Goal: Task Accomplishment & Management: Manage account settings

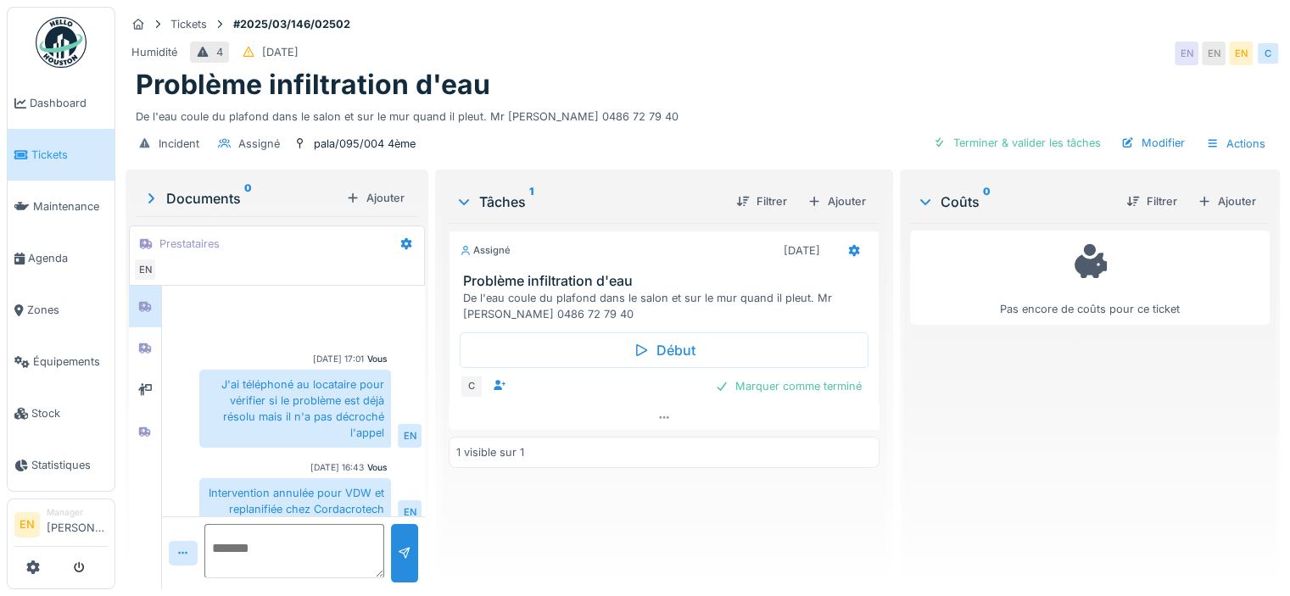
scroll to position [13, 0]
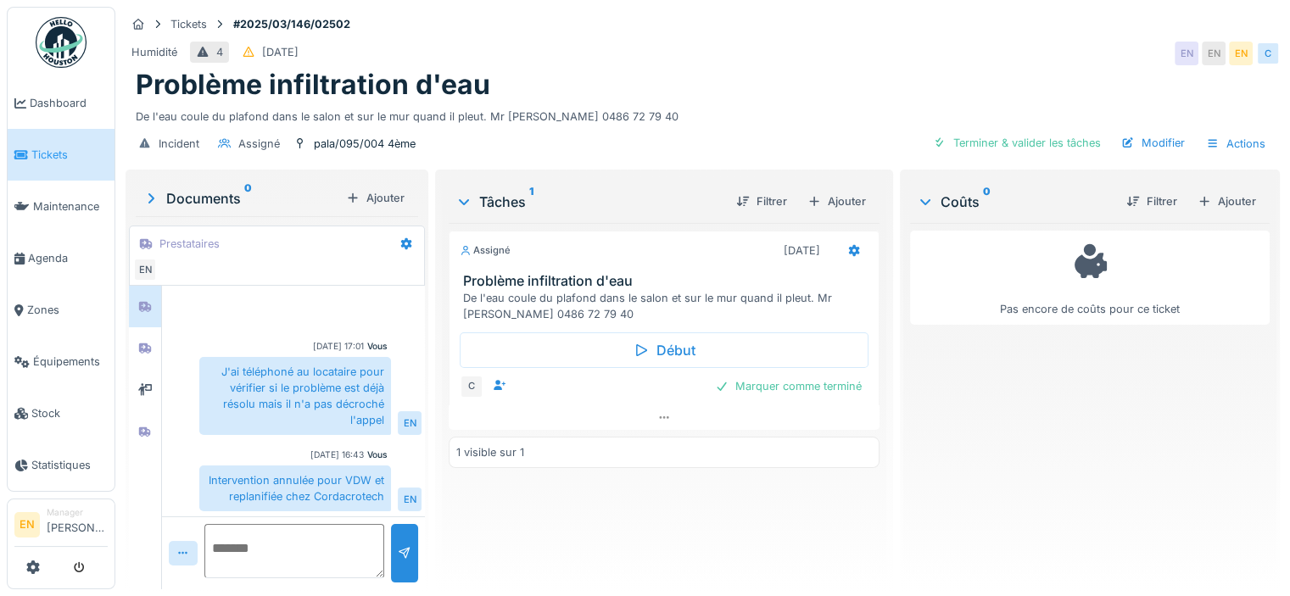
click at [689, 104] on div "De l'eau coule du plafond dans le salon et sur le mur quand il pleut. Mr Mebark…" at bounding box center [703, 113] width 1134 height 23
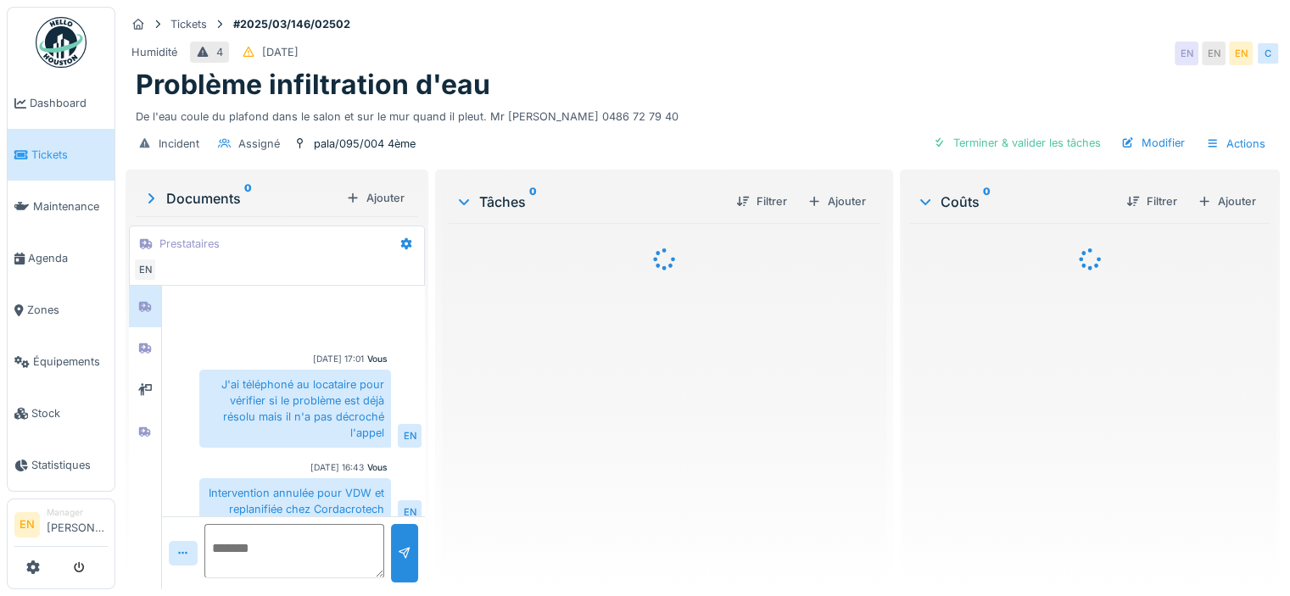
scroll to position [13, 0]
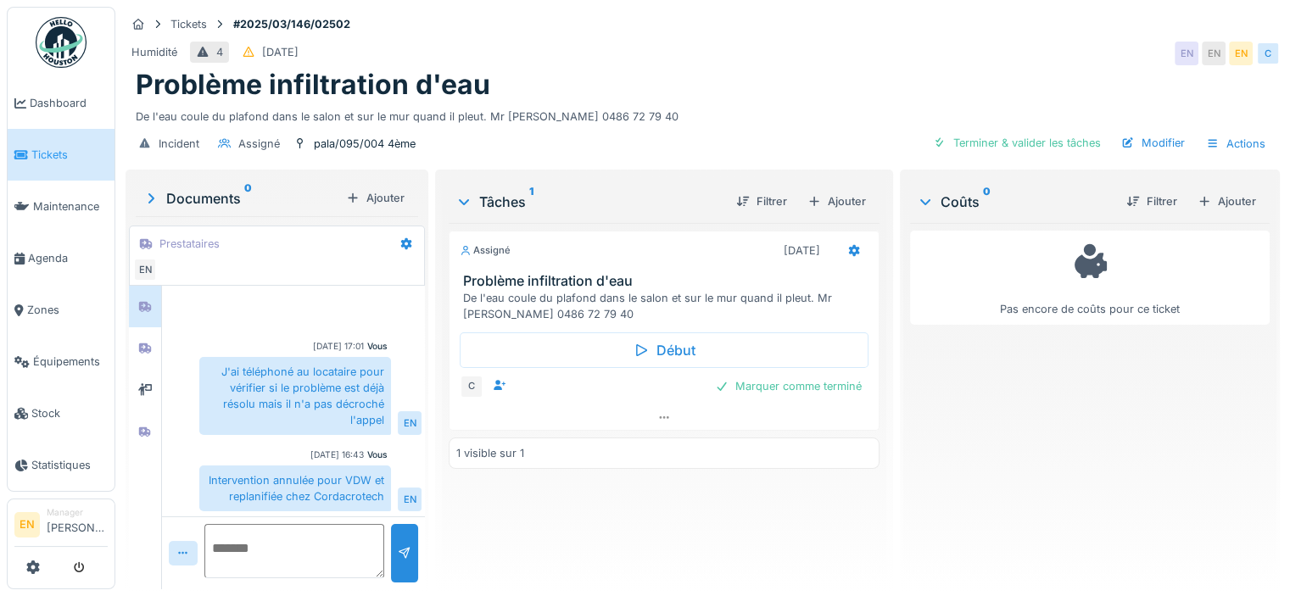
click at [650, 77] on div "Problème infiltration d'eau" at bounding box center [703, 85] width 1134 height 32
click at [134, 387] on div at bounding box center [144, 390] width 25 height 21
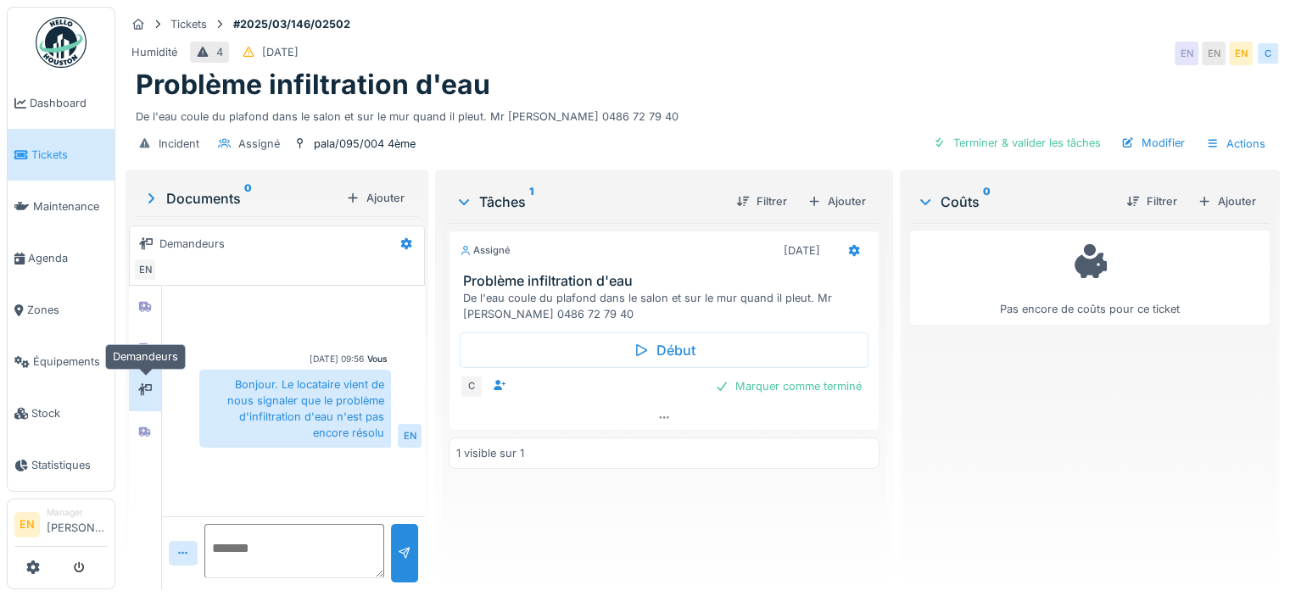
scroll to position [0, 0]
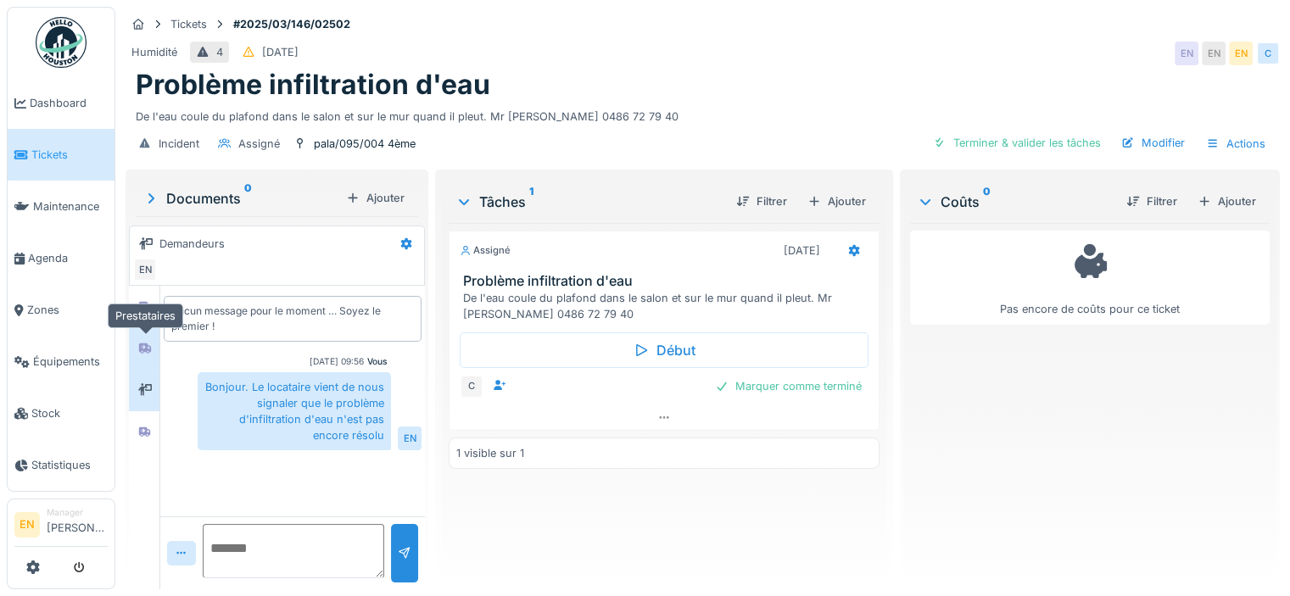
click at [147, 350] on icon at bounding box center [145, 348] width 12 height 10
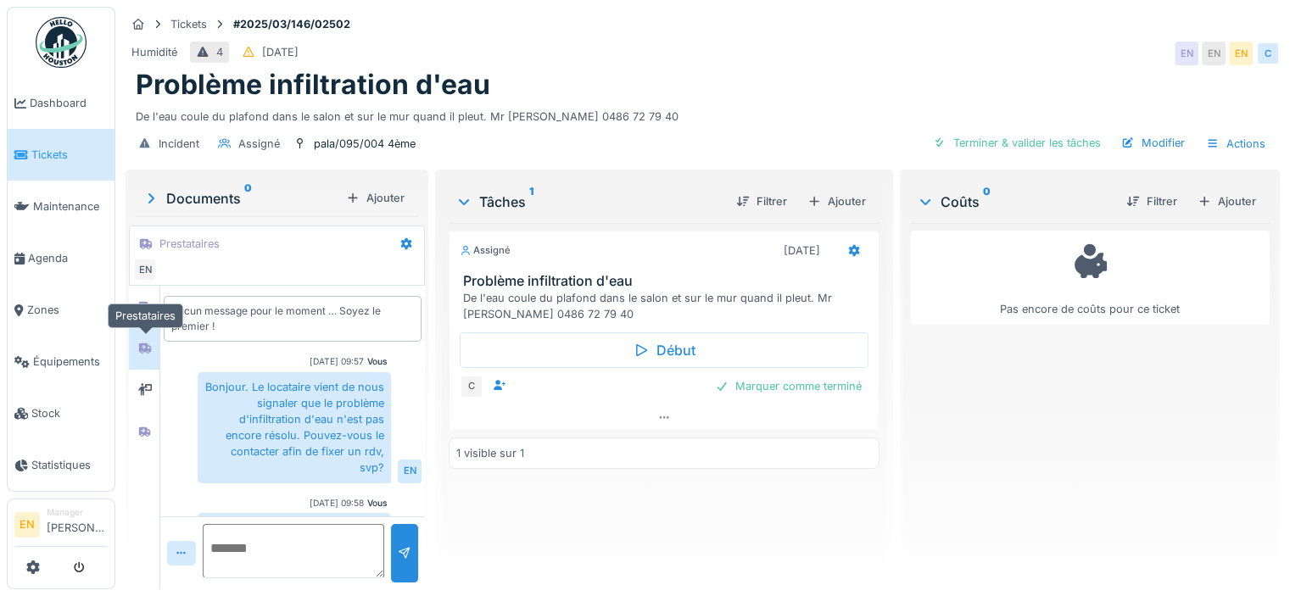
scroll to position [31, 0]
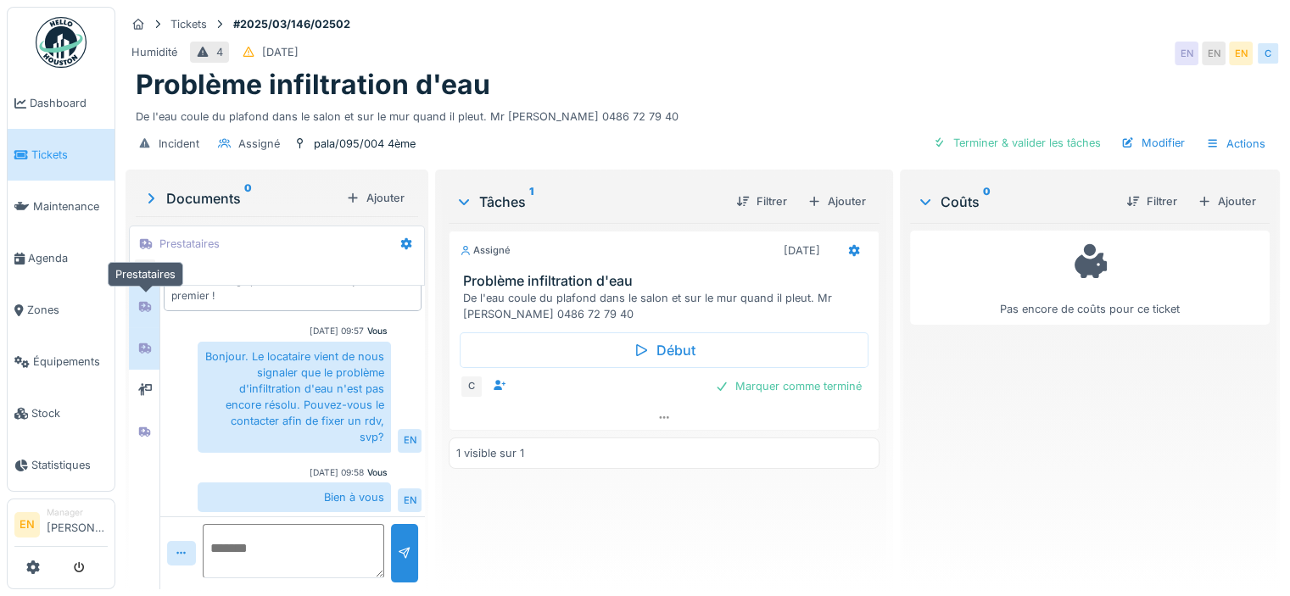
click at [144, 306] on icon at bounding box center [145, 307] width 12 height 10
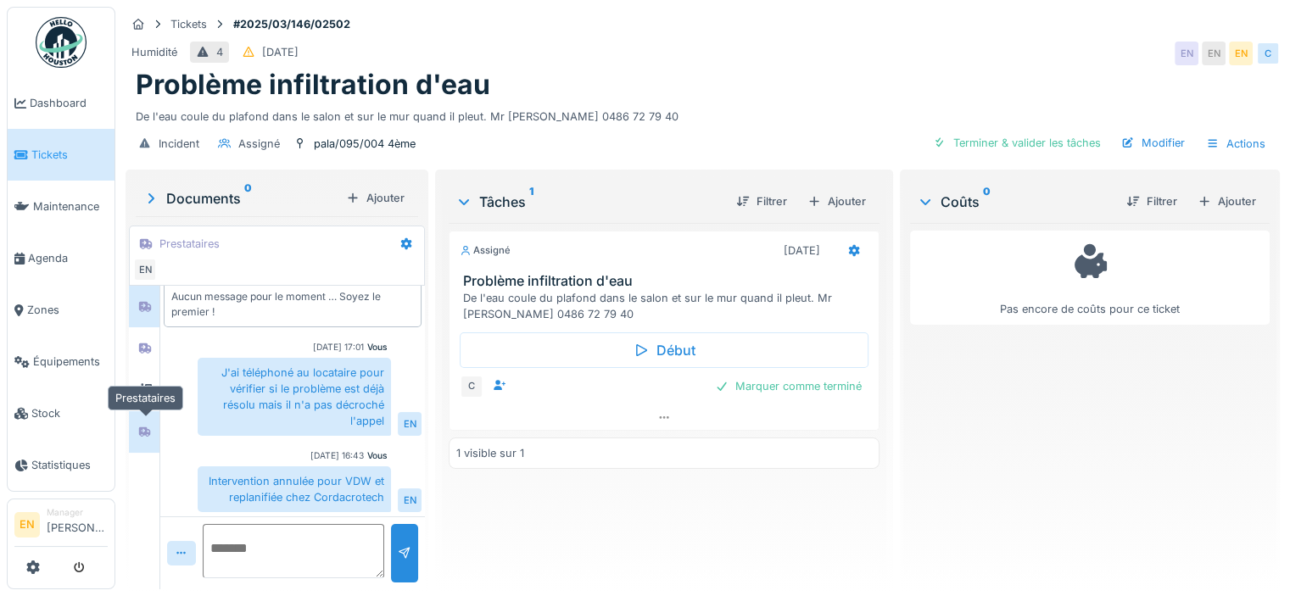
click at [144, 440] on div at bounding box center [144, 432] width 25 height 28
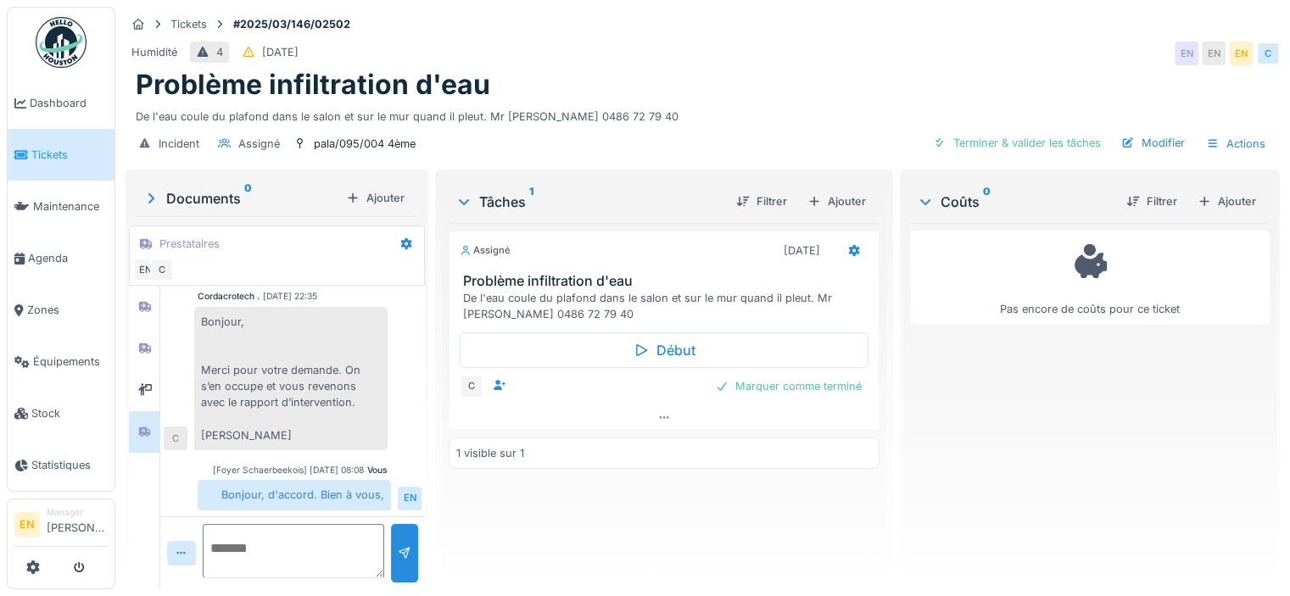
scroll to position [13, 0]
drag, startPoint x: 546, startPoint y: 103, endPoint x: 619, endPoint y: 101, distance: 73.0
click at [619, 102] on div "De l'eau coule du plafond dans le salon et sur le mur quand il pleut. Mr Mebark…" at bounding box center [703, 113] width 1134 height 23
copy div "0486 72 79 40"
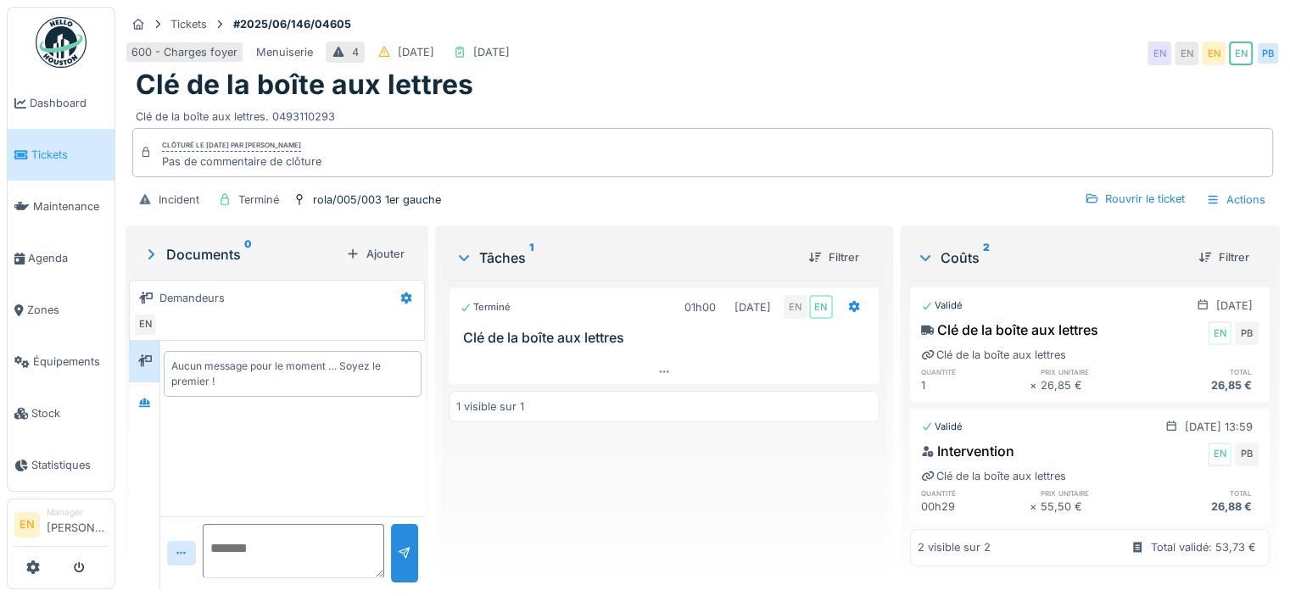
click at [826, 97] on div "Clé de la boîte aux lettres" at bounding box center [703, 85] width 1134 height 32
click at [146, 413] on div at bounding box center [144, 403] width 25 height 28
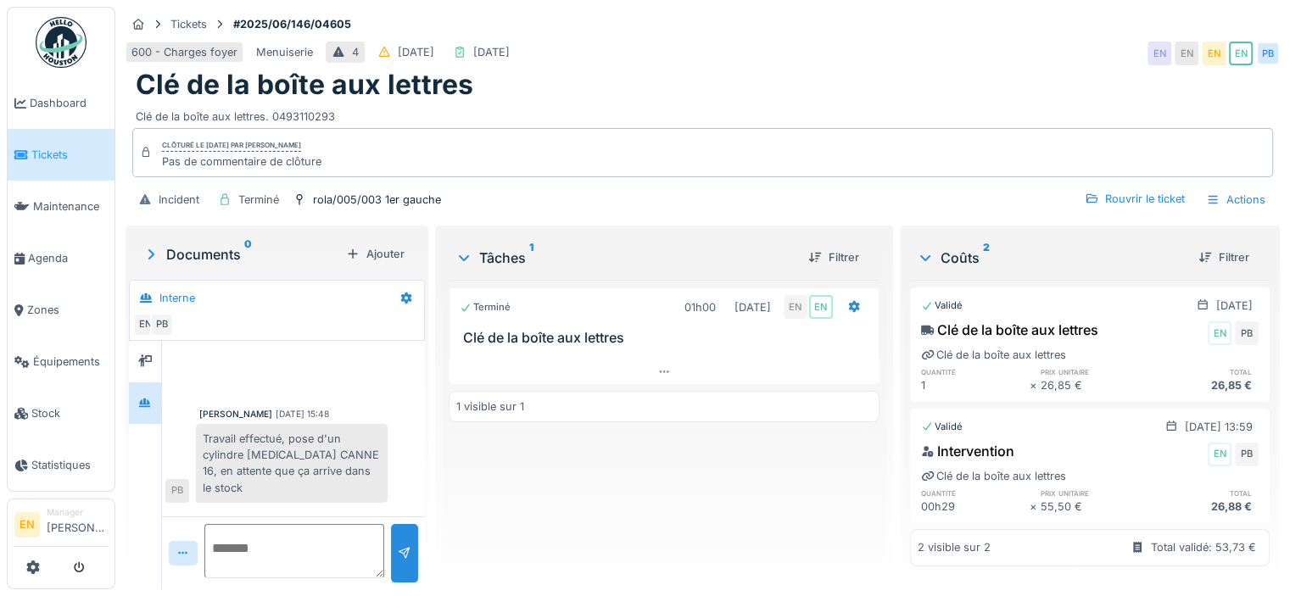
click at [683, 503] on div "Terminé 01h00 05/06/2025 EN EN Clé de la boîte aux lettres 1 visible sur 1" at bounding box center [664, 428] width 431 height 296
click at [702, 506] on div "Terminé 01h00 05/06/2025 EN EN Clé de la boîte aux lettres 1 visible sur 1" at bounding box center [664, 428] width 431 height 296
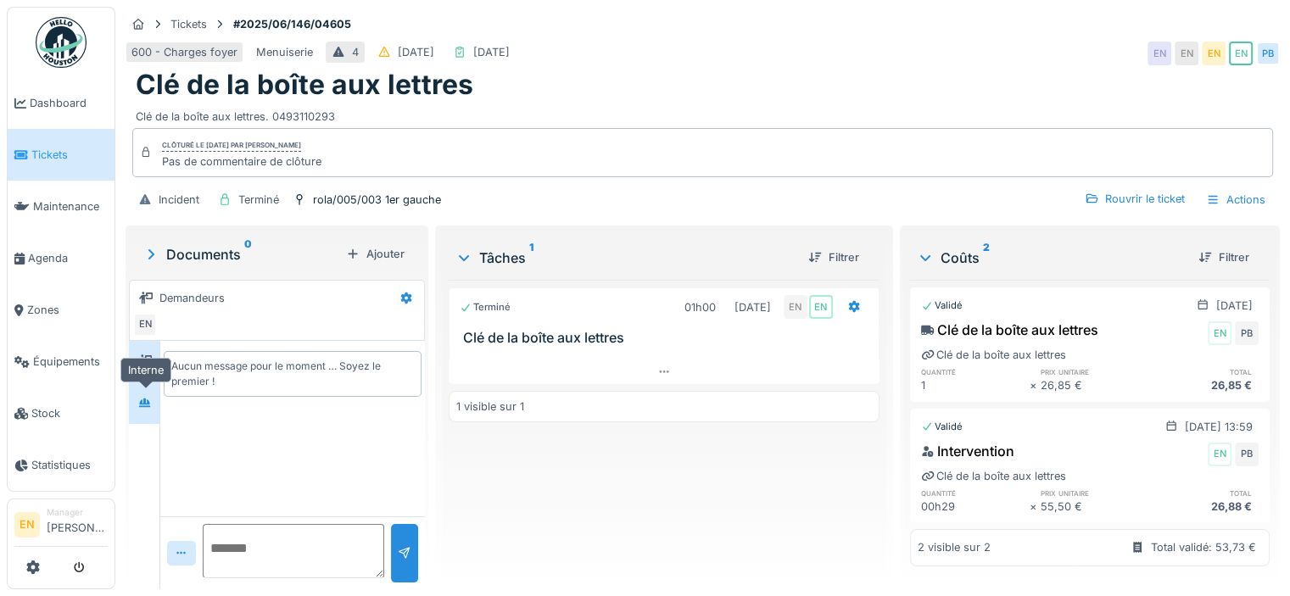
click at [136, 393] on div at bounding box center [144, 403] width 25 height 21
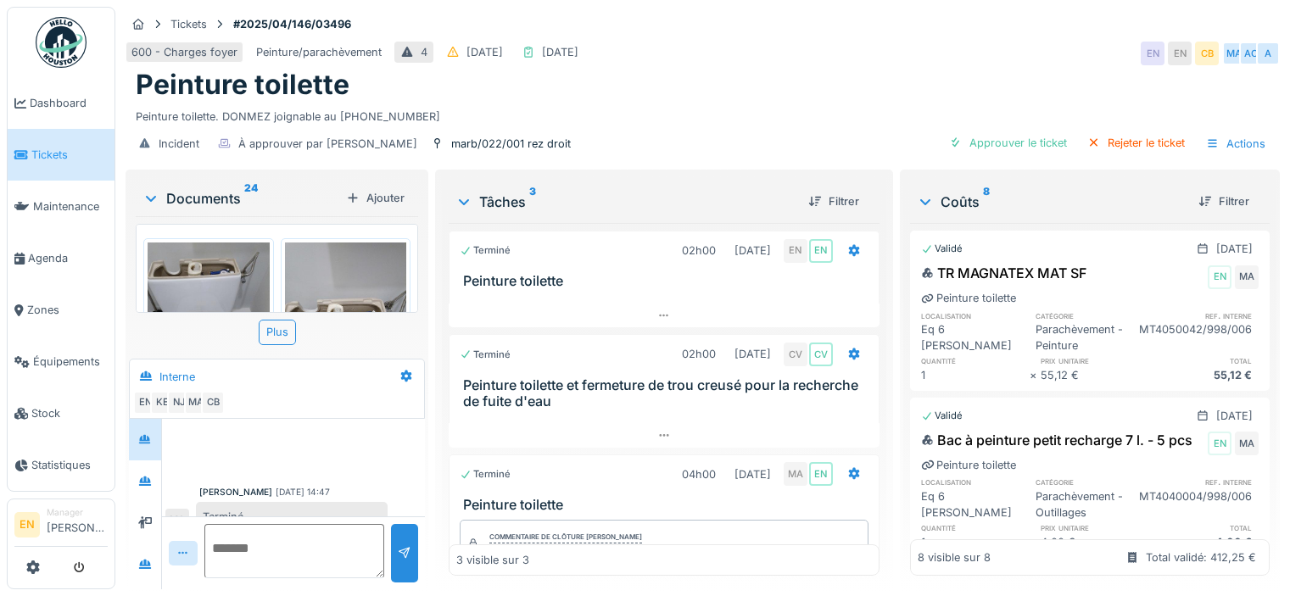
scroll to position [13, 0]
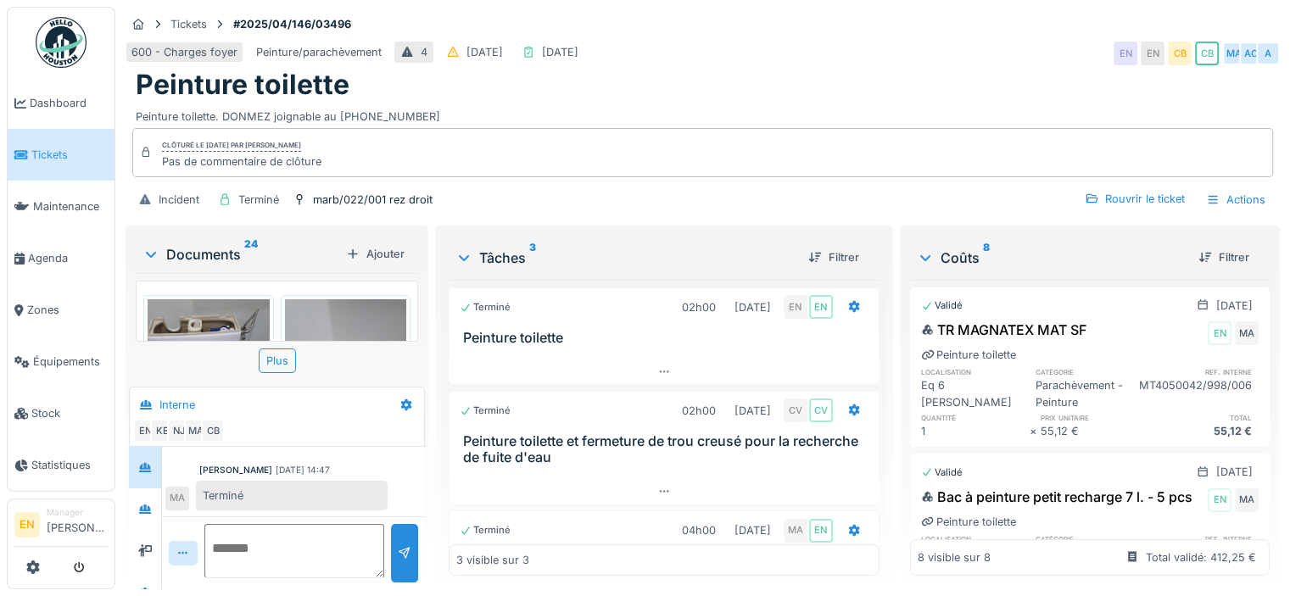
scroll to position [122, 0]
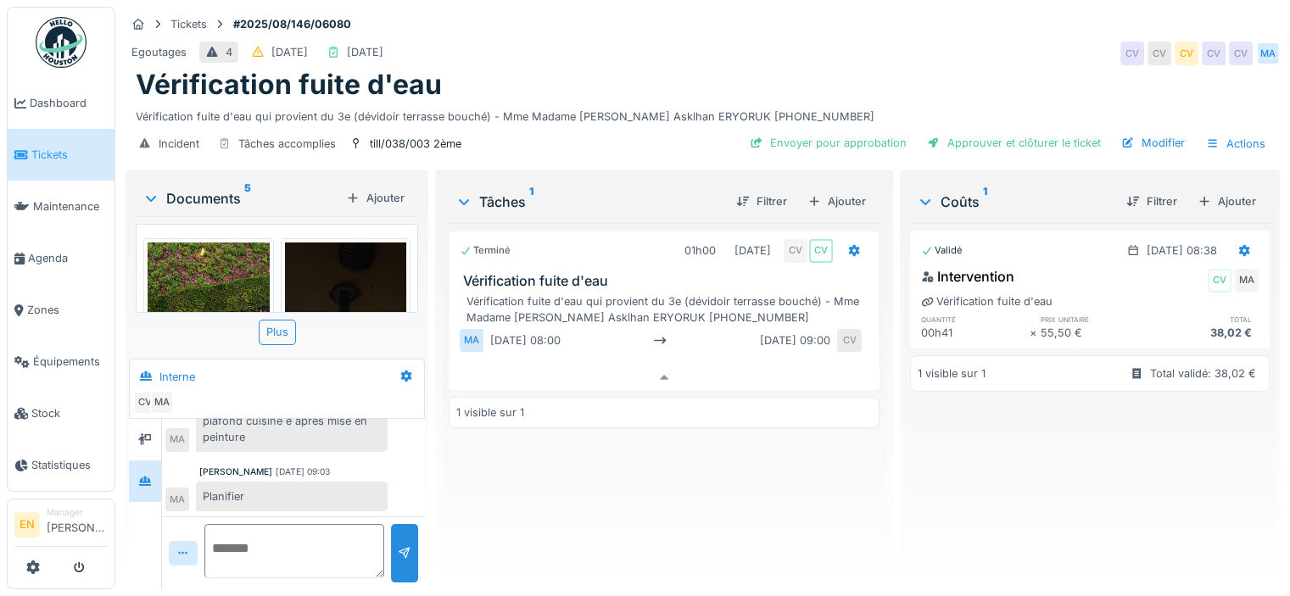
scroll to position [198, 0]
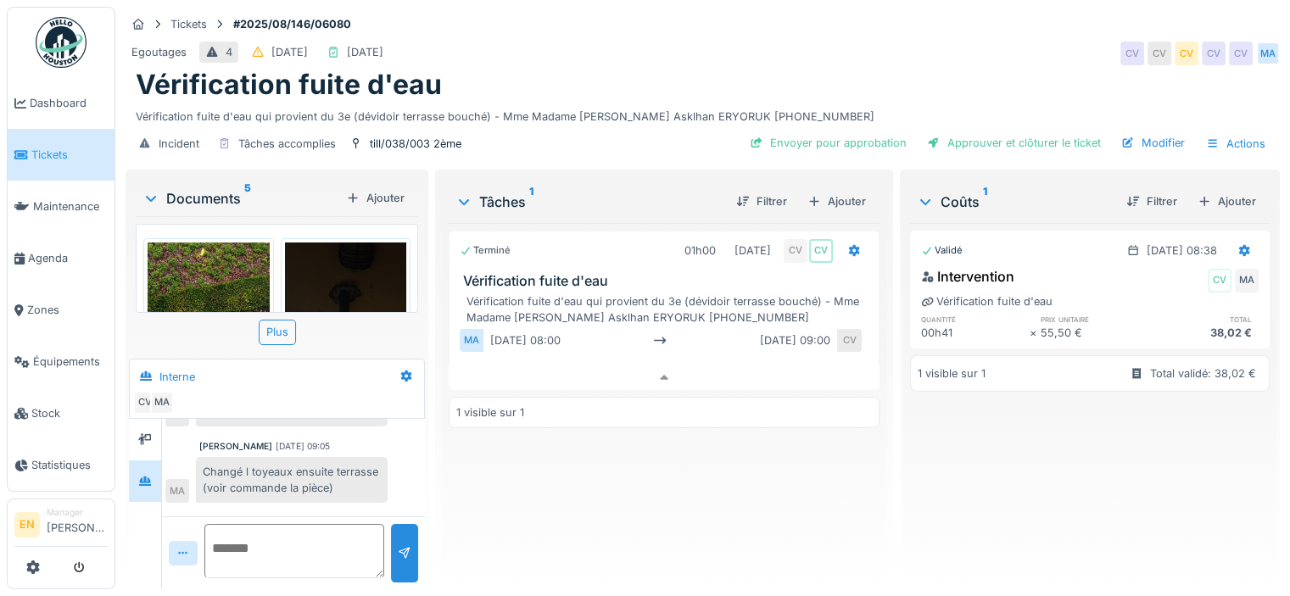
click at [571, 492] on div "Terminé 01h00 [DATE] CV CV Vérification fuite d'eau Vérification fuite d'eau qu…" at bounding box center [664, 399] width 431 height 353
click at [491, 477] on div "Terminé 01h00 [DATE] CV CV Vérification fuite d'eau Vérification fuite d'eau qu…" at bounding box center [664, 399] width 431 height 353
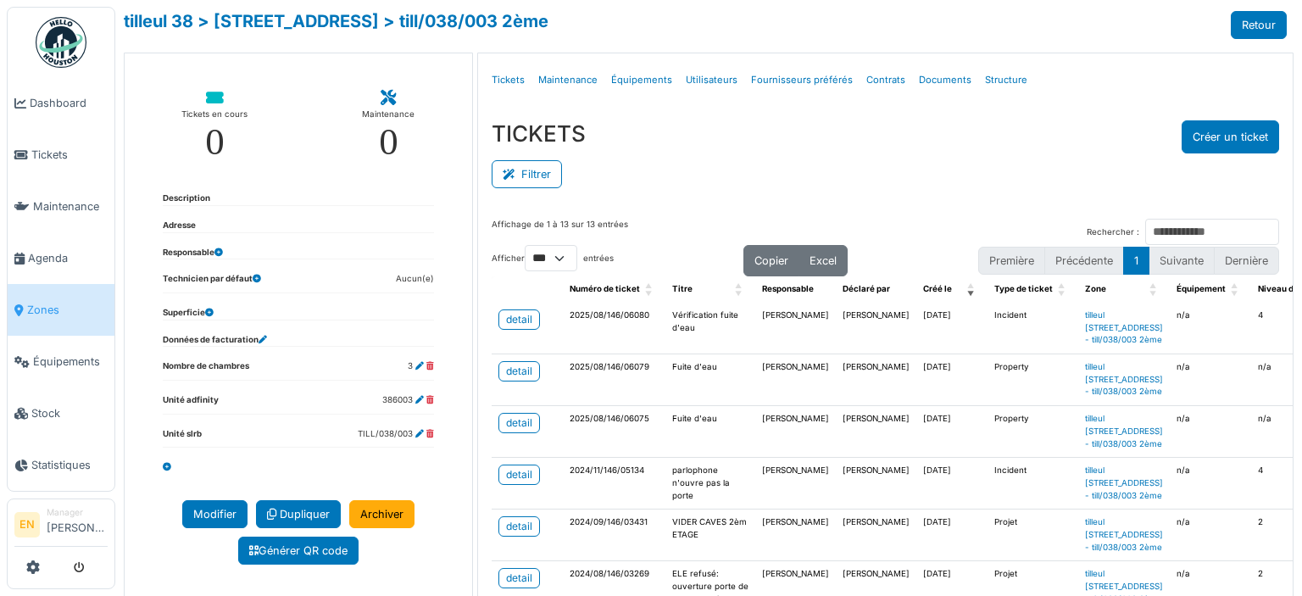
select select "***"
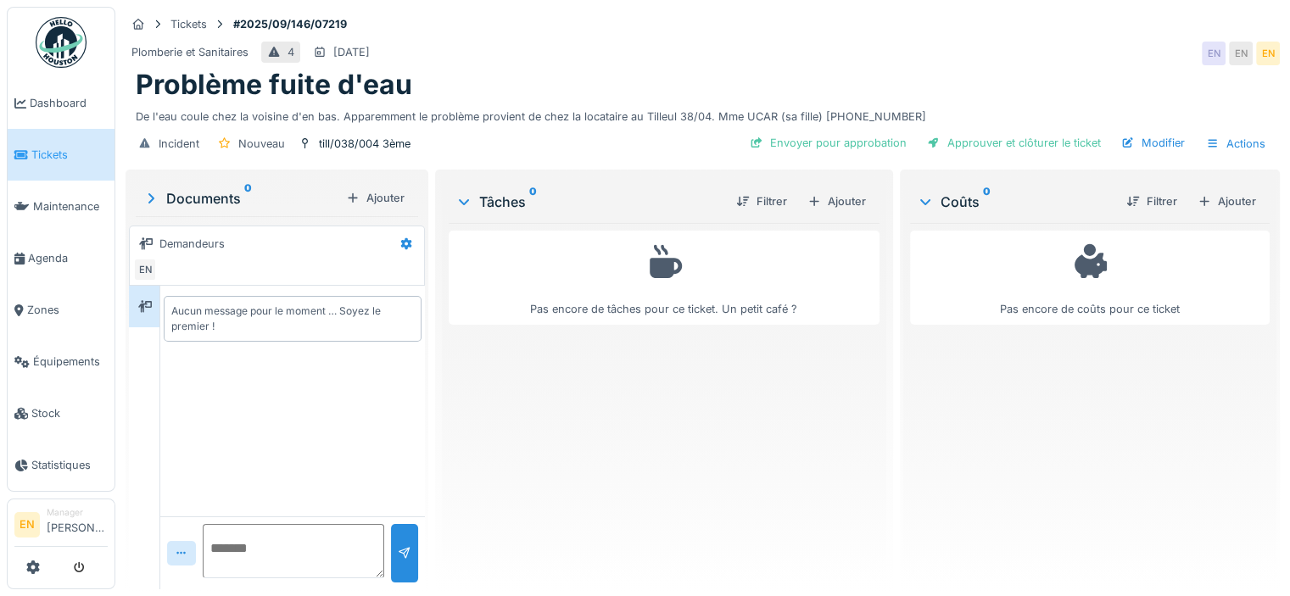
click at [658, 43] on div "Plomberie et Sanitaires 4 [DATE] EN EN EN" at bounding box center [702, 53] width 1154 height 31
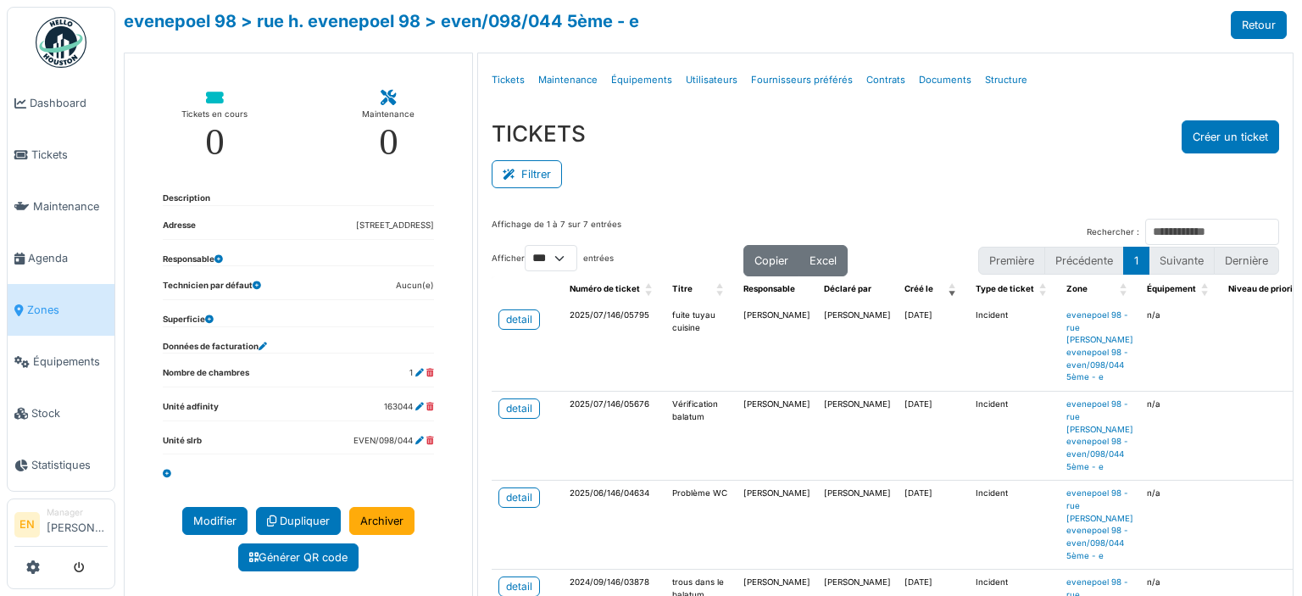
select select "***"
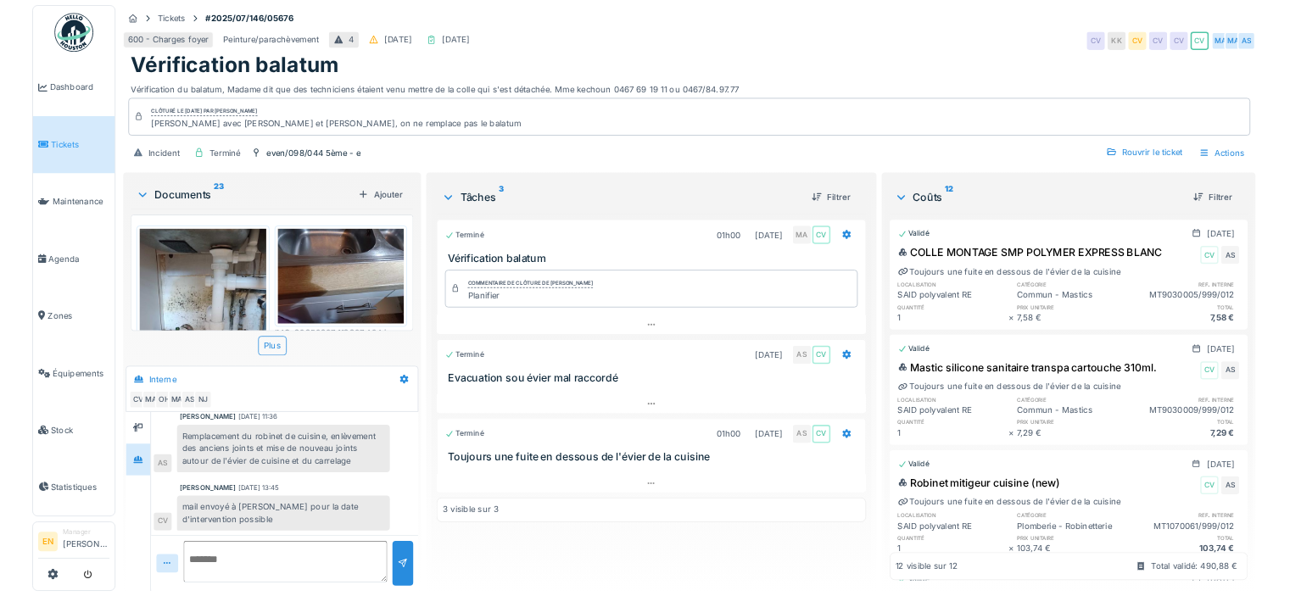
scroll to position [719, 0]
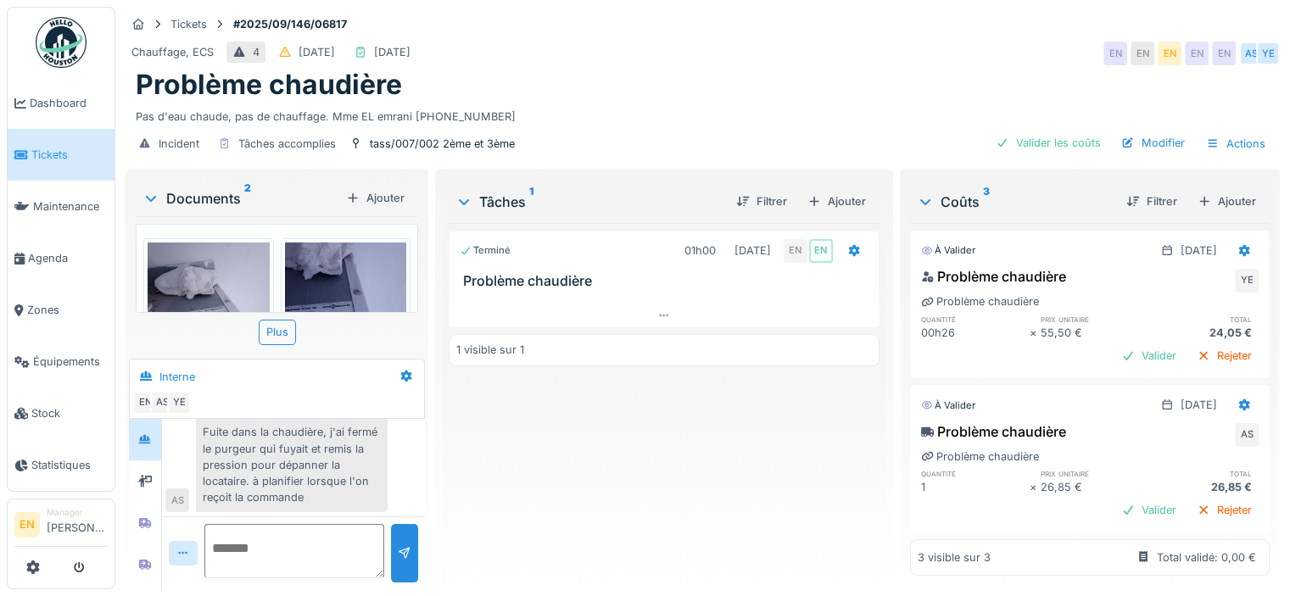
scroll to position [86, 0]
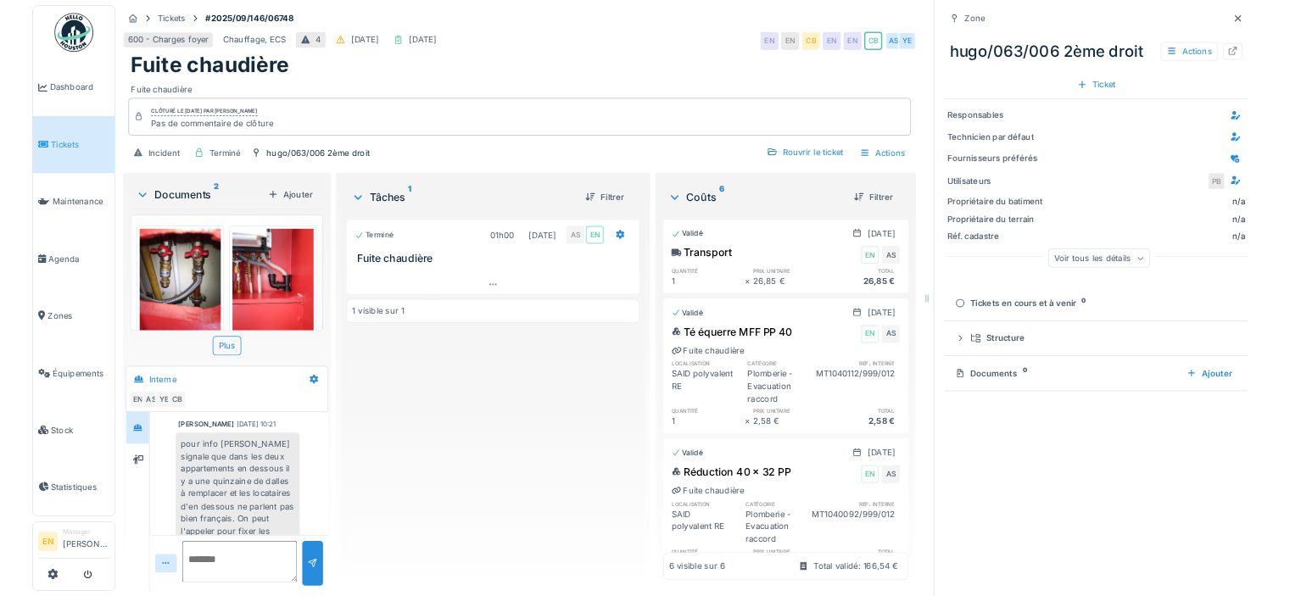
scroll to position [502, 0]
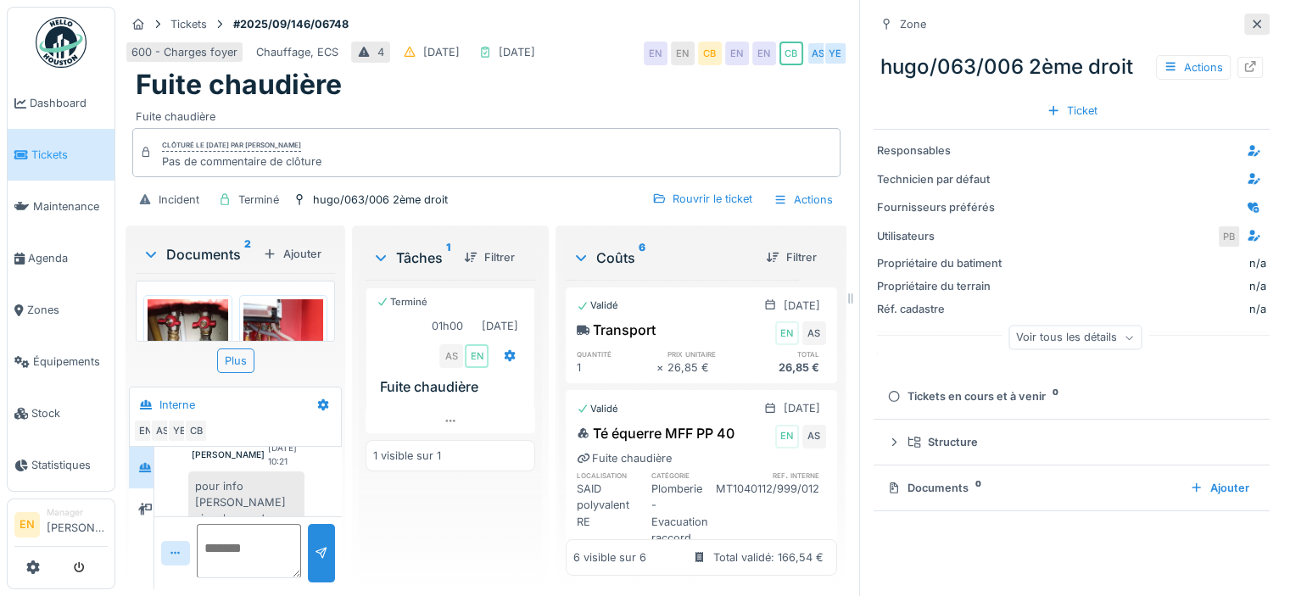
click at [1250, 19] on icon at bounding box center [1257, 24] width 14 height 11
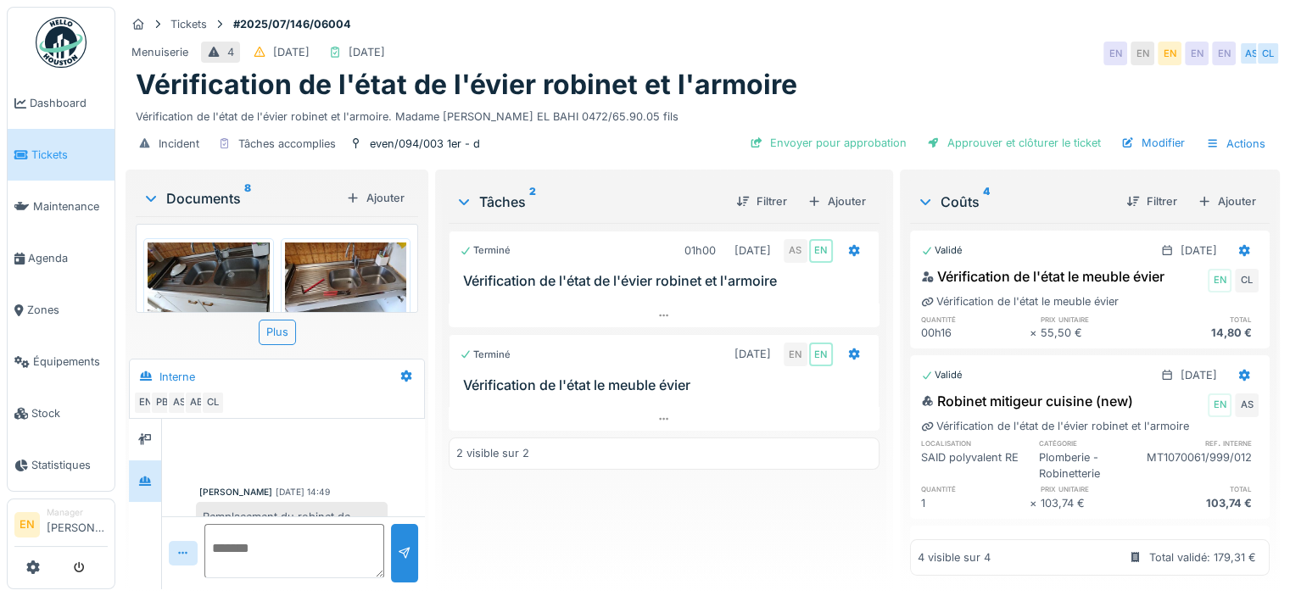
scroll to position [191, 0]
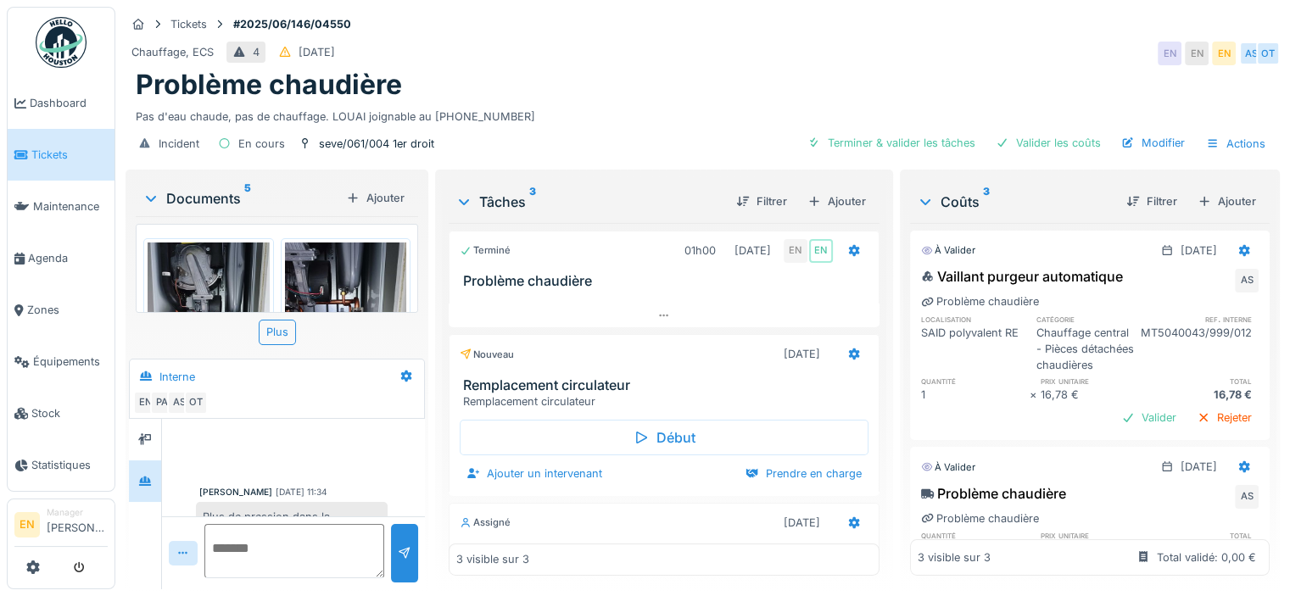
scroll to position [288, 0]
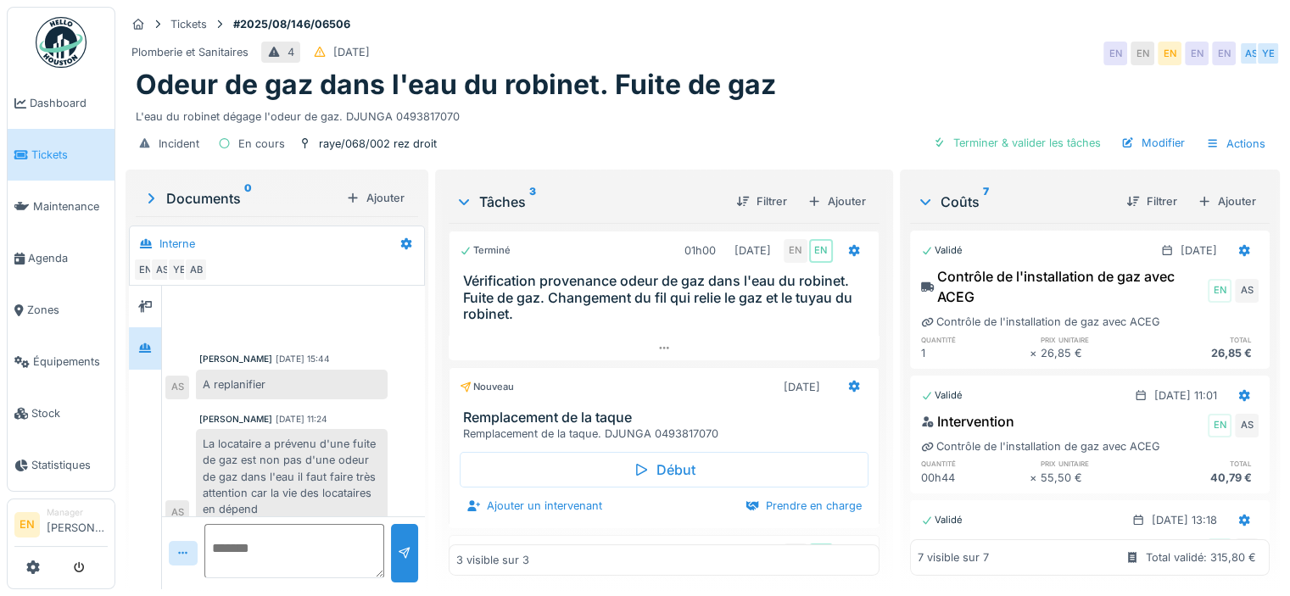
scroll to position [387, 0]
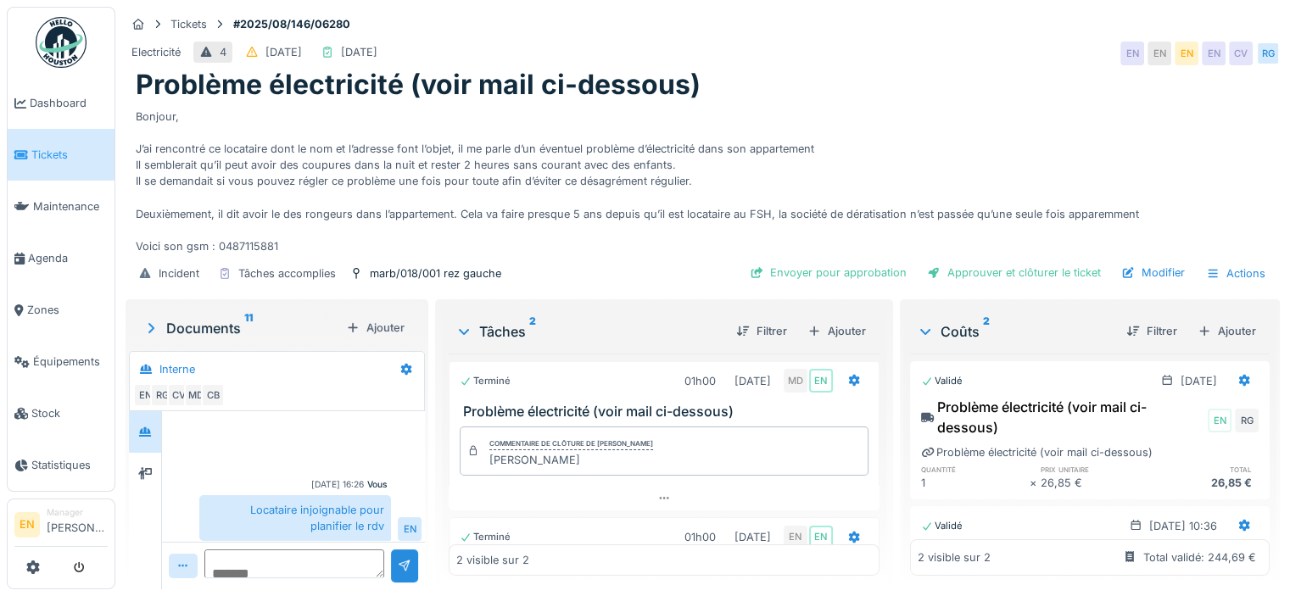
scroll to position [75, 0]
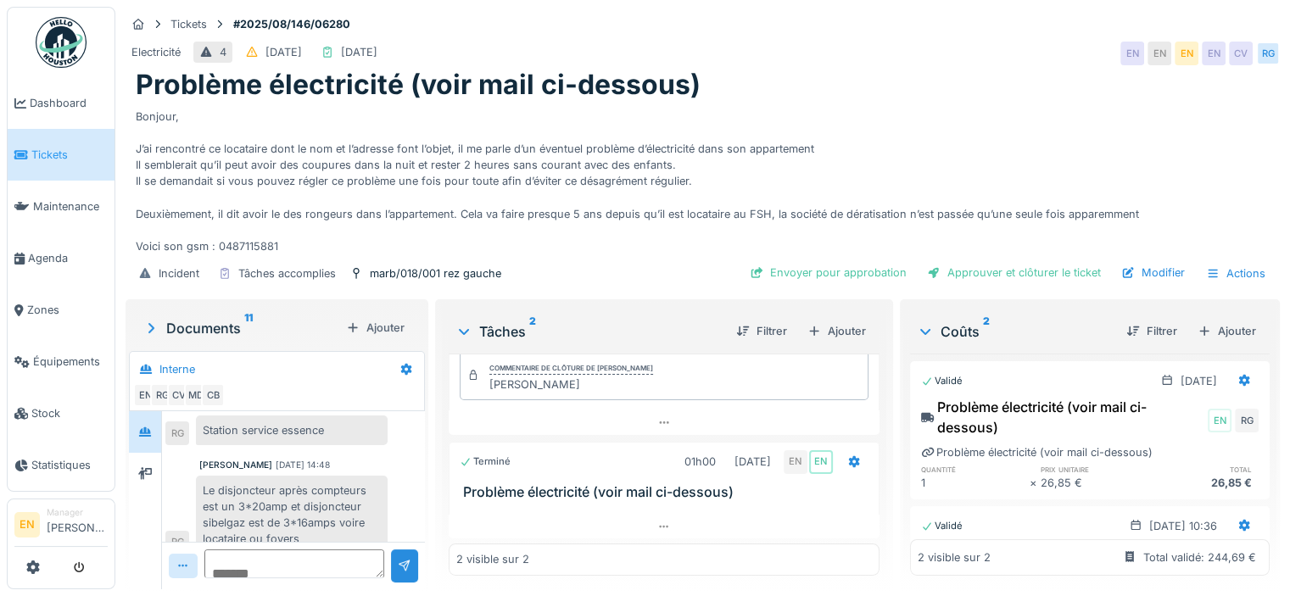
click at [298, 525] on div "Le disjoncteur après compteurs est un 3*20amp et disjoncteur sibelgaz est de 3*…" at bounding box center [292, 515] width 192 height 79
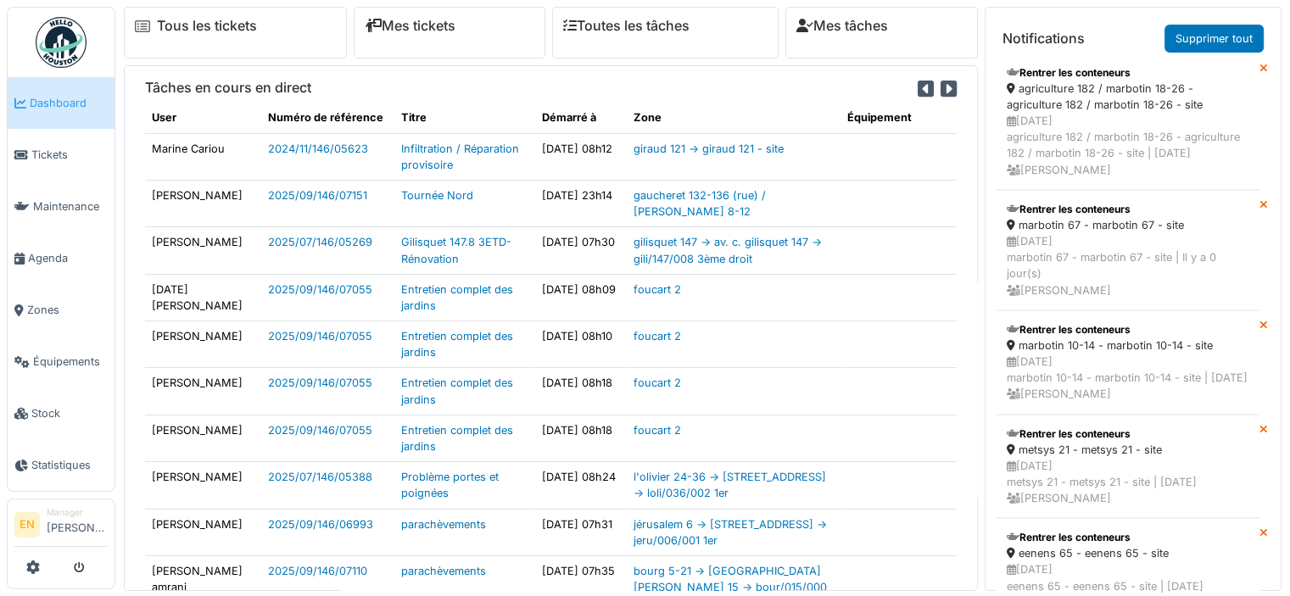
scroll to position [240, 0]
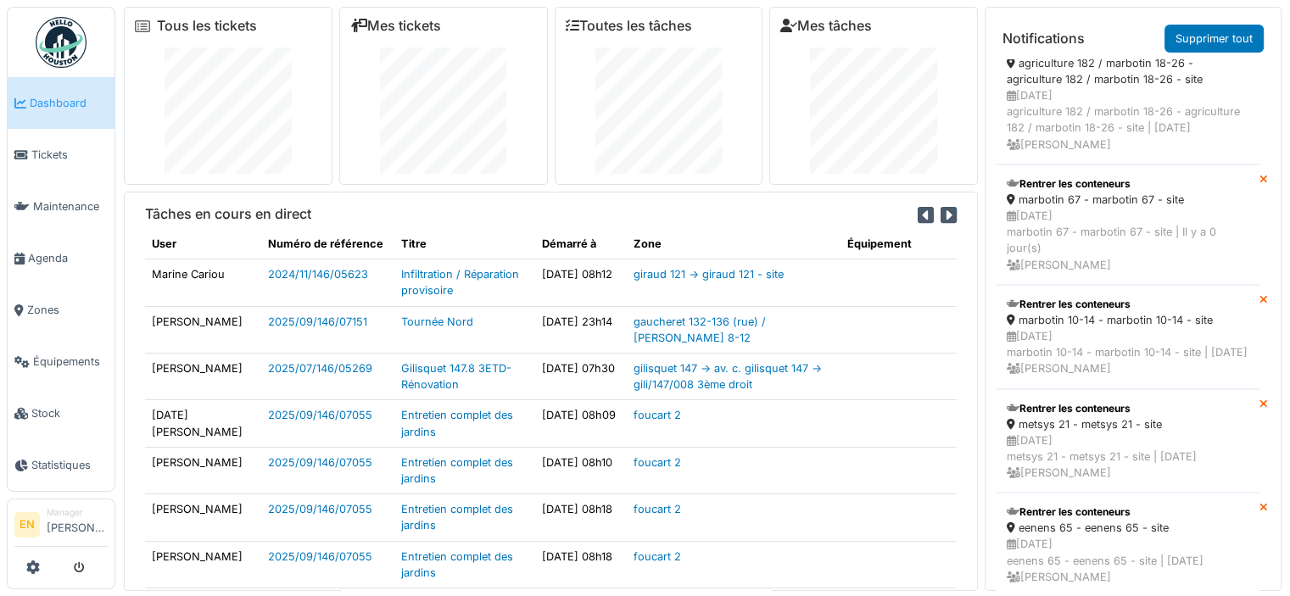
click at [1259, 326] on div at bounding box center [1263, 341] width 8 height 98
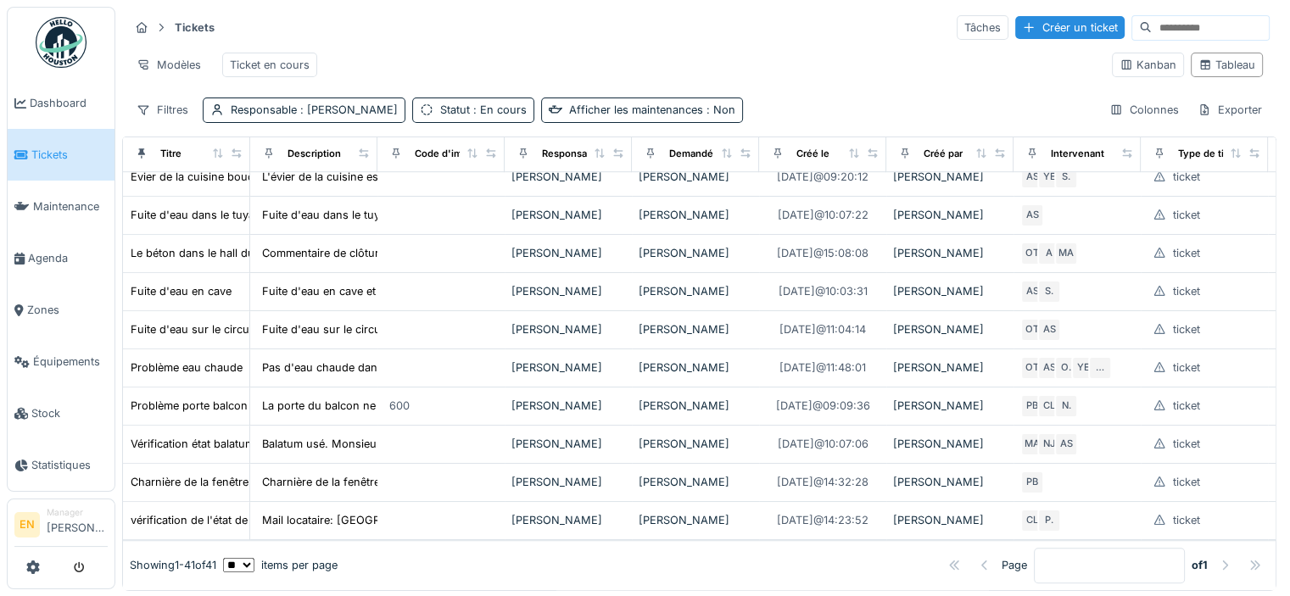
scroll to position [1587, 0]
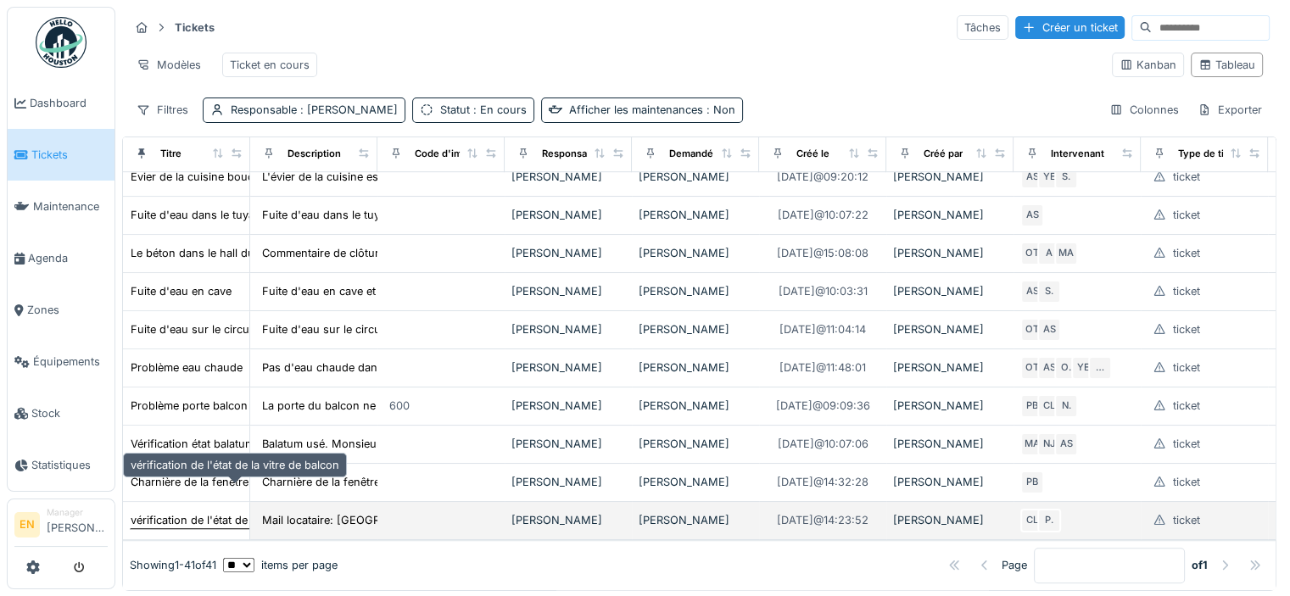
click at [173, 512] on div "vérification de l'état de la vitre de balcon" at bounding box center [235, 520] width 209 height 16
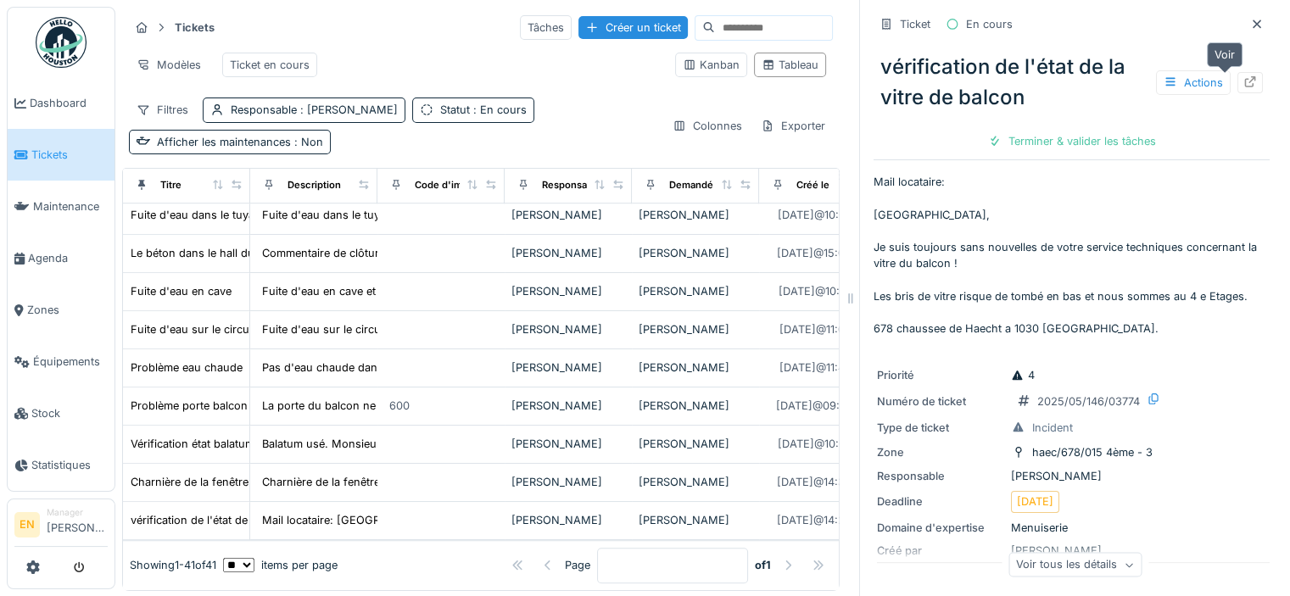
click at [1243, 85] on icon at bounding box center [1250, 81] width 14 height 11
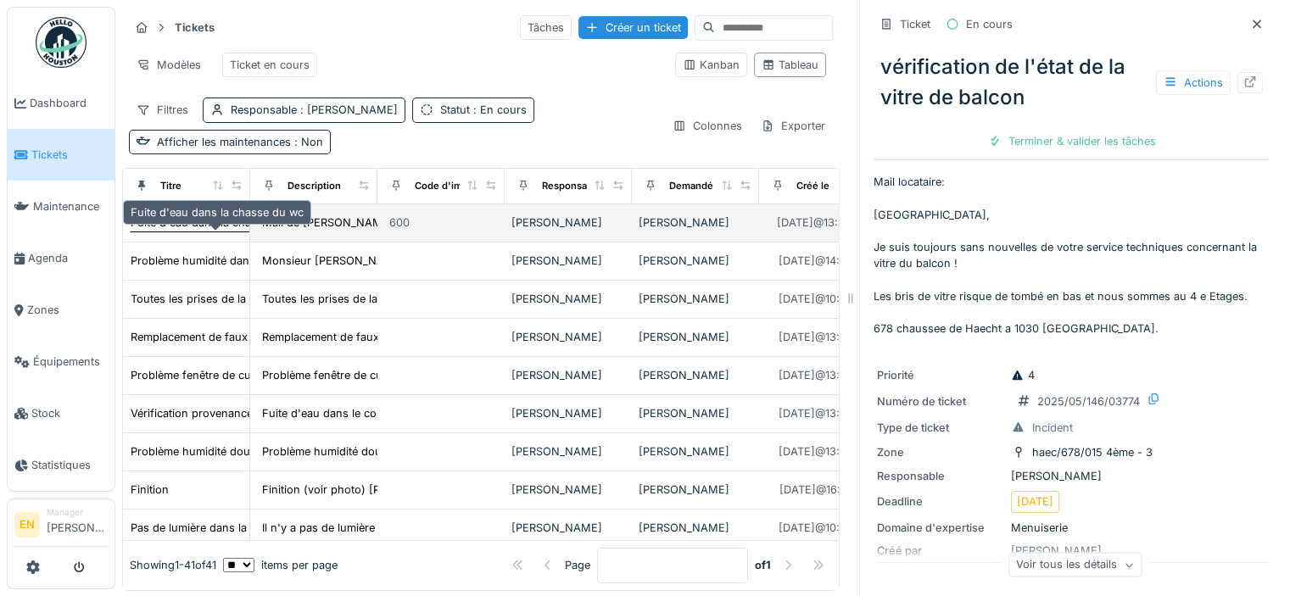
click at [210, 231] on div "Fuite d'eau dans la chasse du wc" at bounding box center [217, 223] width 173 height 16
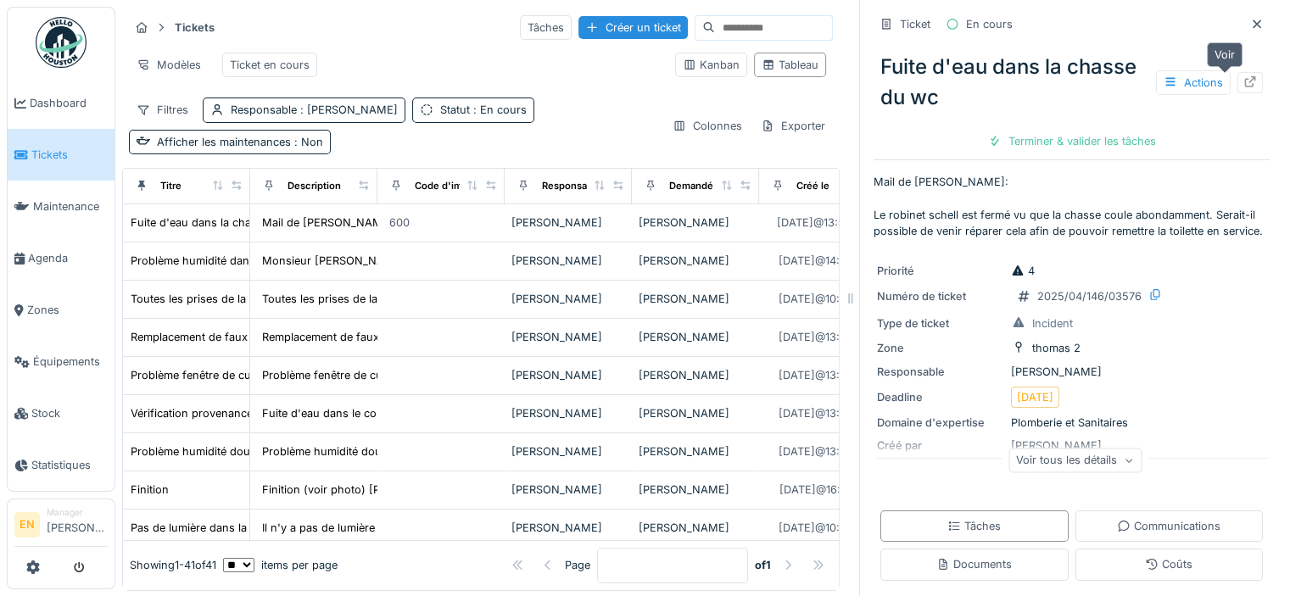
click at [1243, 86] on icon at bounding box center [1250, 81] width 14 height 11
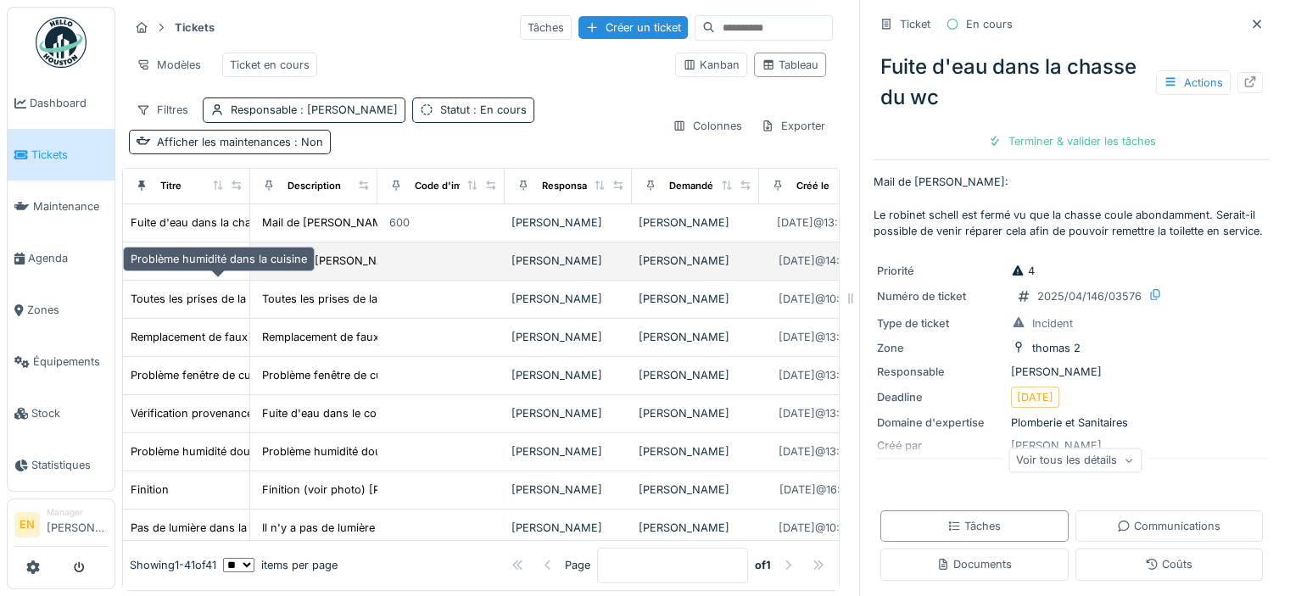
click at [189, 269] on div "Problème humidité dans la cuisine" at bounding box center [219, 261] width 176 height 16
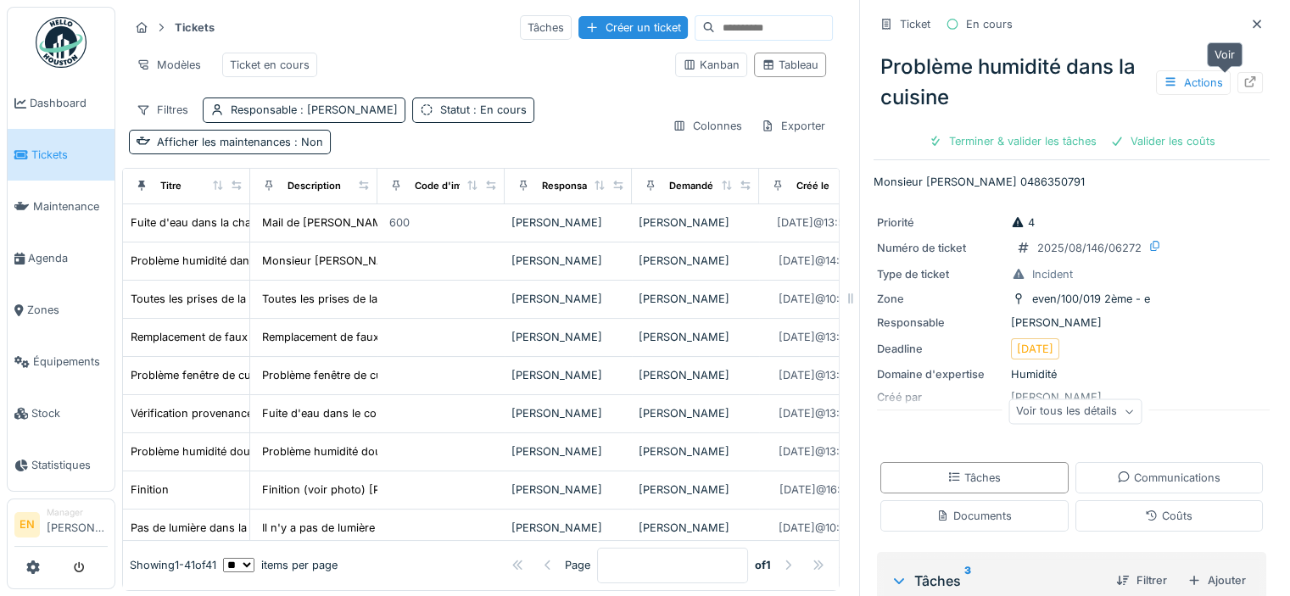
click at [1243, 84] on icon at bounding box center [1250, 81] width 14 height 11
click at [1243, 78] on icon at bounding box center [1250, 81] width 14 height 11
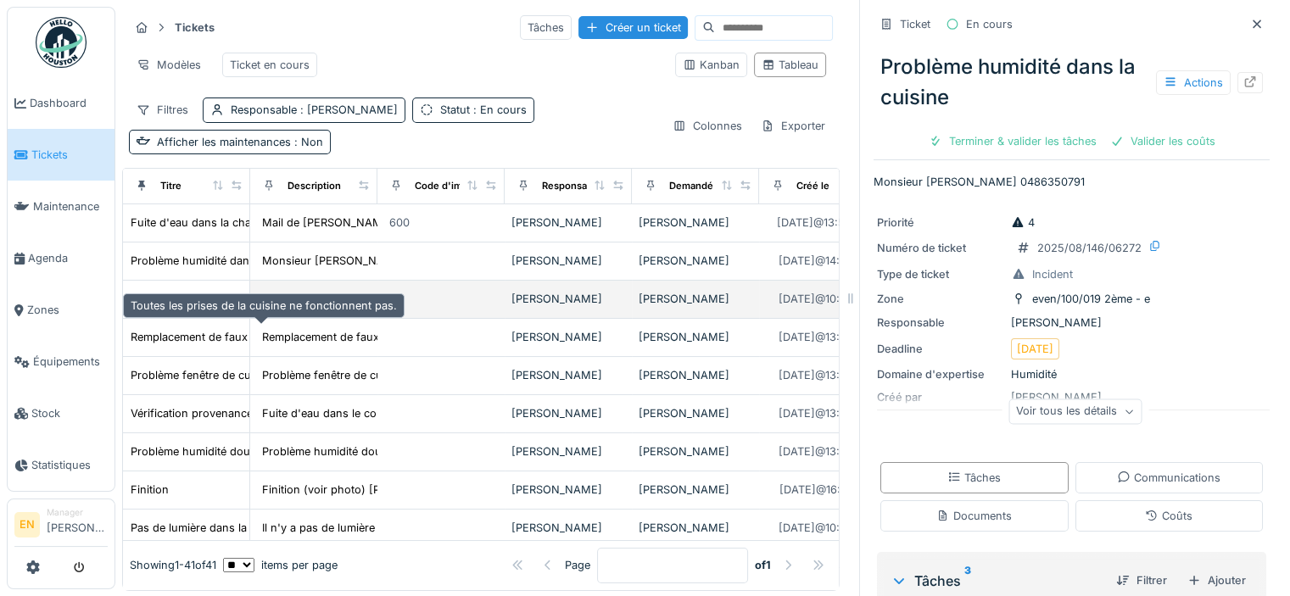
click at [217, 307] on div "Toutes les prises de la cuisine ne fonctionnent pas." at bounding box center [264, 299] width 266 height 16
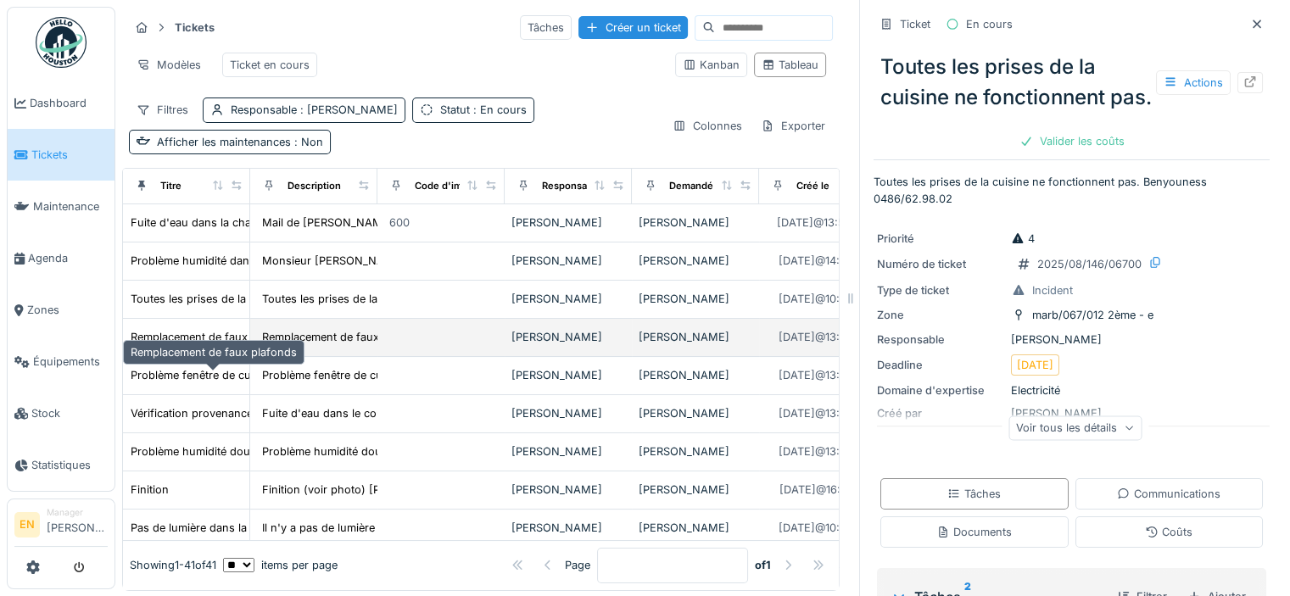
click at [160, 345] on div "Remplacement de faux plafonds" at bounding box center [214, 337] width 166 height 16
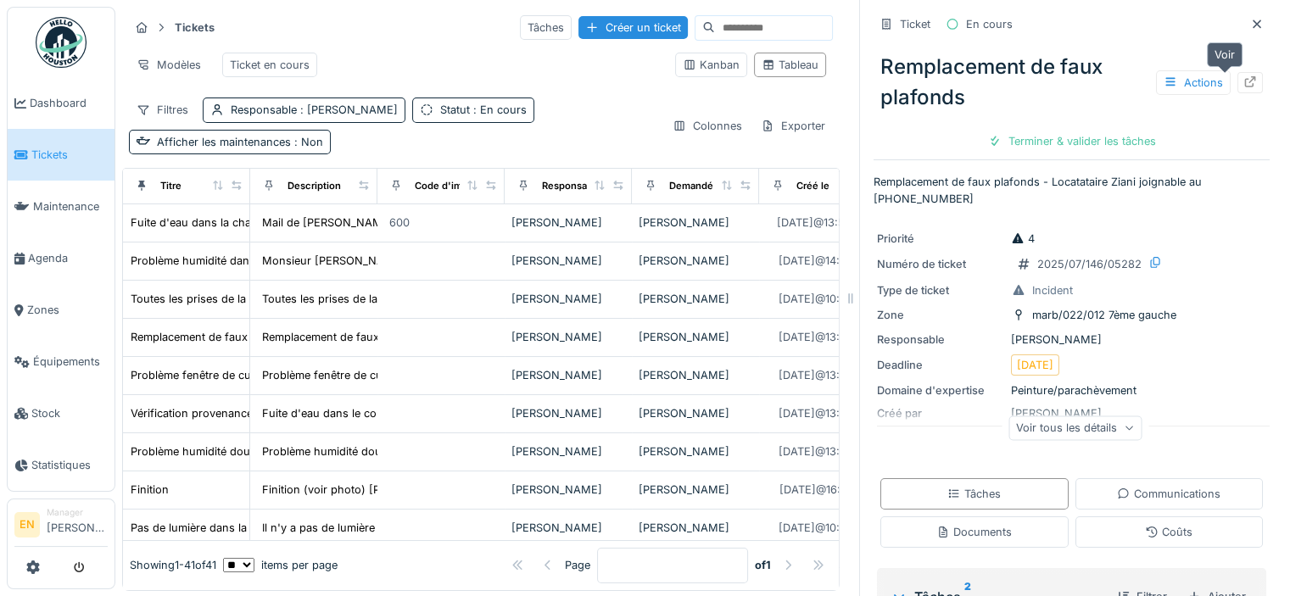
click at [1243, 82] on icon at bounding box center [1250, 81] width 14 height 11
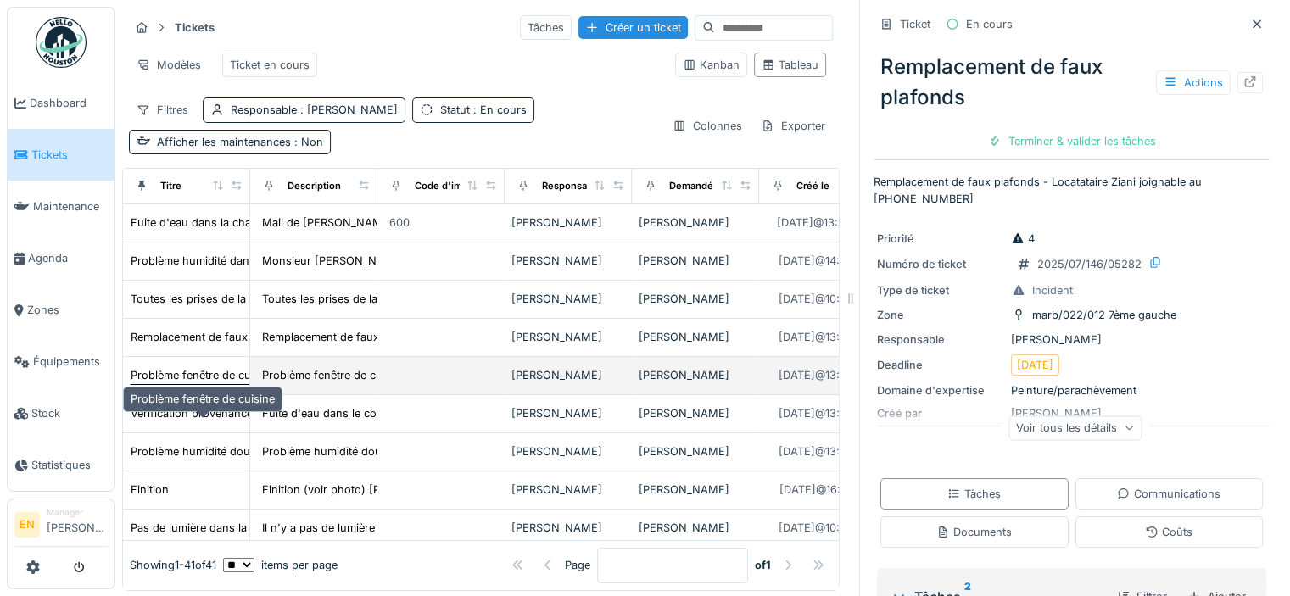
click at [219, 383] on div "Problème fenêtre de cuisine" at bounding box center [203, 375] width 144 height 16
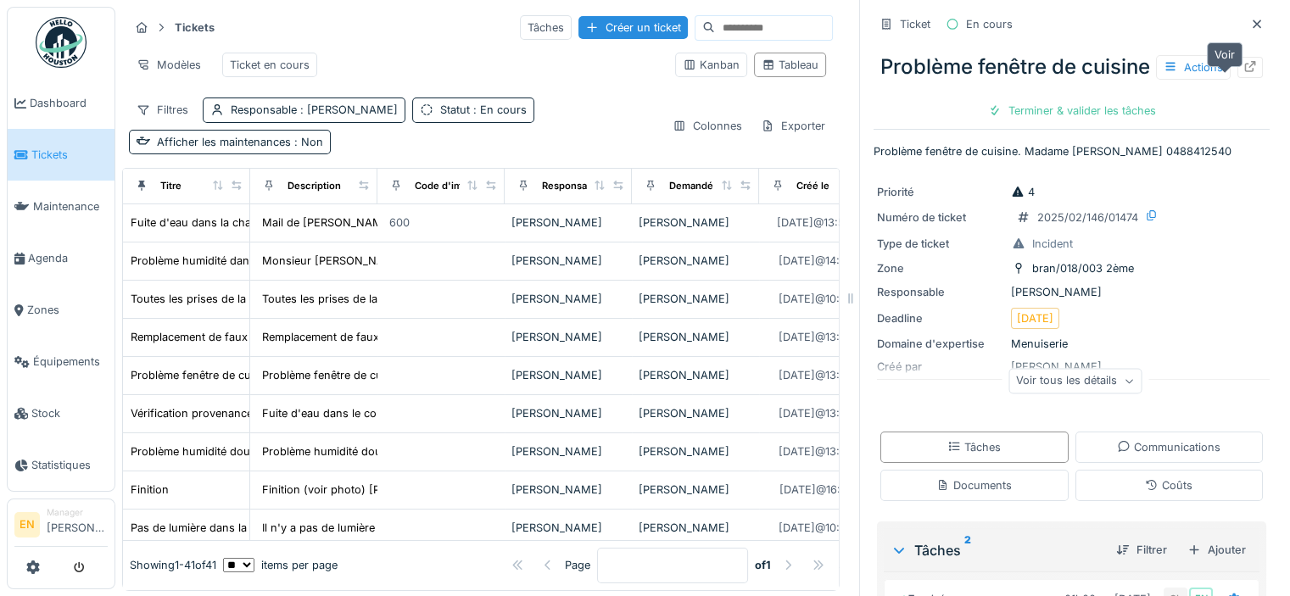
click at [1243, 72] on icon at bounding box center [1250, 66] width 14 height 11
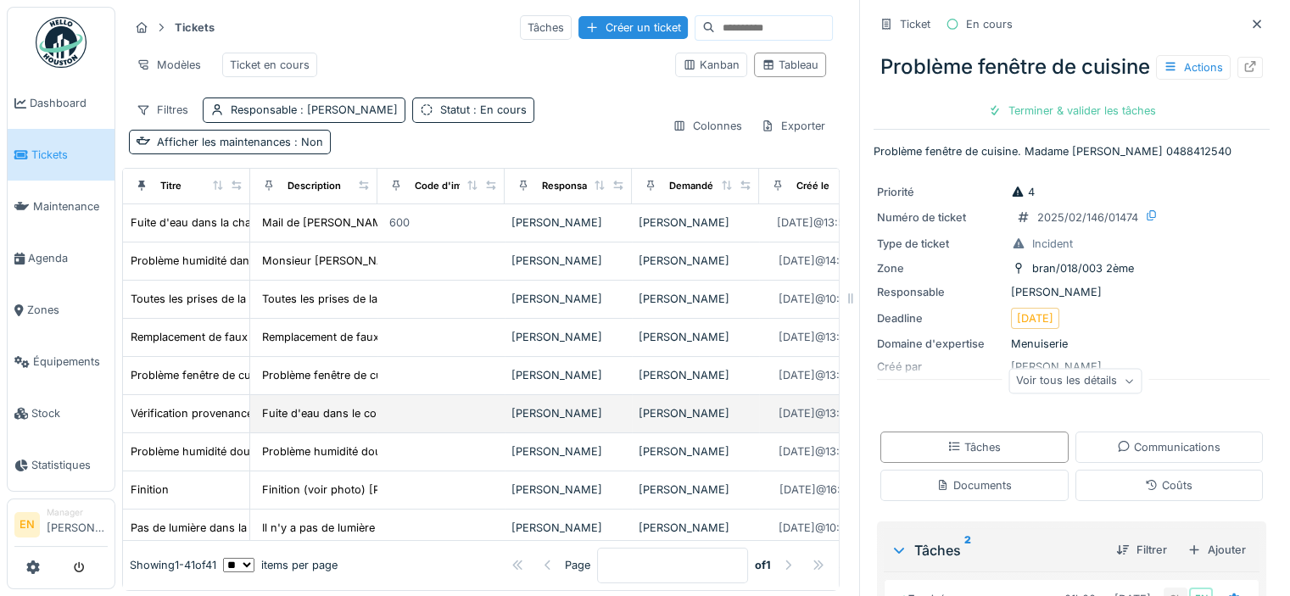
click at [198, 433] on td "Vérification provenance fuite d'eau dans le couloir 1er étage" at bounding box center [186, 414] width 127 height 38
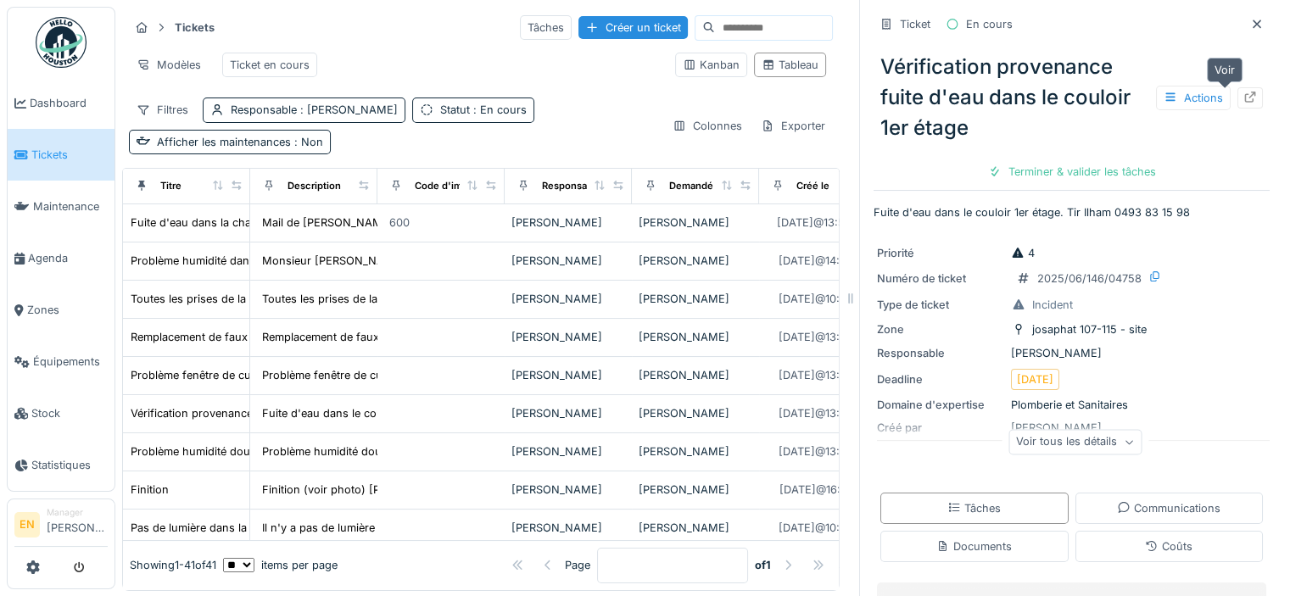
click at [1245, 92] on icon at bounding box center [1250, 97] width 11 height 11
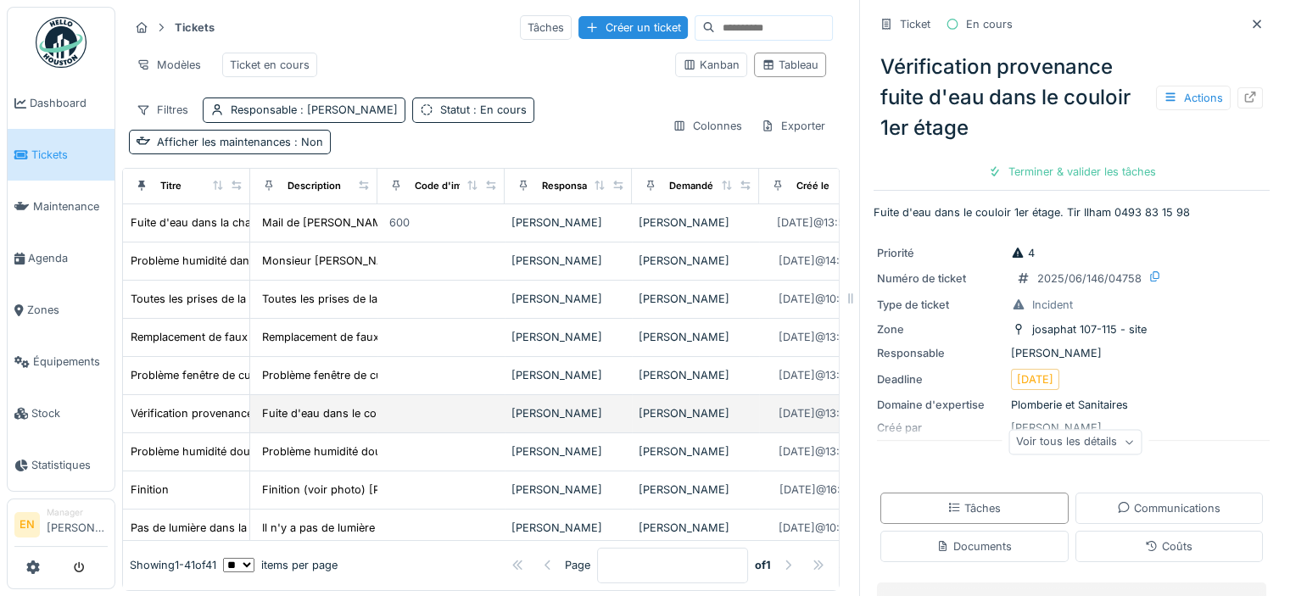
scroll to position [85, 0]
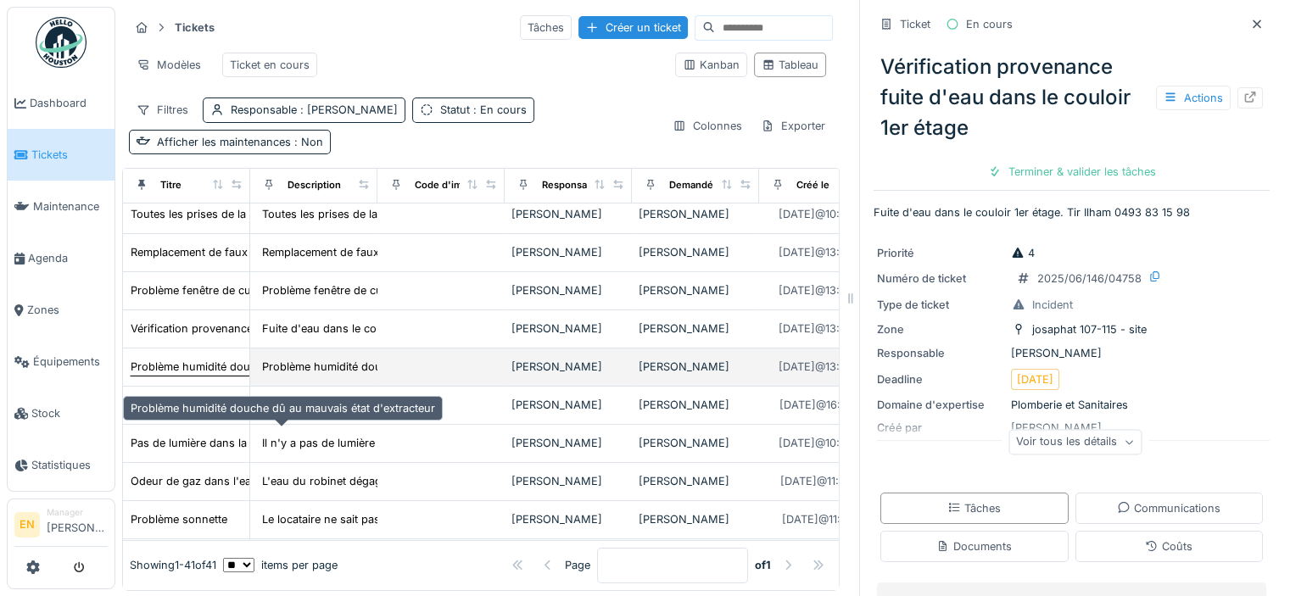
click at [220, 375] on div "Problème humidité douche dû au mauvais état d'extracteur" at bounding box center [283, 367] width 304 height 16
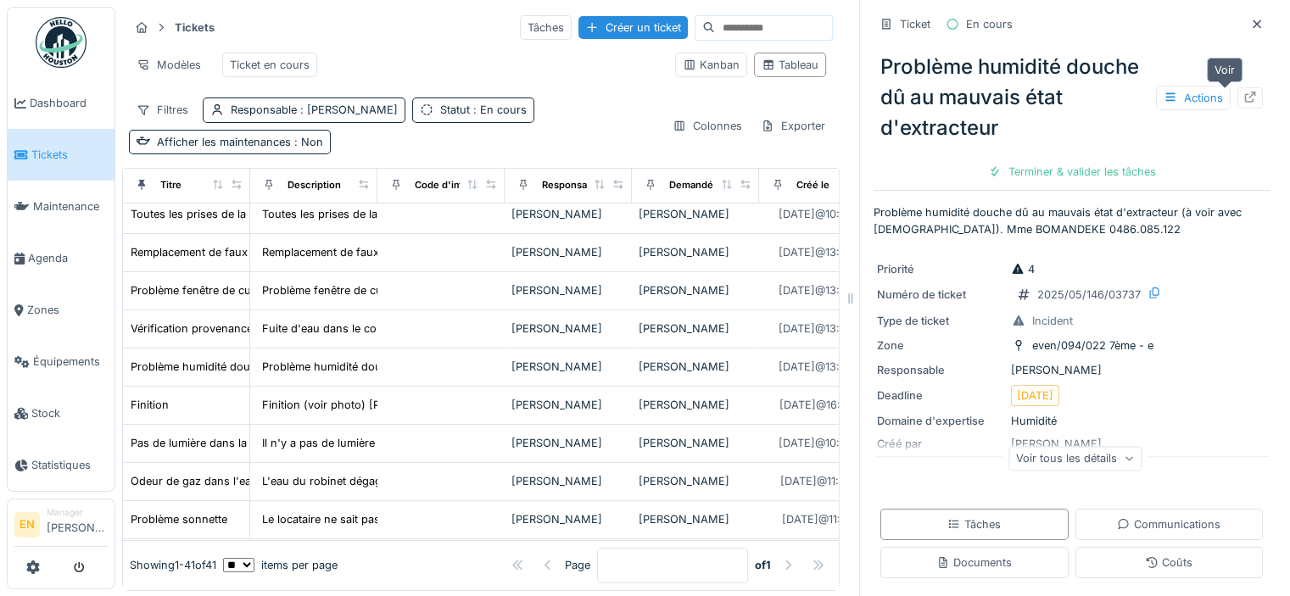
click at [1243, 97] on icon at bounding box center [1250, 97] width 14 height 11
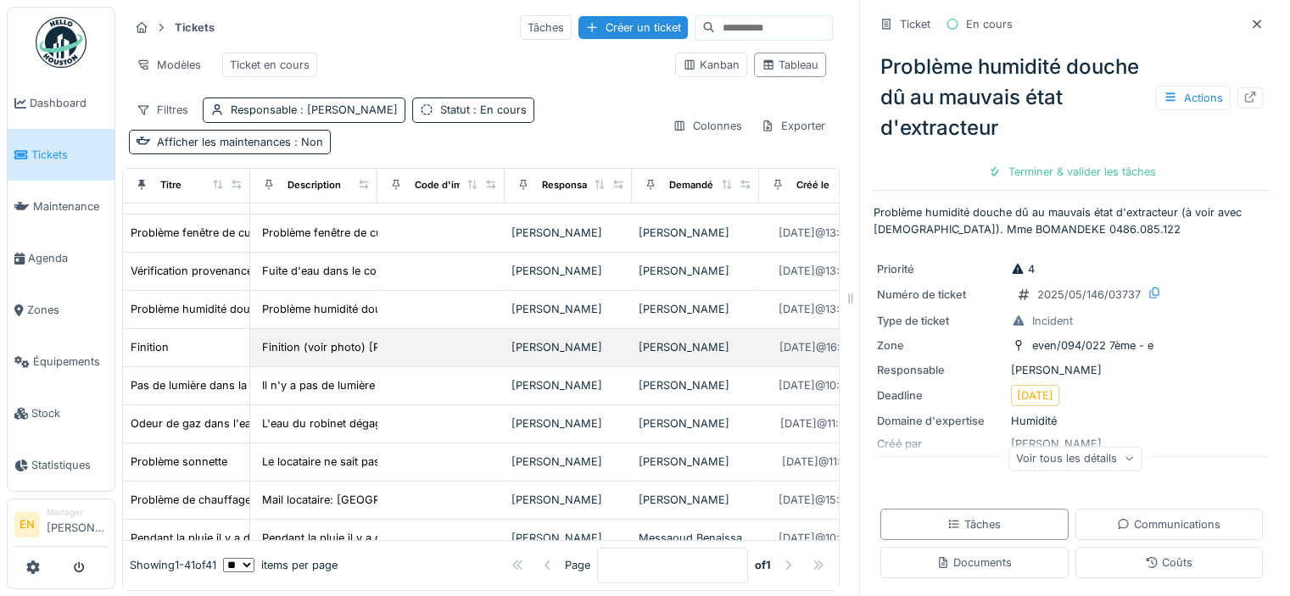
scroll to position [170, 0]
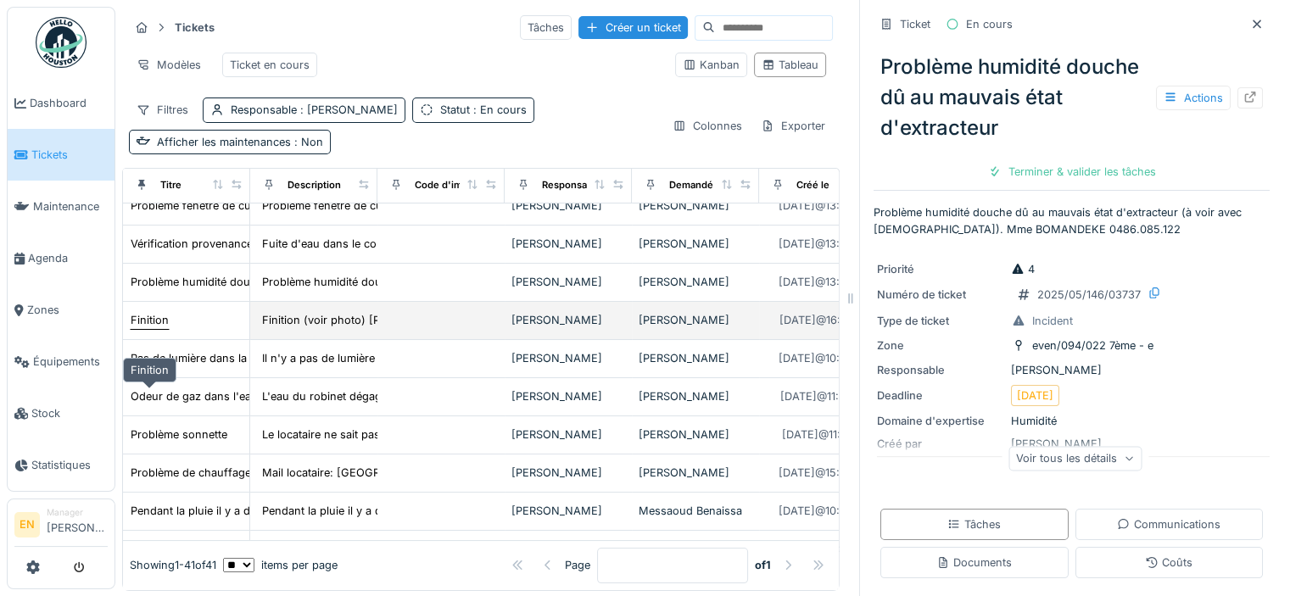
click at [164, 328] on div "Finition" at bounding box center [150, 320] width 38 height 16
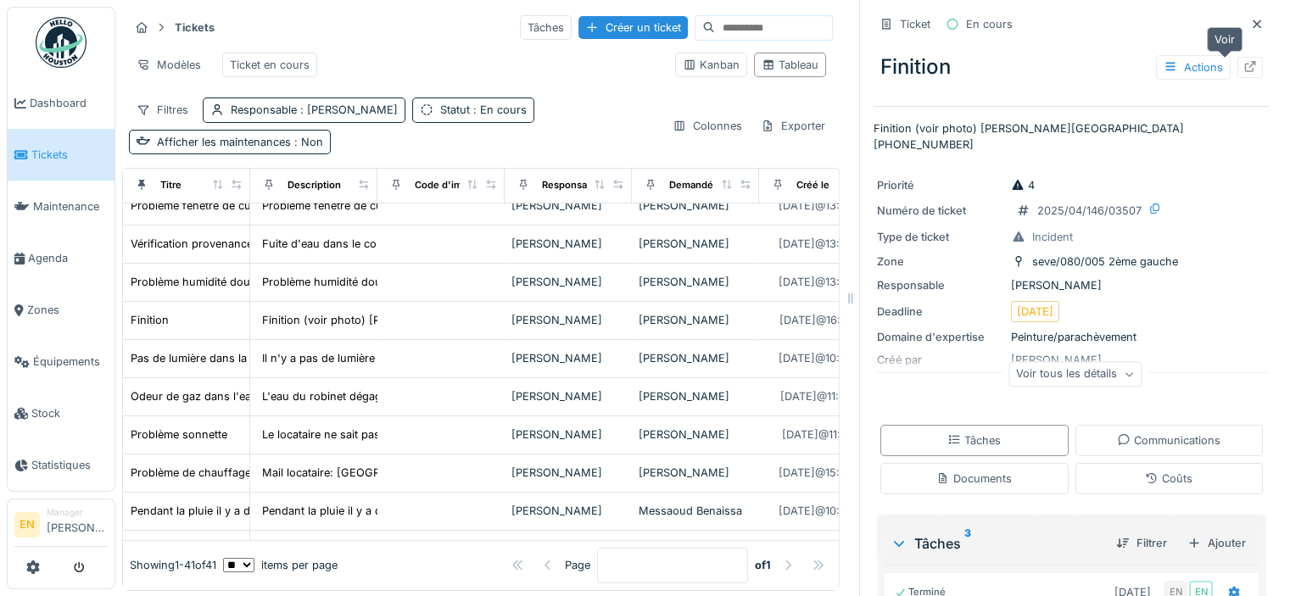
click at [1245, 64] on icon at bounding box center [1250, 66] width 11 height 11
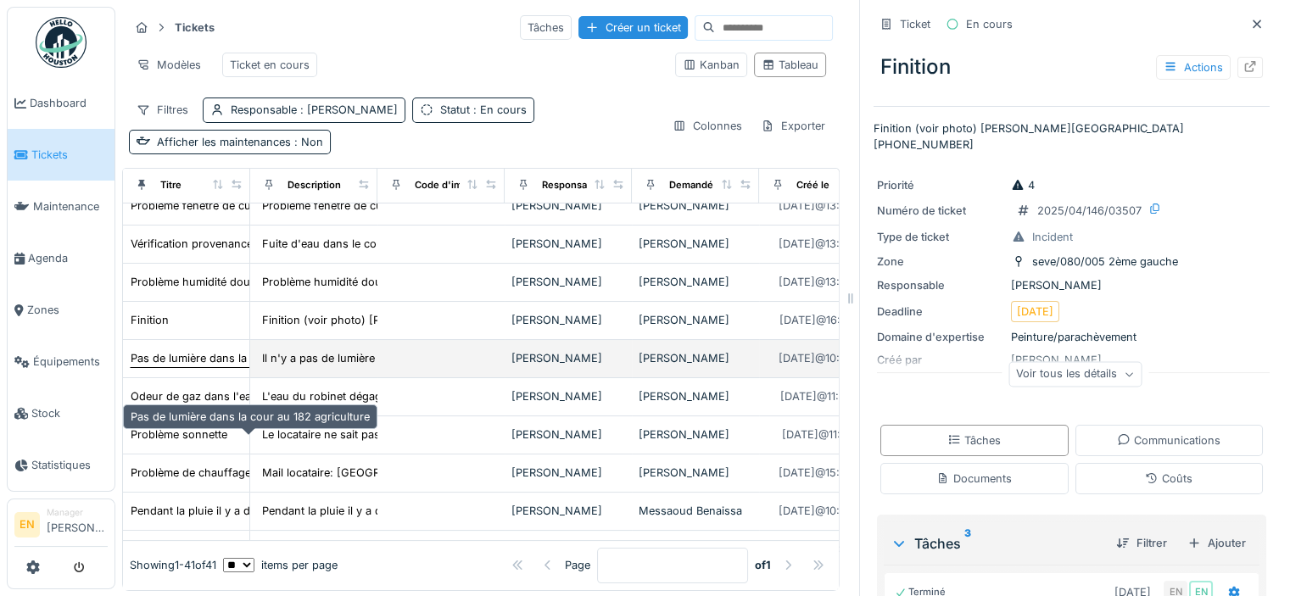
click at [187, 366] on div "Pas de lumière dans la cour au 182 agriculture" at bounding box center [250, 358] width 239 height 16
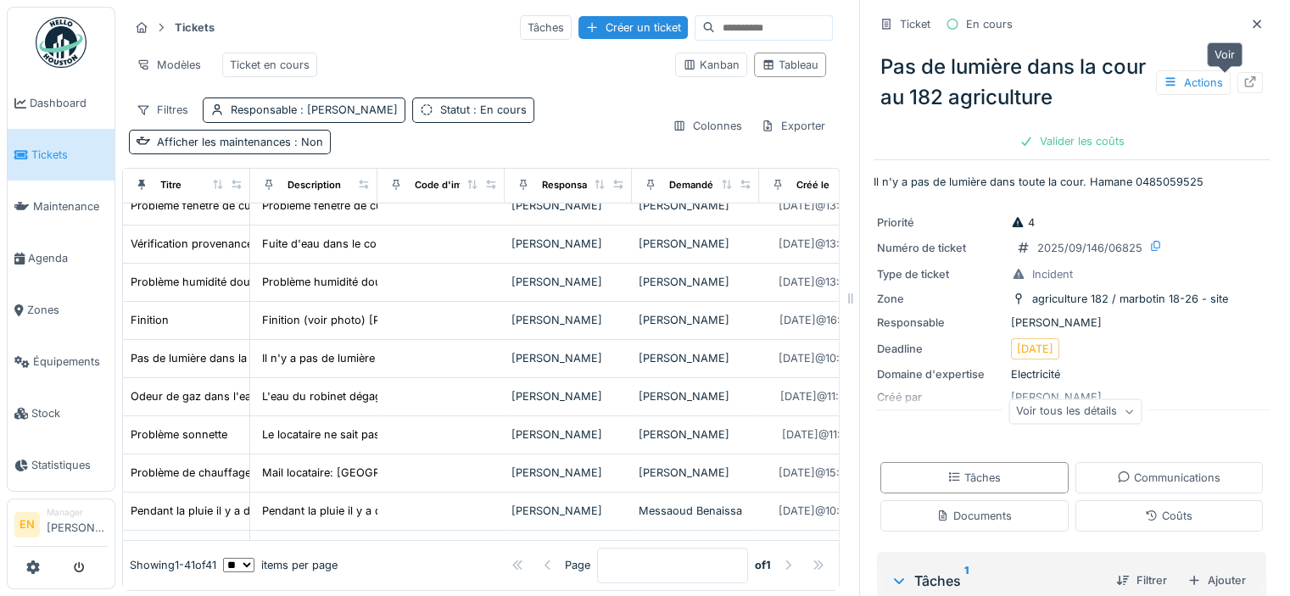
click at [1245, 77] on icon at bounding box center [1250, 81] width 11 height 11
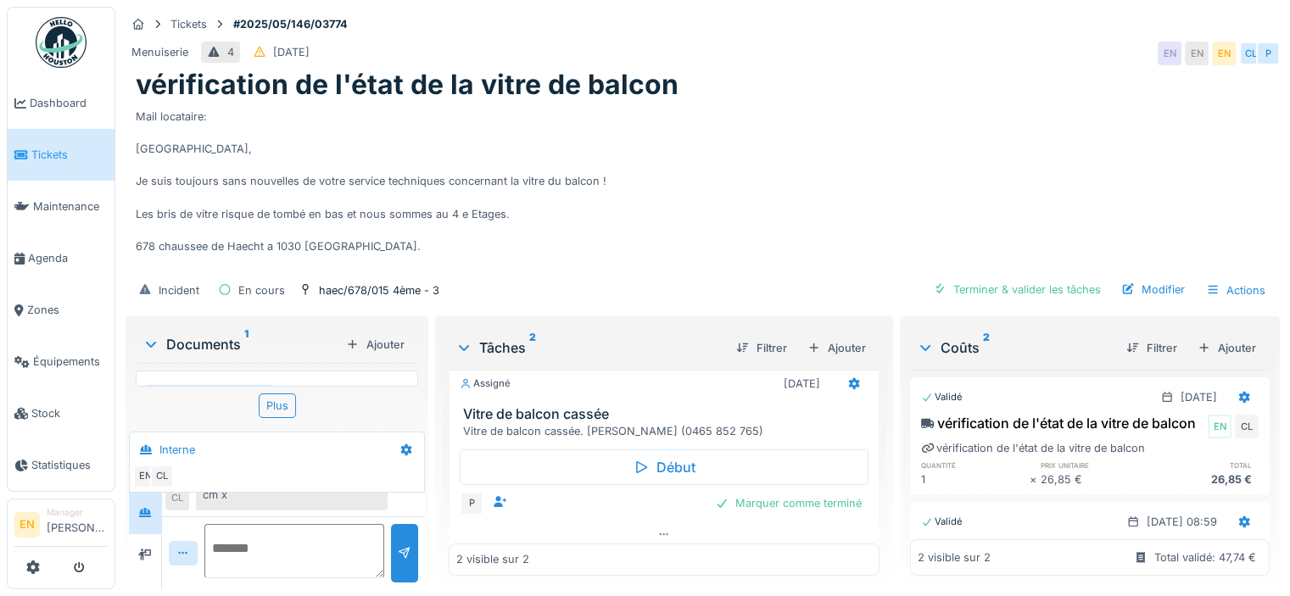
scroll to position [125, 0]
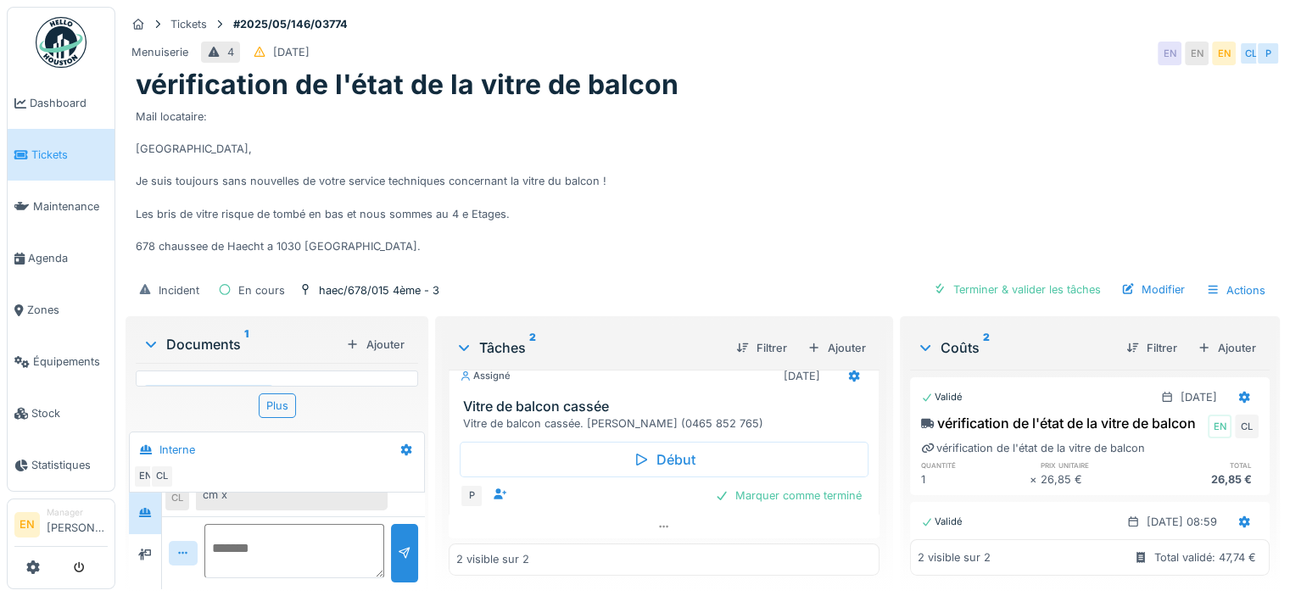
click at [343, 483] on div "Panneau triplex de 148cm x85,5 cm x" at bounding box center [292, 487] width 192 height 46
click at [231, 334] on div "Documents 1" at bounding box center [240, 344] width 197 height 20
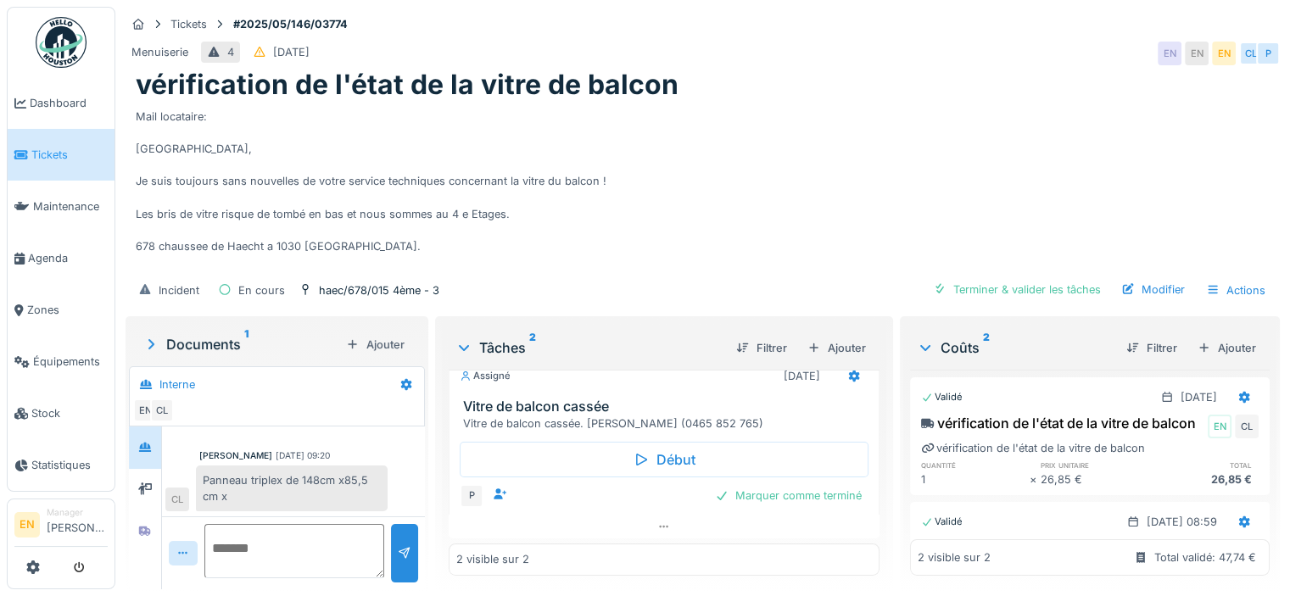
click at [306, 474] on div "Panneau triplex de 148cm x85,5 cm x" at bounding box center [292, 488] width 192 height 46
click at [145, 526] on icon at bounding box center [145, 531] width 14 height 11
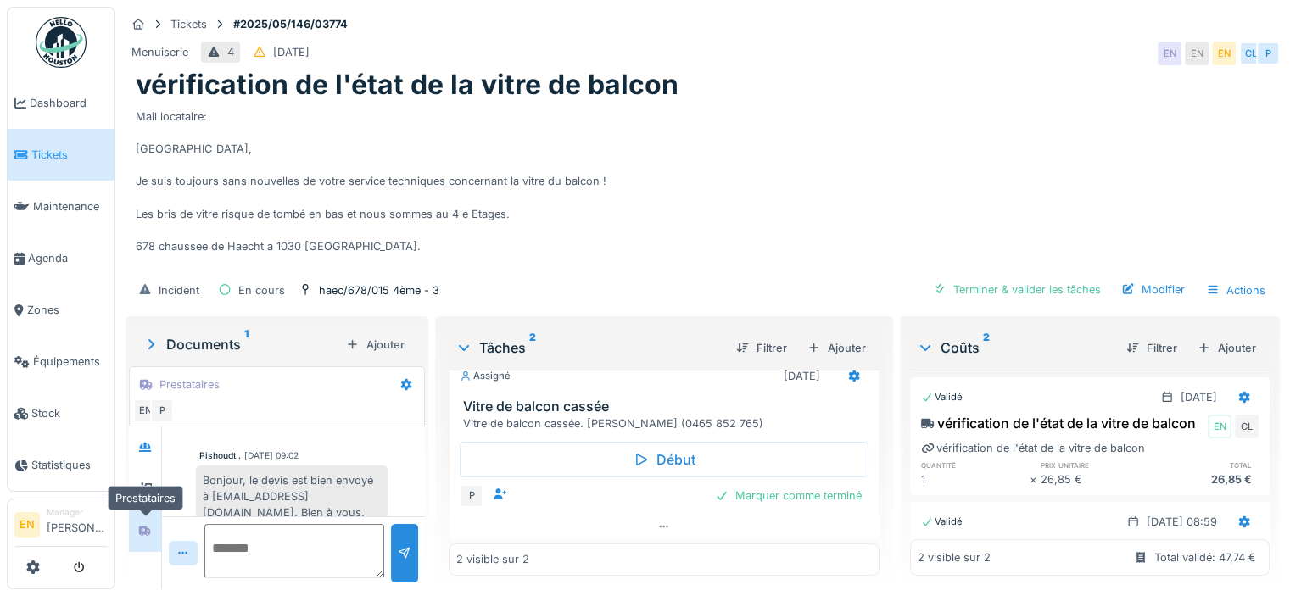
scroll to position [240, 0]
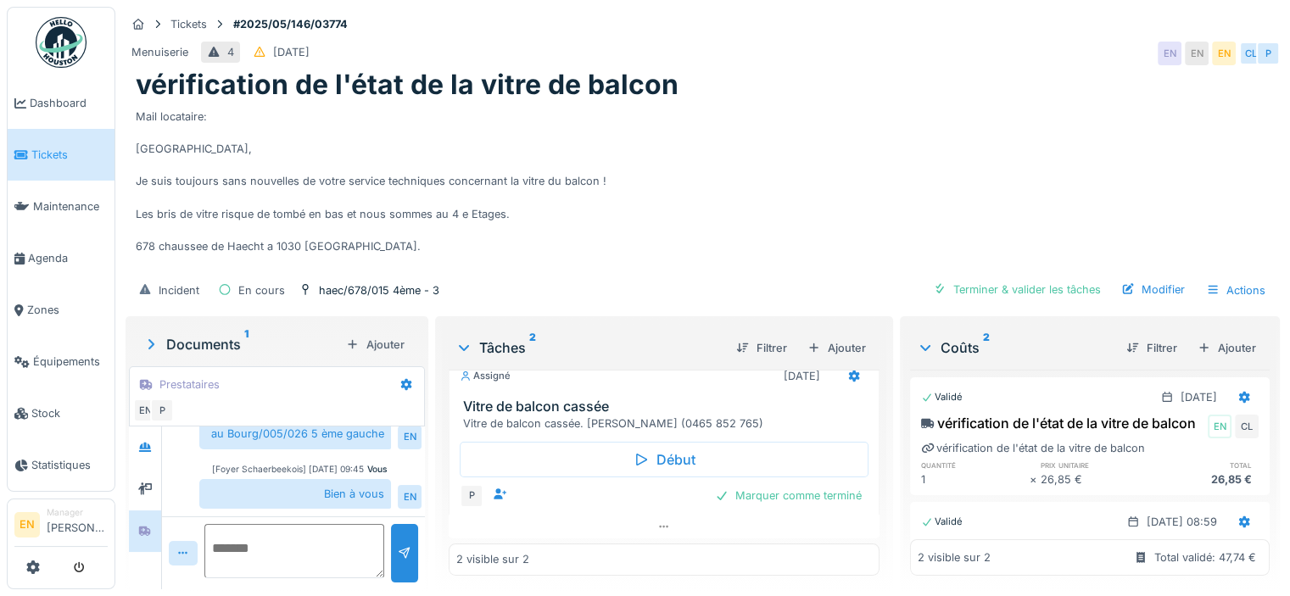
click at [293, 463] on div "[Foyer Schaerbeekois] 14/08/2025 09:45" at bounding box center [288, 469] width 152 height 13
click at [989, 280] on div "Terminer & valider les tâches" at bounding box center [1016, 289] width 181 height 23
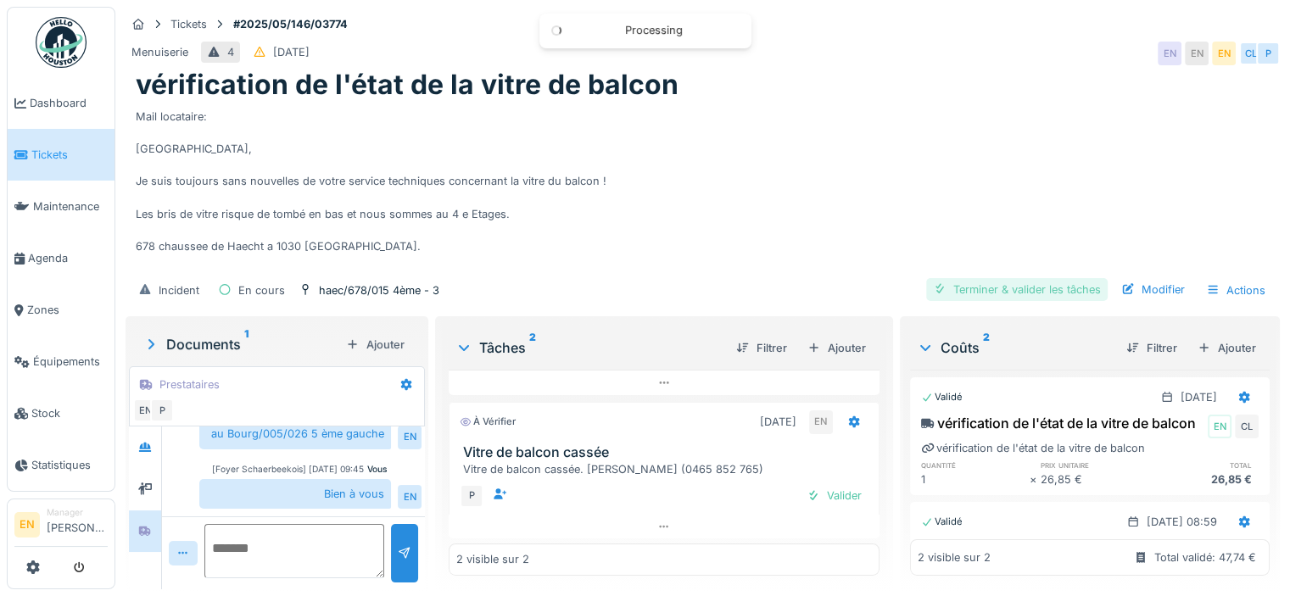
scroll to position [39, 0]
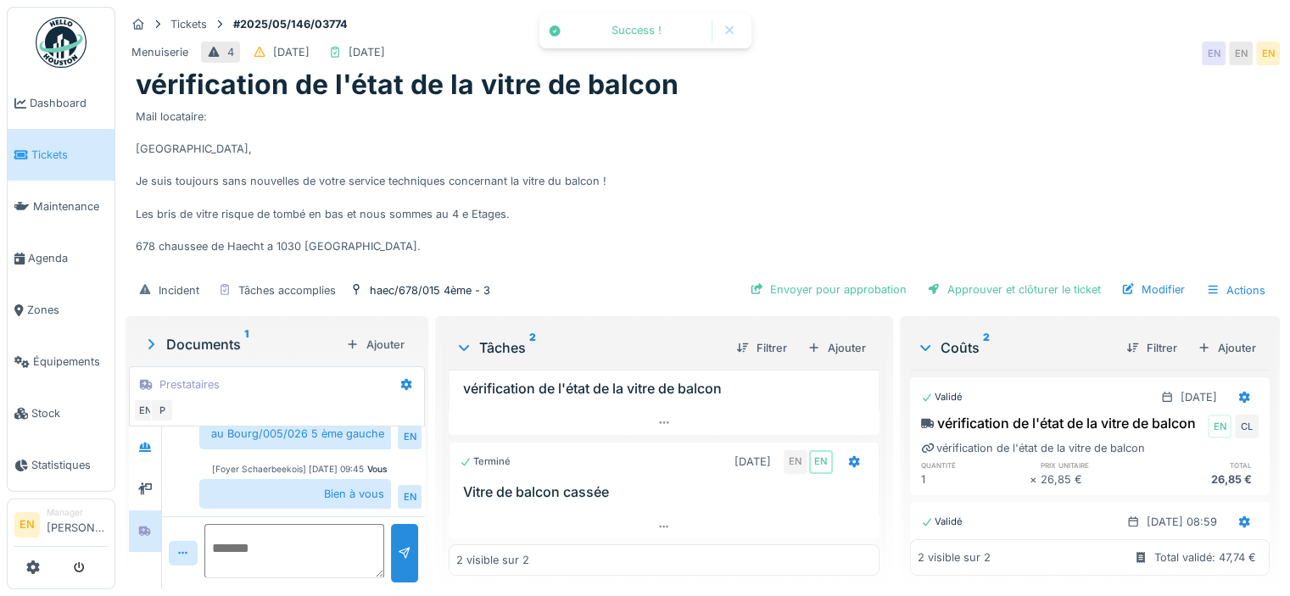
click at [1128, 168] on div "Mail locataire: Bonjour, Je suis toujours sans nouvelles de votre service techn…" at bounding box center [703, 187] width 1134 height 170
click at [1028, 194] on div "Mail locataire: Bonjour, Je suis toujours sans nouvelles de votre service techn…" at bounding box center [703, 187] width 1134 height 170
click at [1041, 278] on div "Approuver et clôturer le ticket" at bounding box center [1013, 289] width 187 height 23
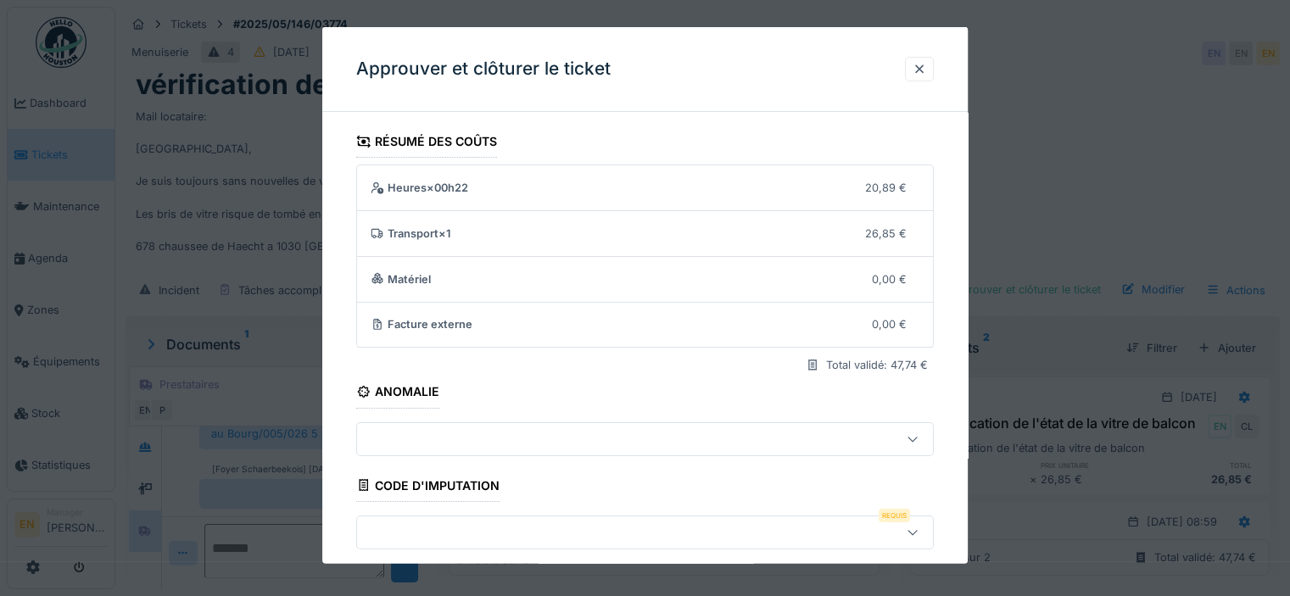
click at [951, 474] on div "**********" at bounding box center [644, 499] width 645 height 749
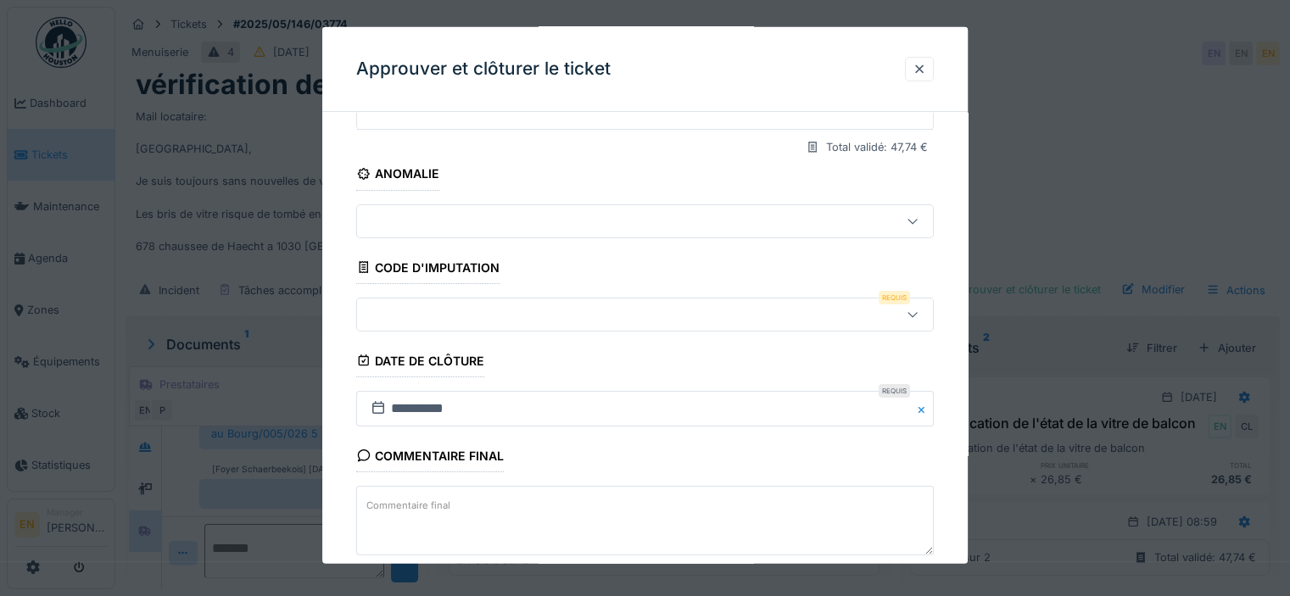
scroll to position [307, 0]
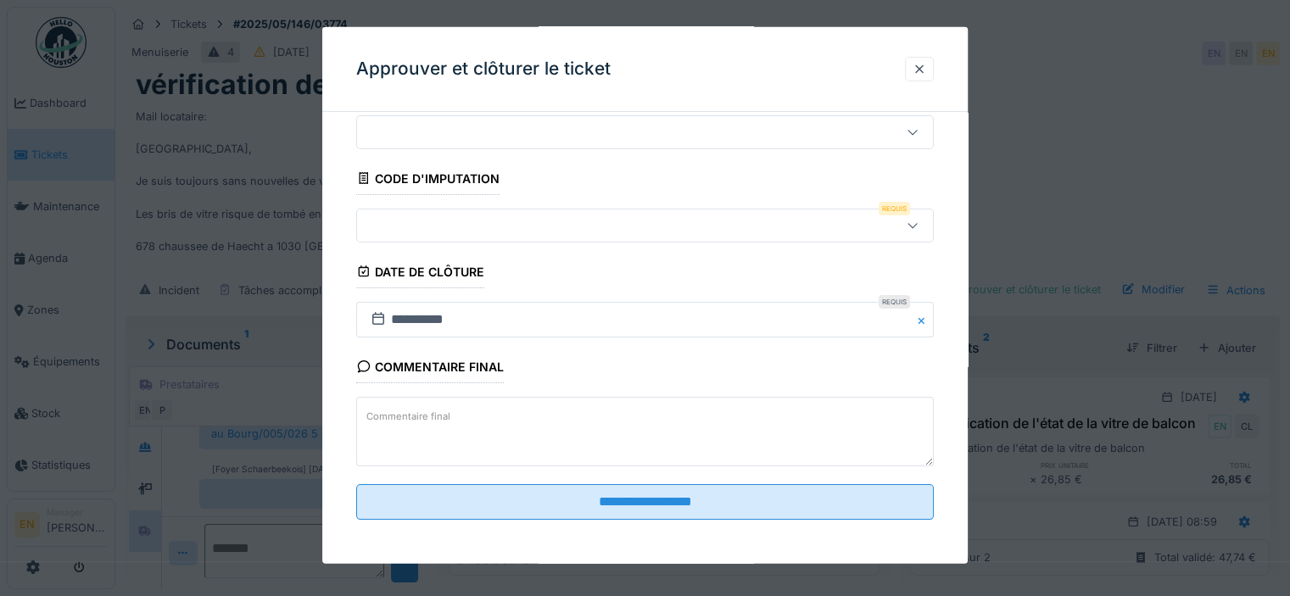
click at [919, 223] on icon at bounding box center [913, 225] width 14 height 11
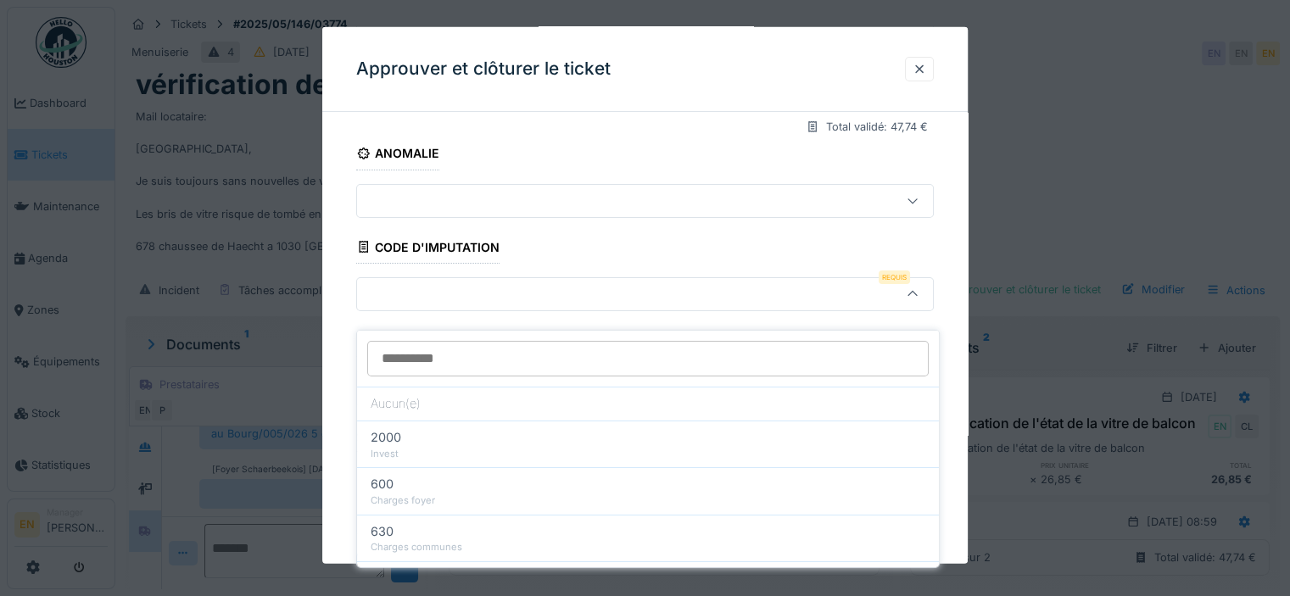
scroll to position [235, 0]
click at [583, 352] on input at bounding box center [647, 359] width 561 height 36
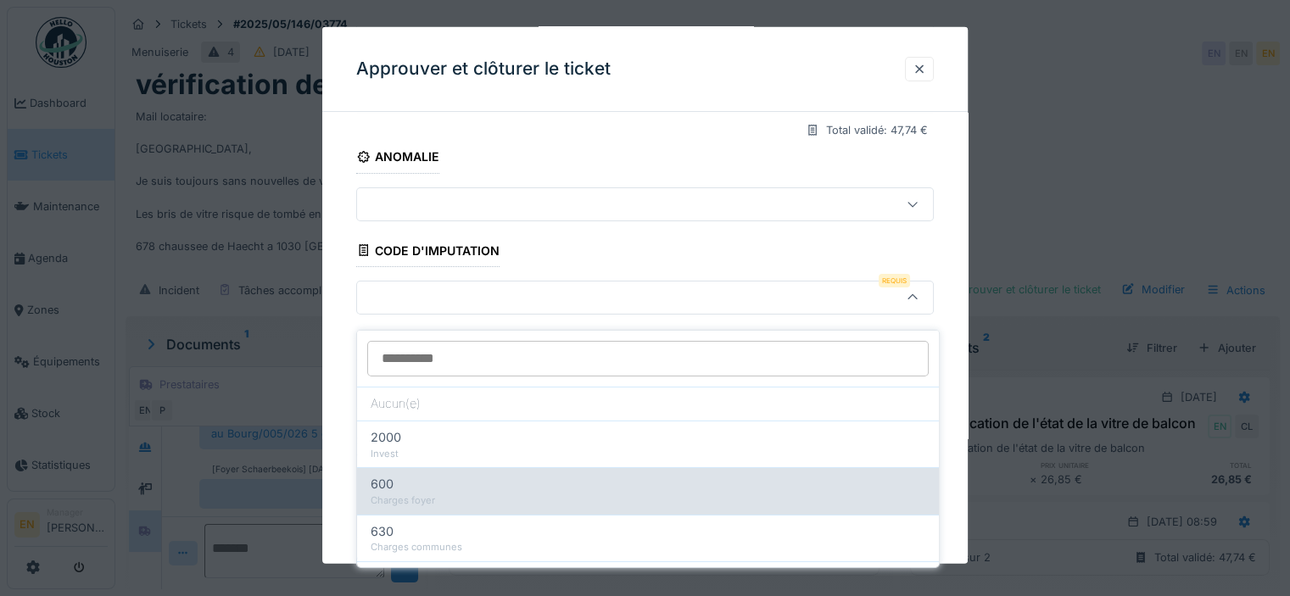
click at [443, 477] on div "600" at bounding box center [648, 484] width 555 height 19
type input "***"
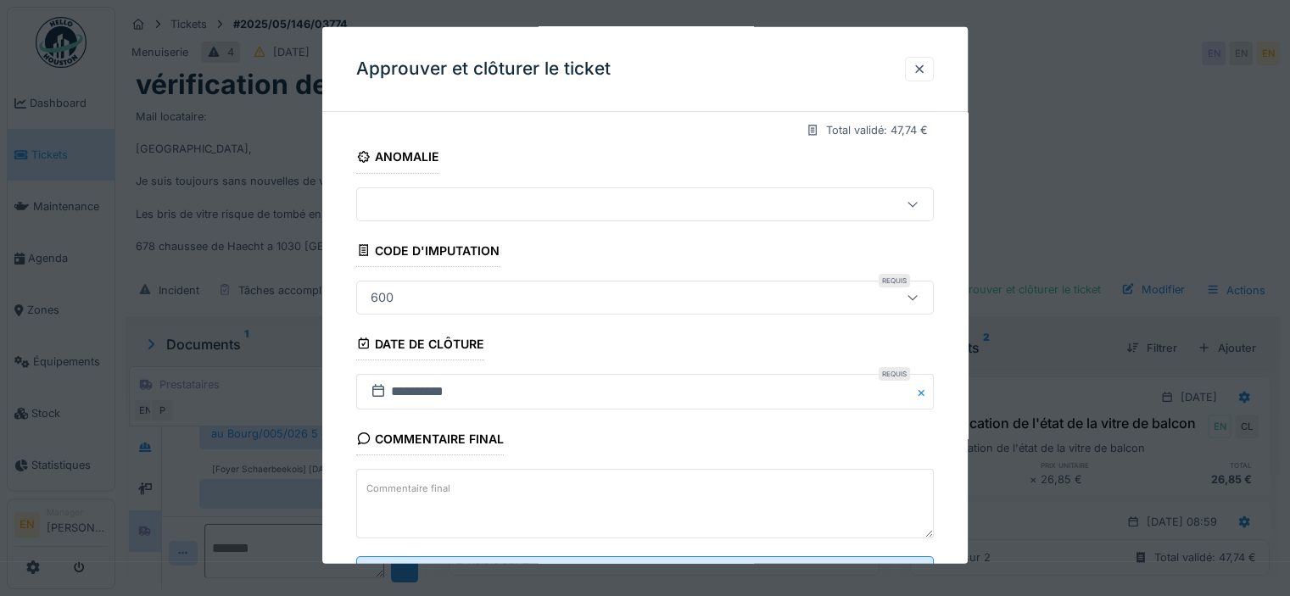
click at [950, 464] on div "**********" at bounding box center [644, 265] width 645 height 749
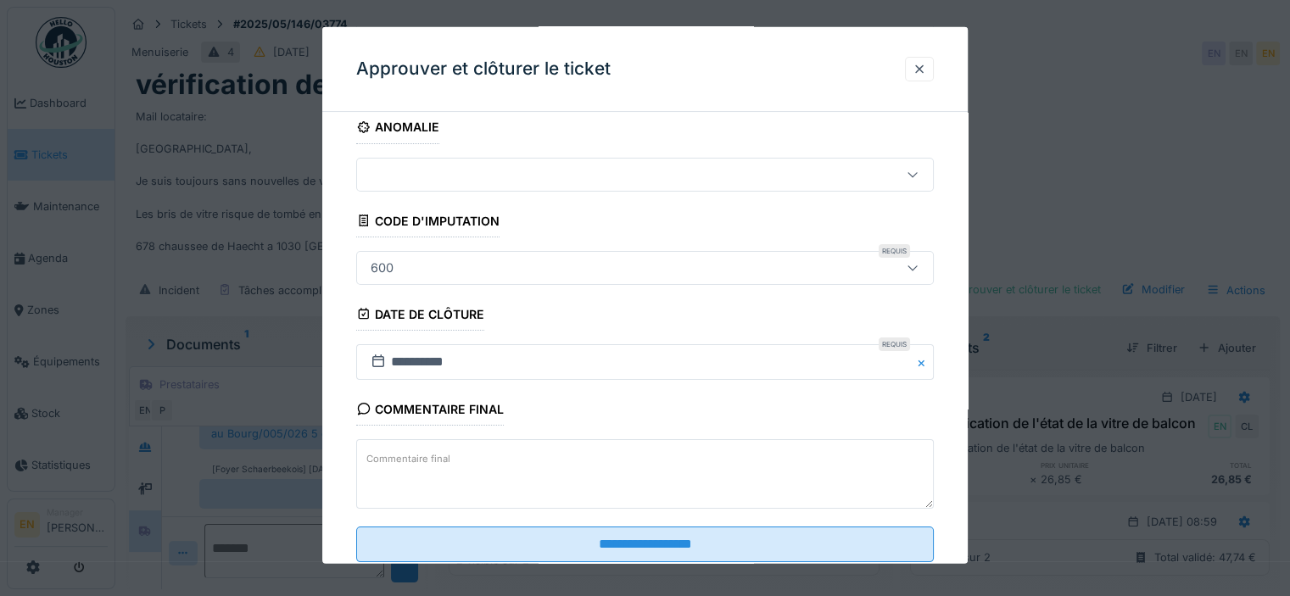
scroll to position [269, 0]
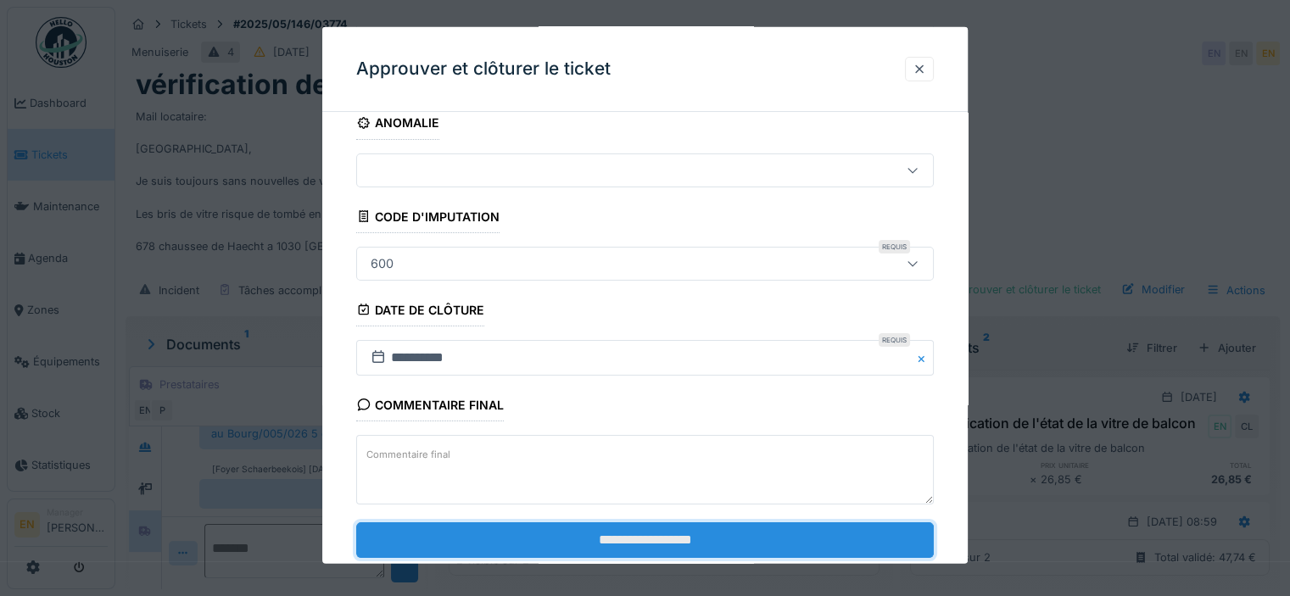
click at [617, 532] on input "**********" at bounding box center [644, 540] width 577 height 36
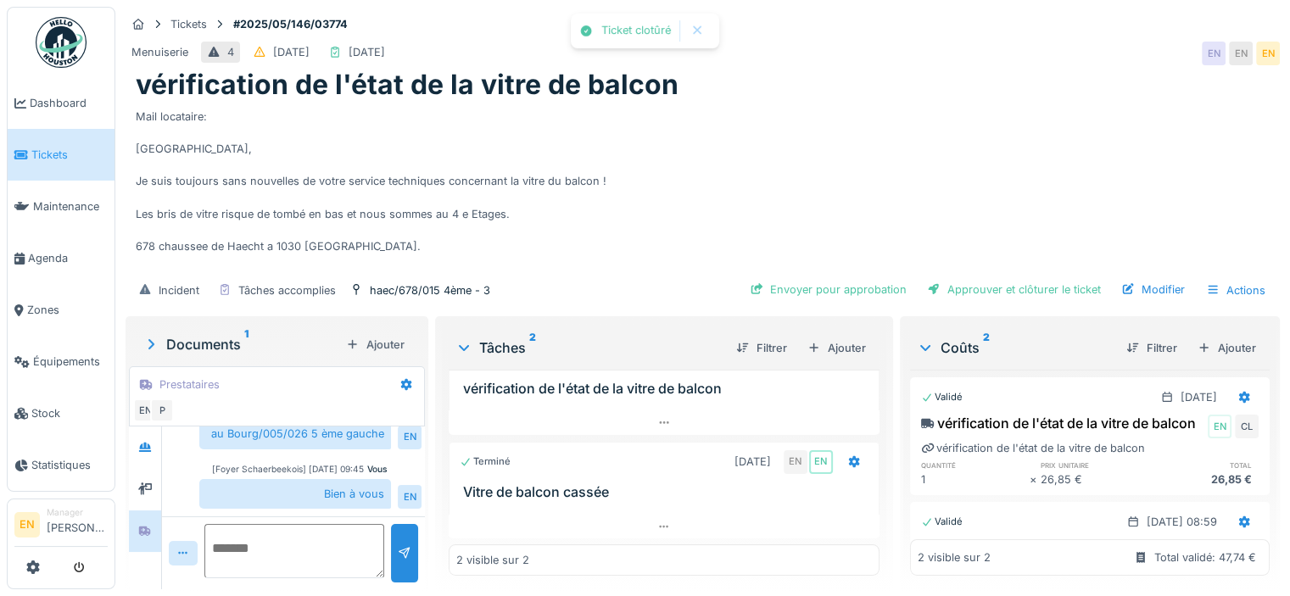
scroll to position [95, 0]
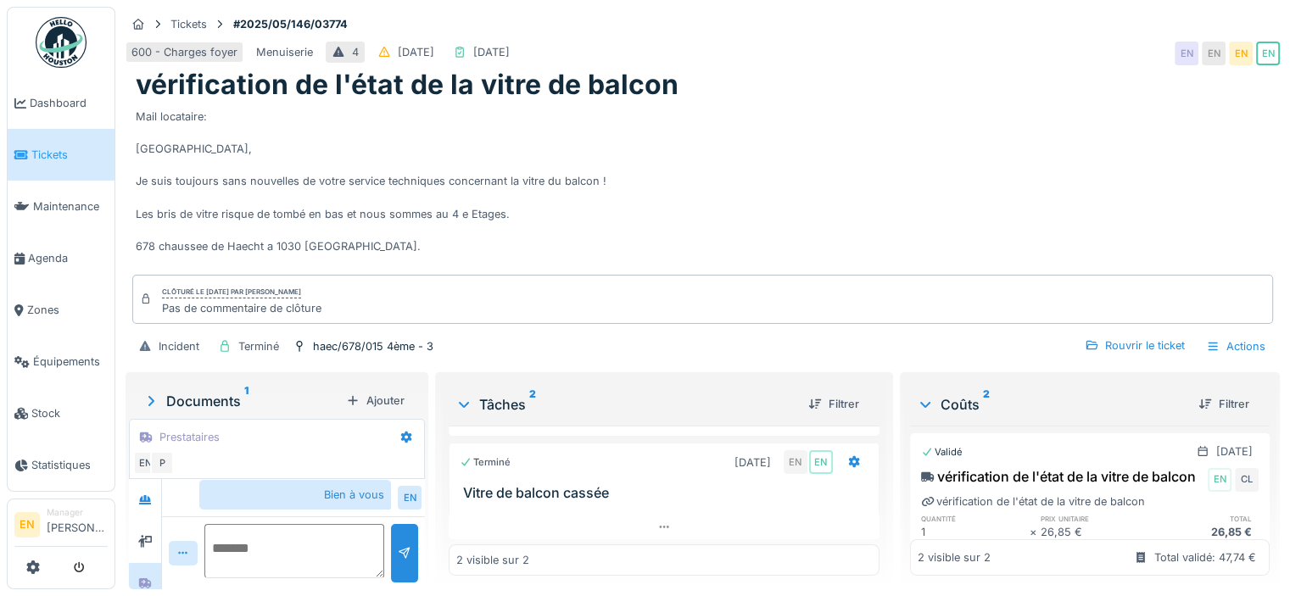
click at [312, 484] on div "Bien à vous" at bounding box center [295, 495] width 192 height 30
click at [719, 150] on div "Mail locataire: Bonjour, Je suis toujours sans nouvelles de votre service techn…" at bounding box center [703, 187] width 1134 height 170
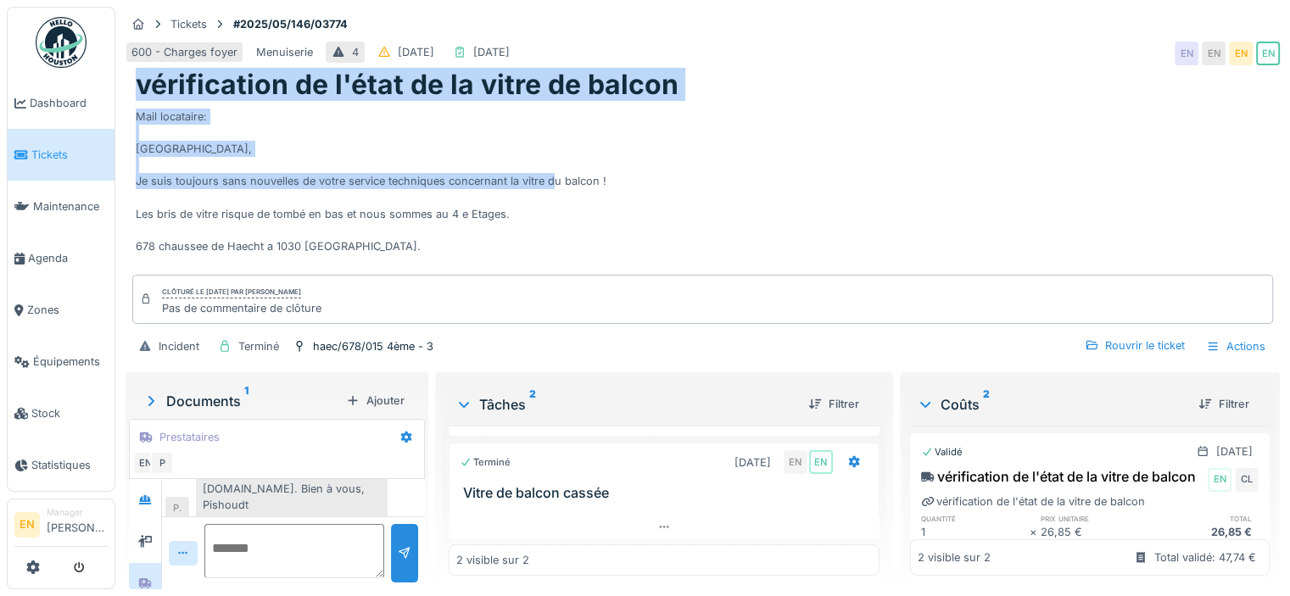
drag, startPoint x: 783, startPoint y: 172, endPoint x: 953, endPoint y: 19, distance: 228.7
click at [953, 19] on div "Tickets #2025/05/146/03774 600 - Charges foyer Menuiserie 4 10/05/2025 17/09/20…" at bounding box center [702, 188] width 1161 height 362
click at [909, 135] on div "Mail locataire: Bonjour, Je suis toujours sans nouvelles de votre service techn…" at bounding box center [703, 187] width 1134 height 170
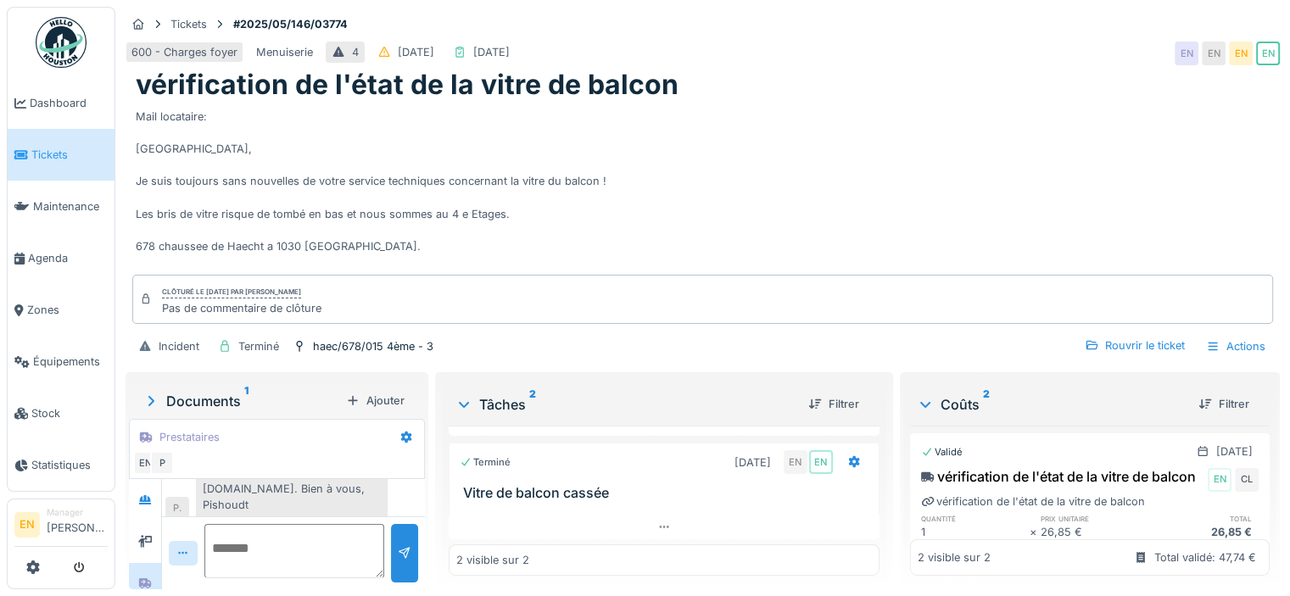
click at [834, 150] on div "Mail locataire: Bonjour, Je suis toujours sans nouvelles de votre service techn…" at bounding box center [703, 187] width 1134 height 170
click at [899, 153] on div "Mail locataire: Bonjour, Je suis toujours sans nouvelles de votre service techn…" at bounding box center [703, 187] width 1134 height 170
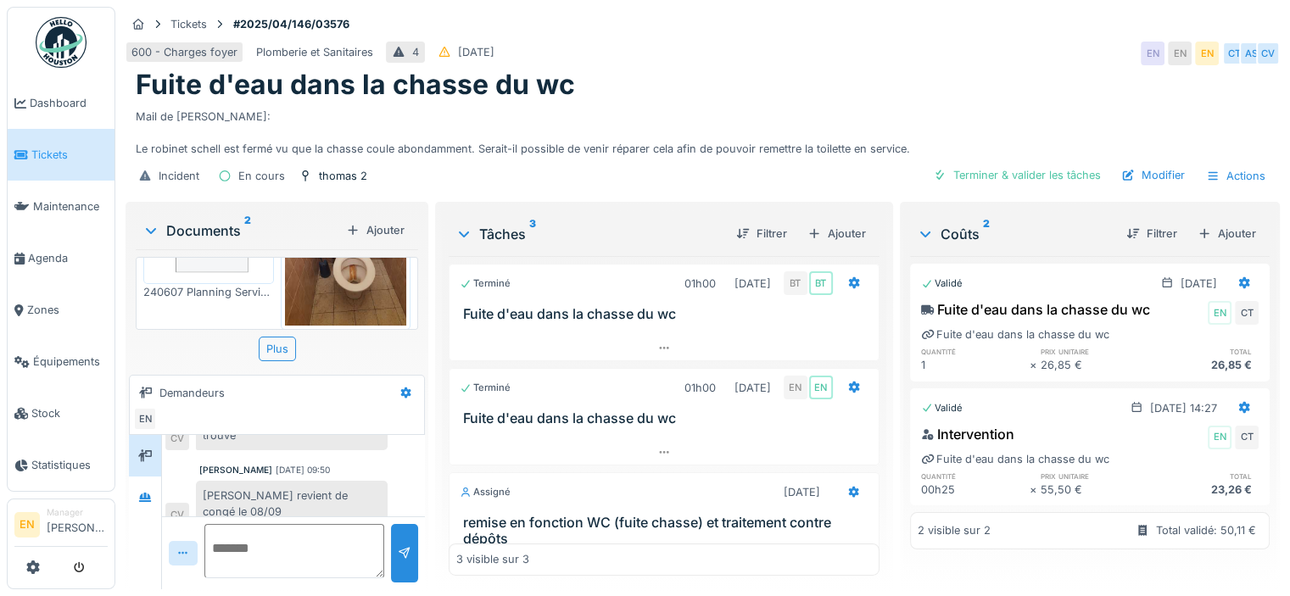
scroll to position [147, 0]
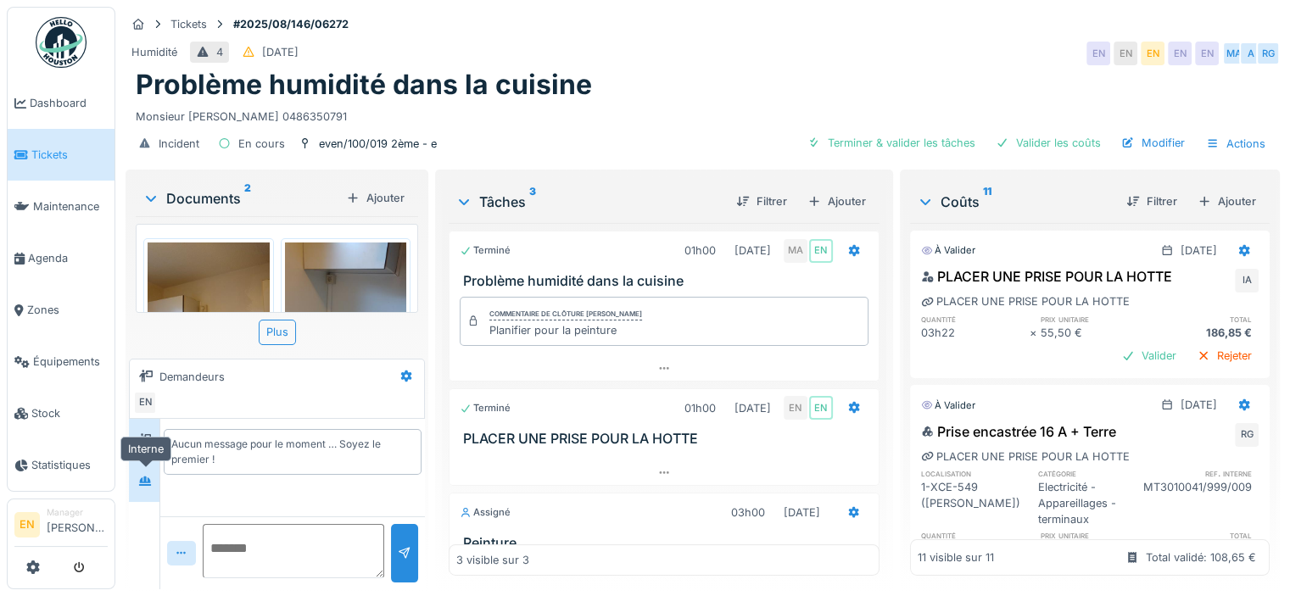
click at [145, 478] on icon at bounding box center [145, 481] width 12 height 9
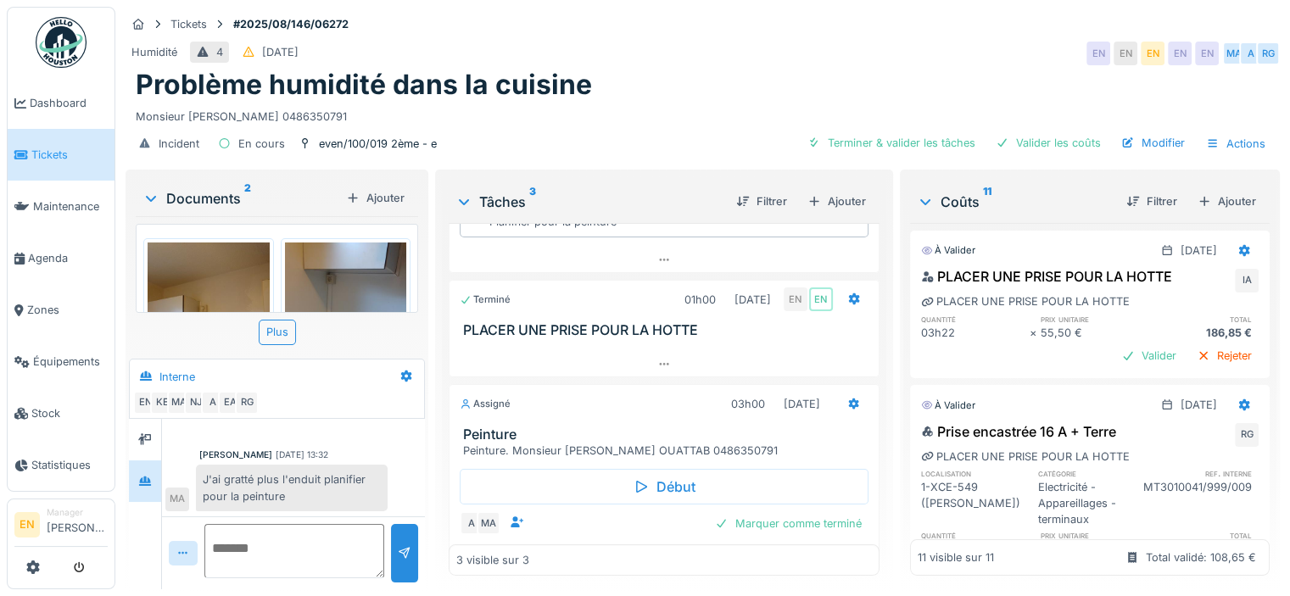
scroll to position [135, 0]
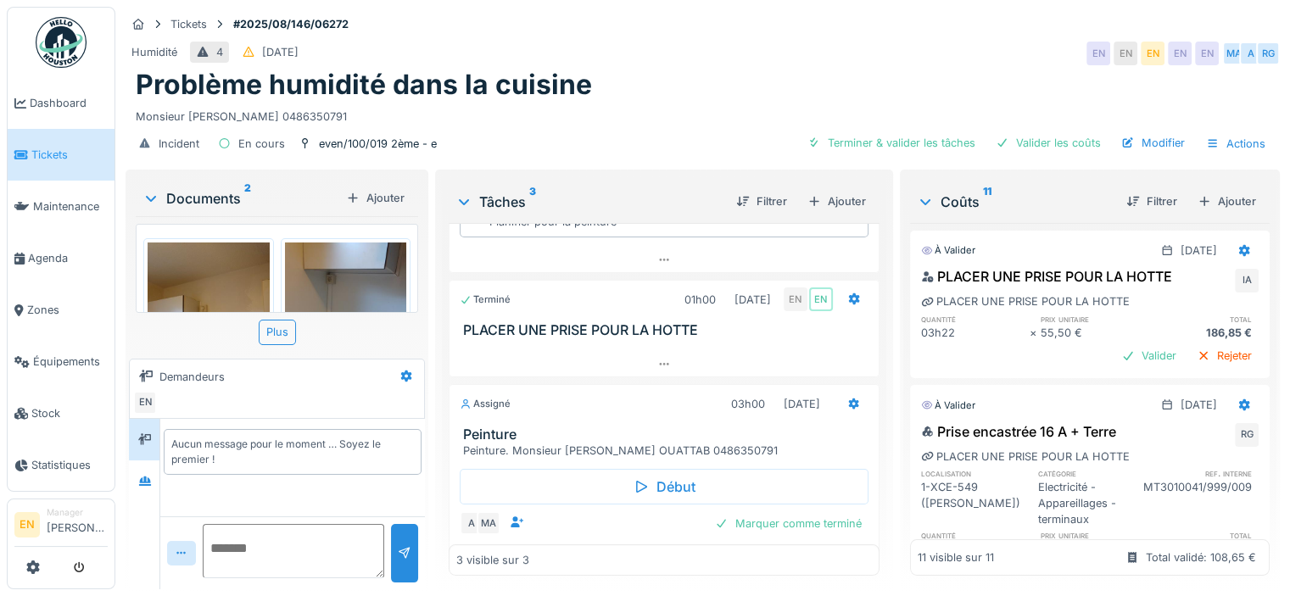
scroll to position [135, 0]
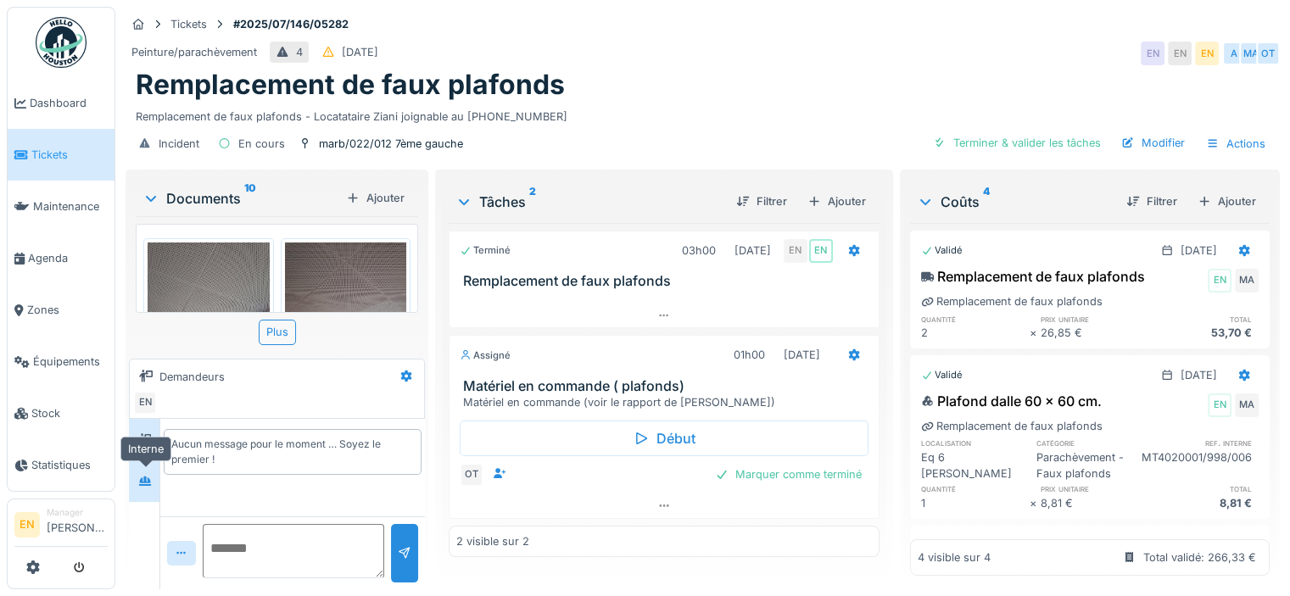
click at [136, 488] on div at bounding box center [144, 481] width 25 height 21
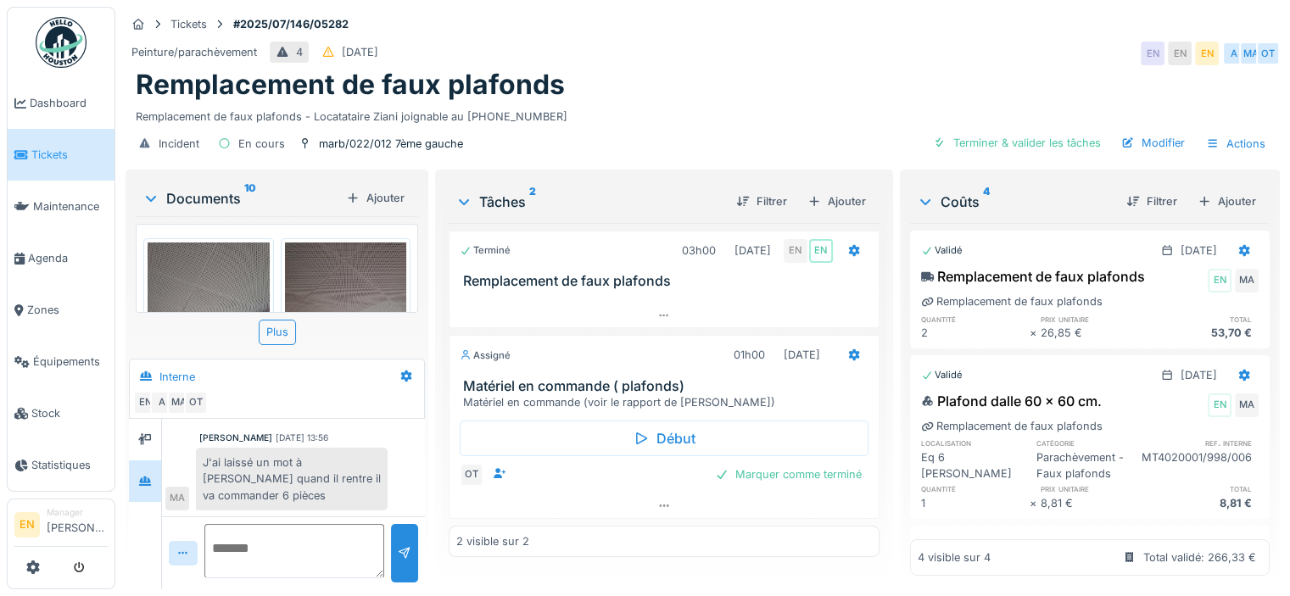
scroll to position [13, 0]
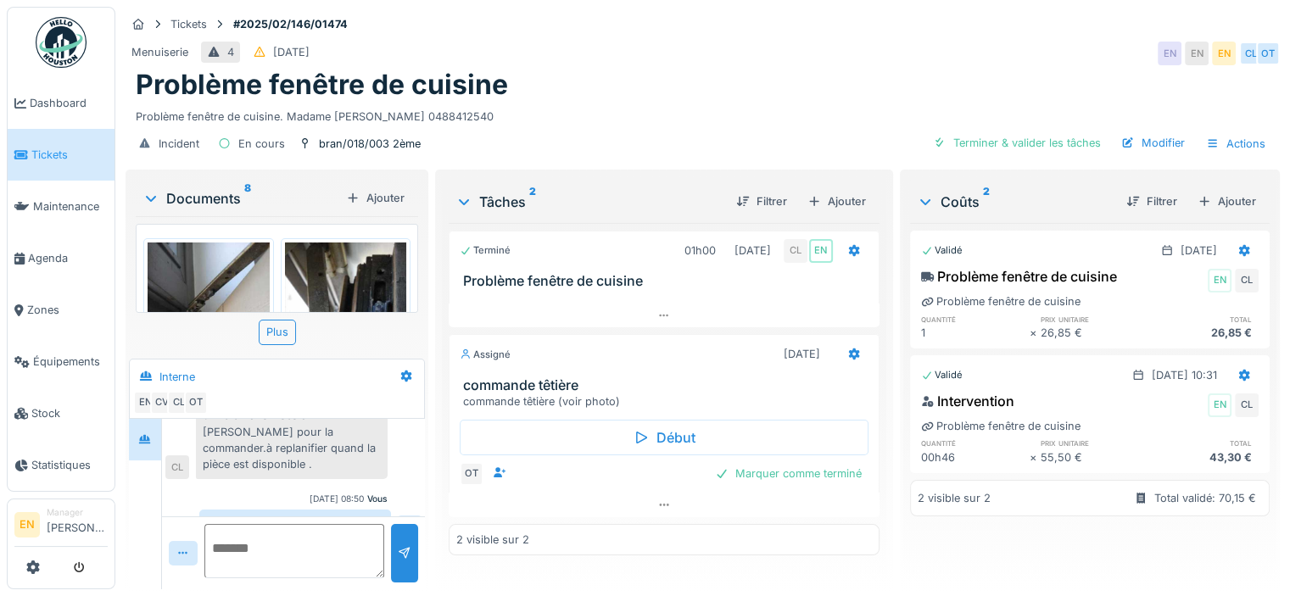
scroll to position [239, 0]
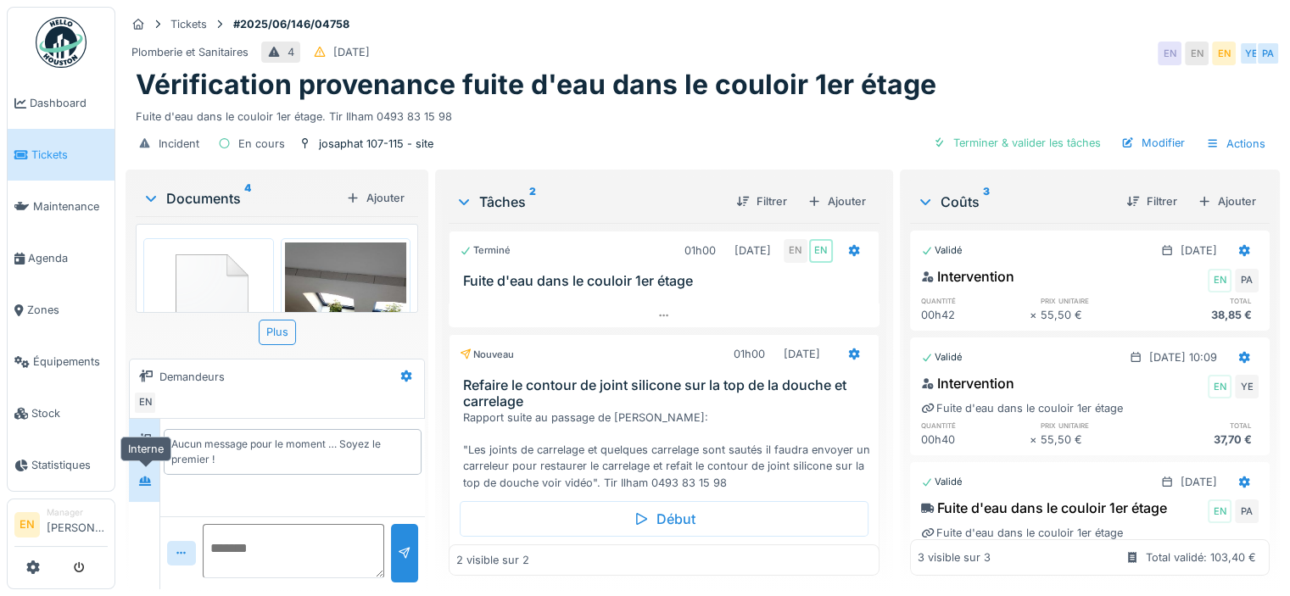
click at [157, 488] on div at bounding box center [144, 481] width 25 height 21
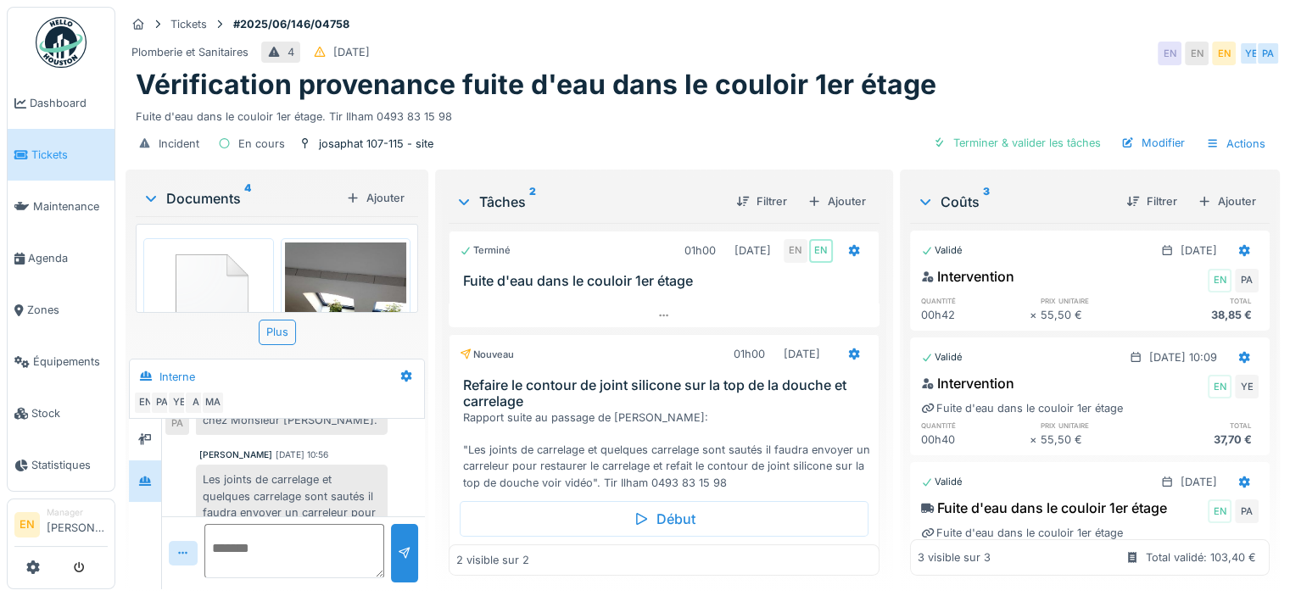
scroll to position [142, 0]
click at [387, 474] on div "Peter Acheampong 16/06/2025 10:56 Les joints de carrelage et quelques carrelage…" at bounding box center [293, 515] width 256 height 127
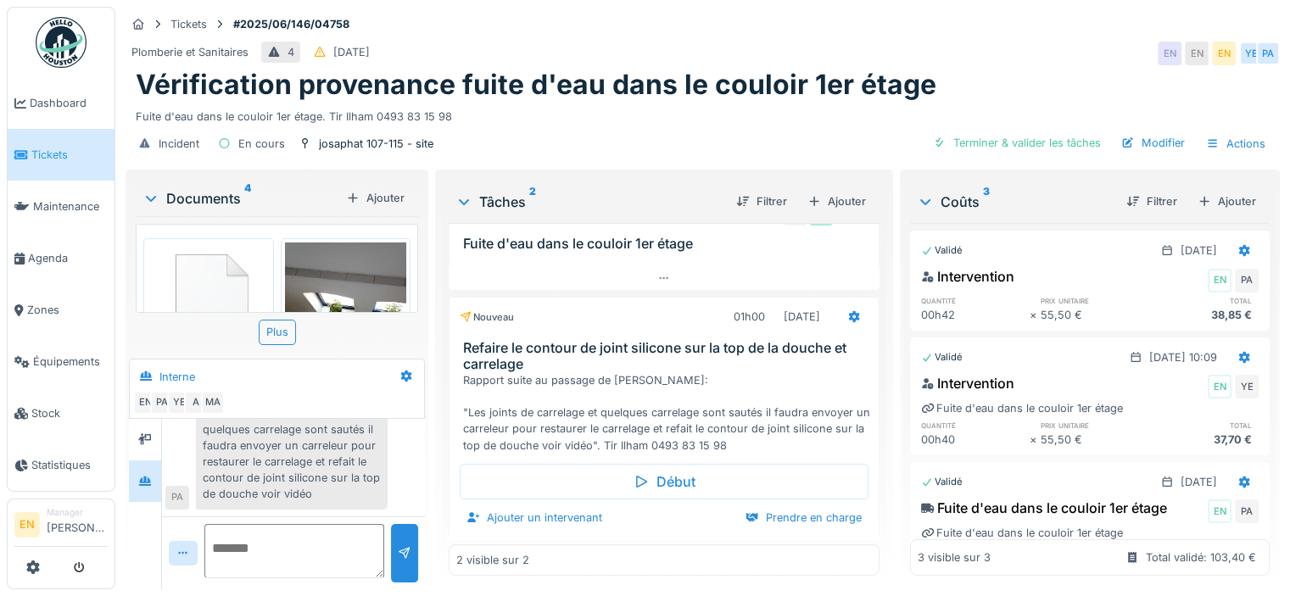
scroll to position [227, 0]
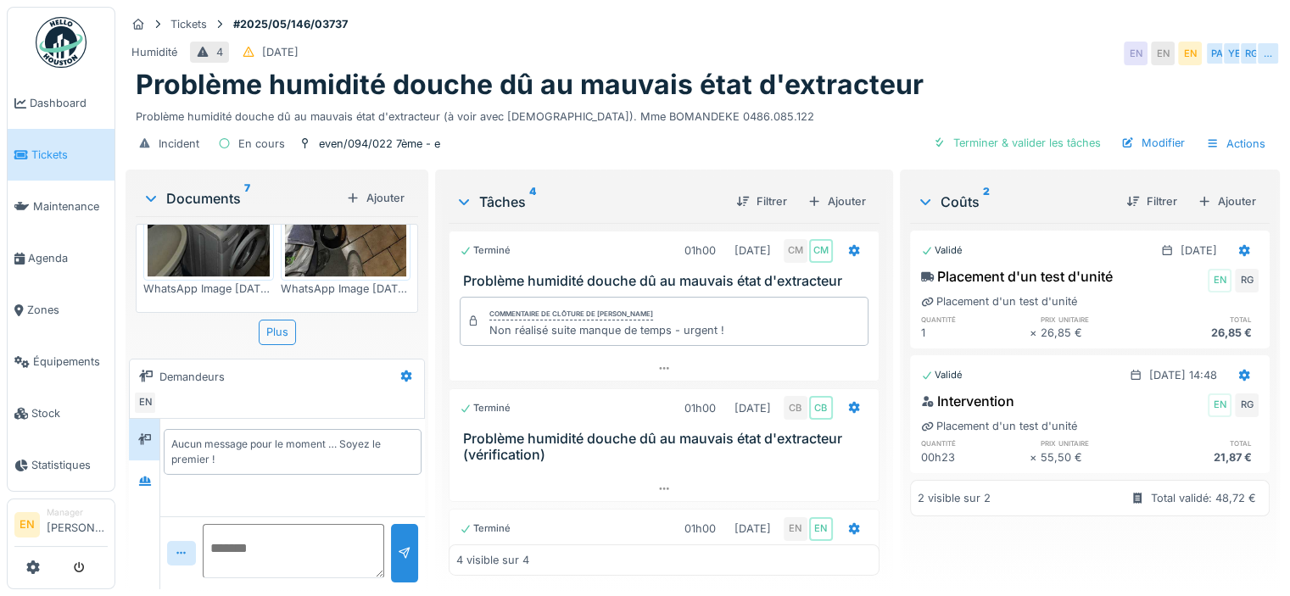
scroll to position [763, 0]
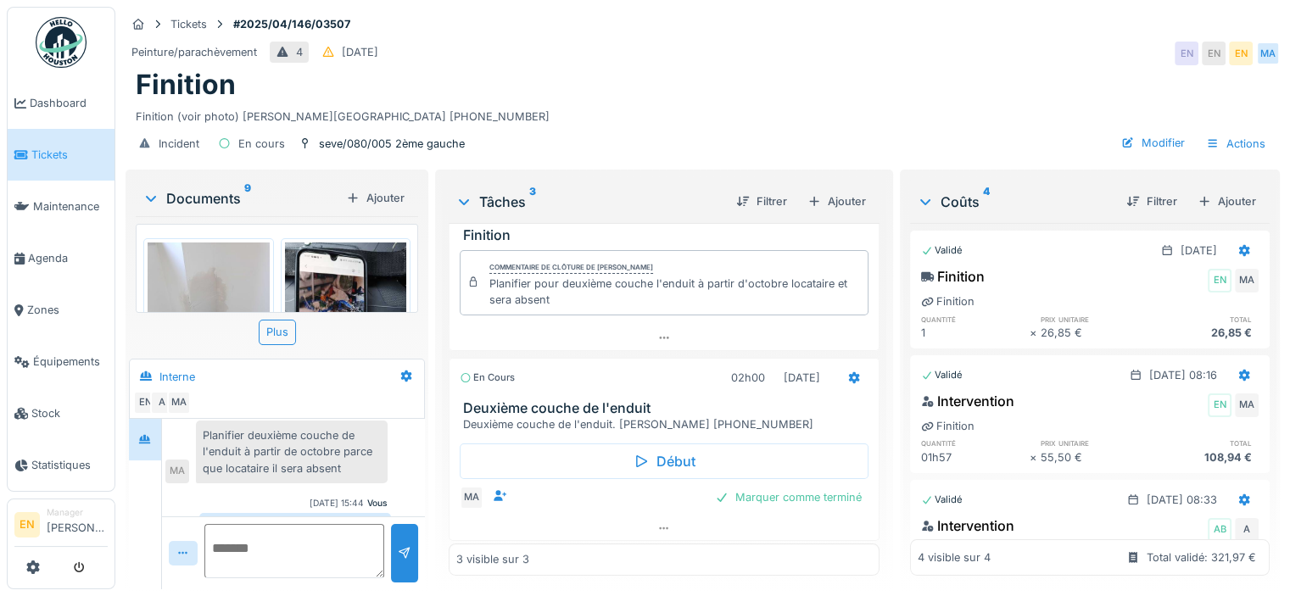
scroll to position [438, 0]
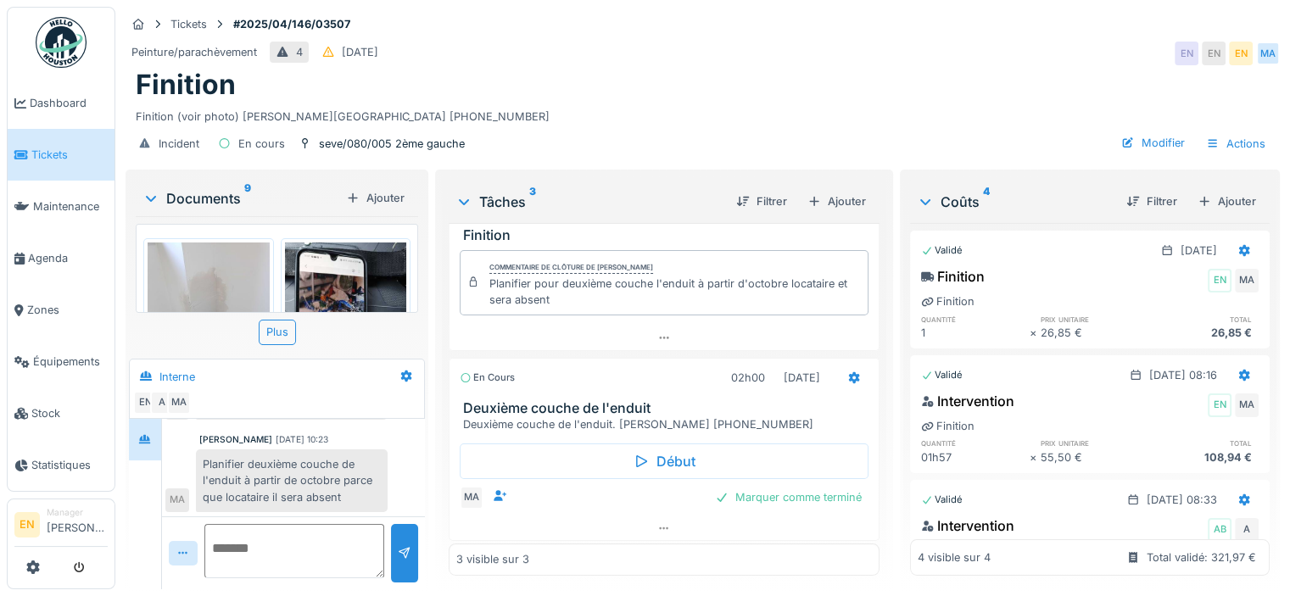
click at [393, 457] on div "[PERSON_NAME] [DATE] 10:23 Planifier deuxième couche de l'enduit à partir de oc…" at bounding box center [293, 472] width 256 height 79
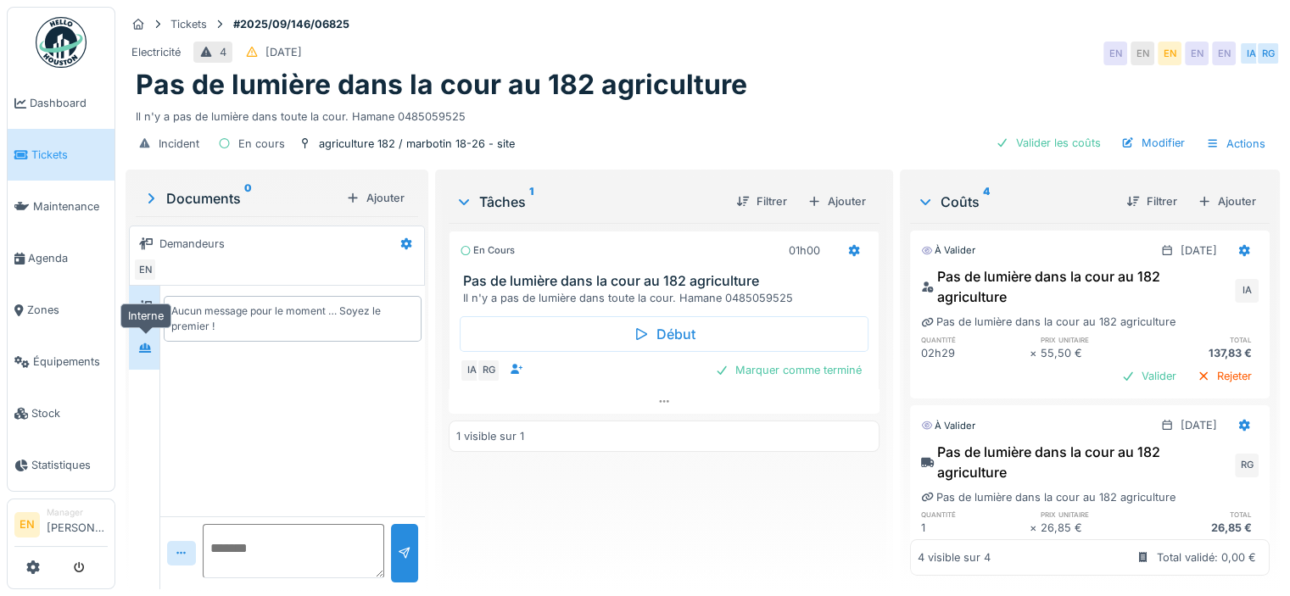
click at [148, 355] on div at bounding box center [144, 347] width 25 height 21
click at [150, 311] on div at bounding box center [145, 306] width 14 height 16
click at [149, 345] on icon at bounding box center [145, 347] width 12 height 9
click at [698, 486] on div "En cours 01h00 Pas de lumière dans la cour au 182 agriculture Il n'y a pas de l…" at bounding box center [664, 399] width 431 height 353
click at [753, 532] on div "En cours 01h00 Pas de lumière dans la cour au 182 agriculture Il n'y a pas de l…" at bounding box center [664, 399] width 431 height 353
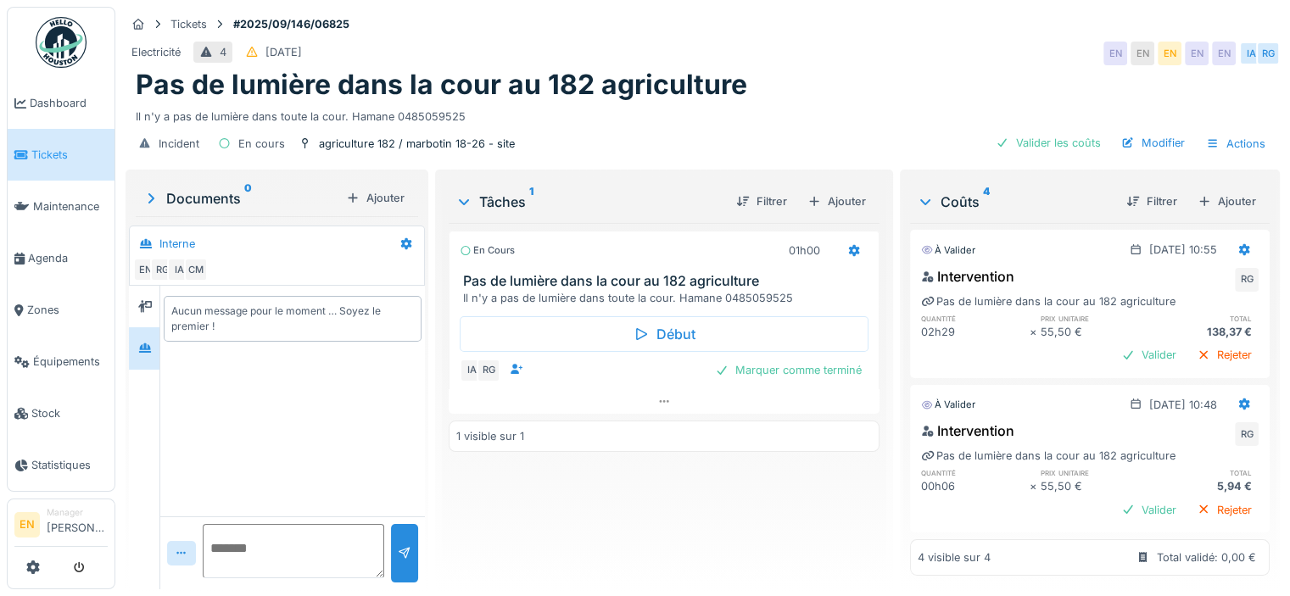
scroll to position [371, 0]
click at [1237, 399] on icon at bounding box center [1244, 404] width 14 height 11
click at [1179, 441] on div "Supprimer" at bounding box center [1161, 443] width 82 height 25
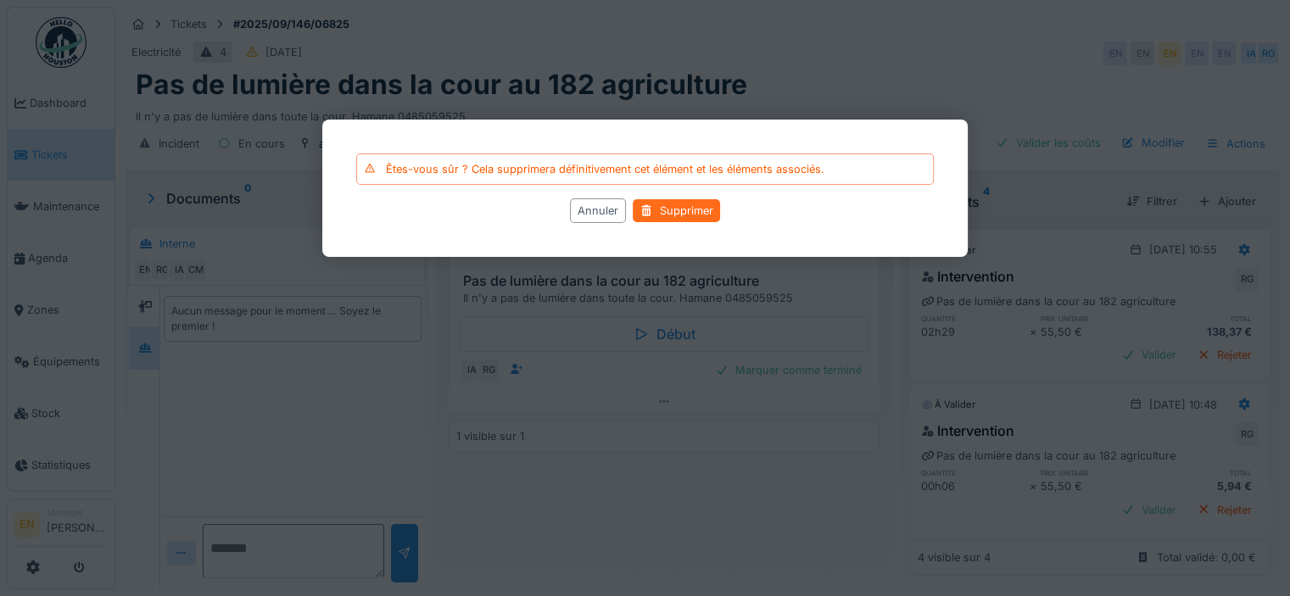
click at [699, 216] on div "Supprimer" at bounding box center [676, 210] width 87 height 23
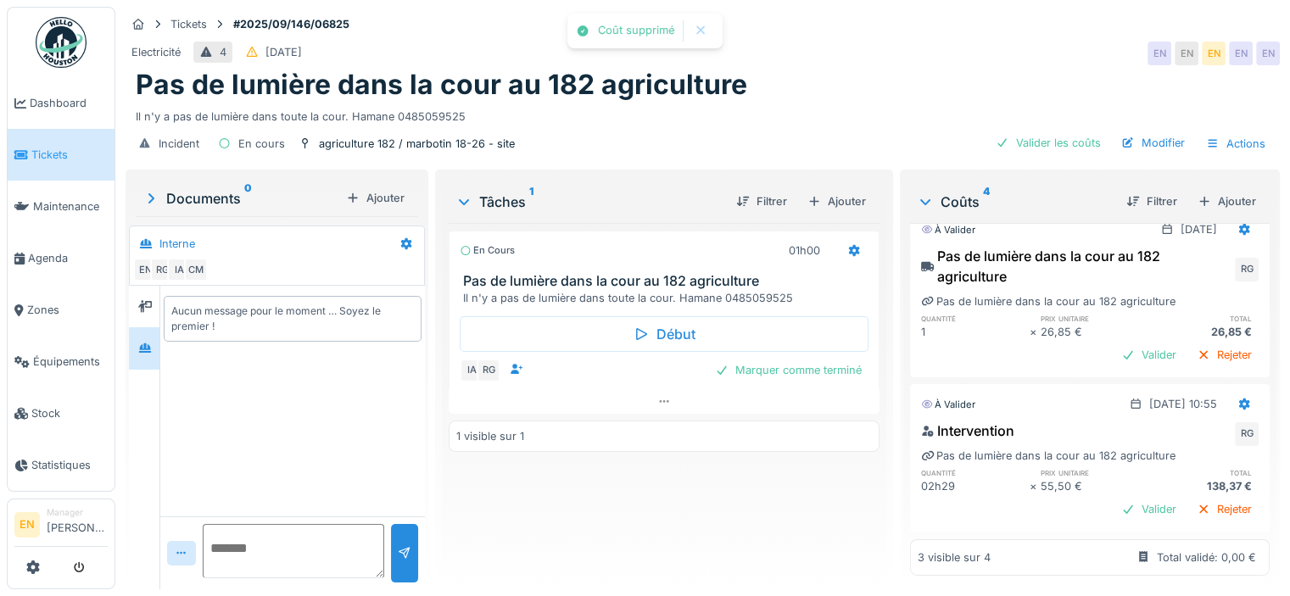
click at [715, 462] on div "En cours 01h00 Pas de lumière dans la cour au 182 agriculture Il n'y a pas de l…" at bounding box center [664, 399] width 431 height 353
click at [649, 517] on div "En cours 01h00 Pas de lumière dans la cour au 182 agriculture Il n'y a pas de l…" at bounding box center [664, 399] width 431 height 353
click at [148, 343] on icon at bounding box center [145, 348] width 14 height 11
click at [736, 472] on div "En cours 01h00 Pas de lumière dans la cour au 182 agriculture Il n'y a pas de l…" at bounding box center [664, 399] width 431 height 353
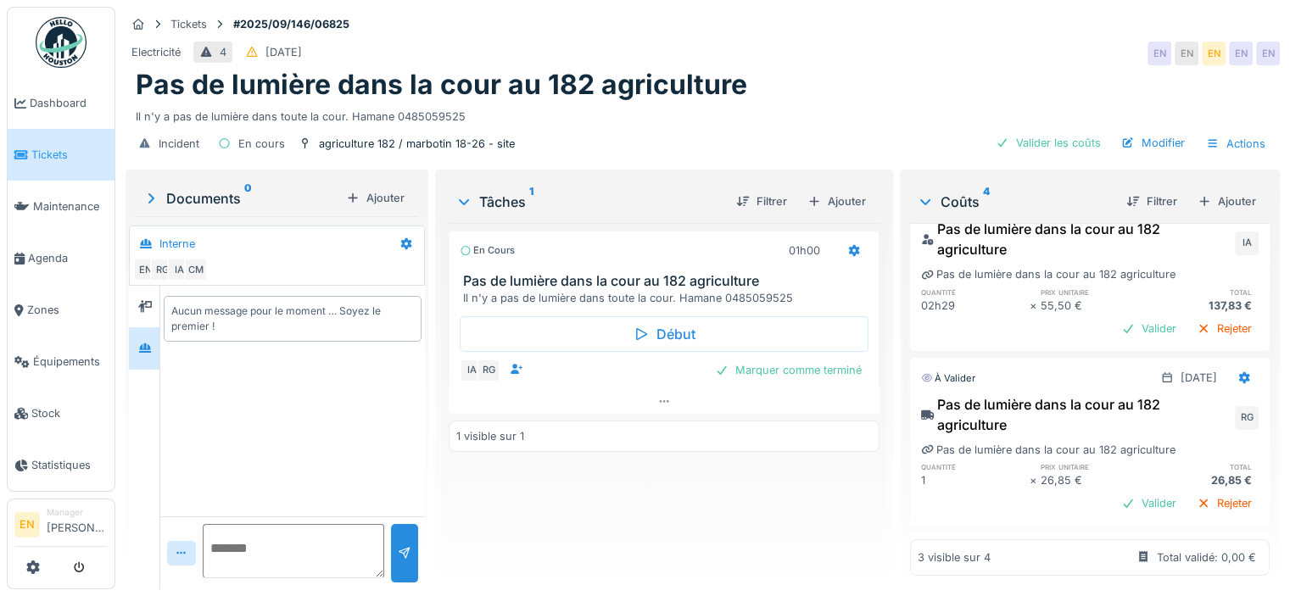
scroll to position [0, 0]
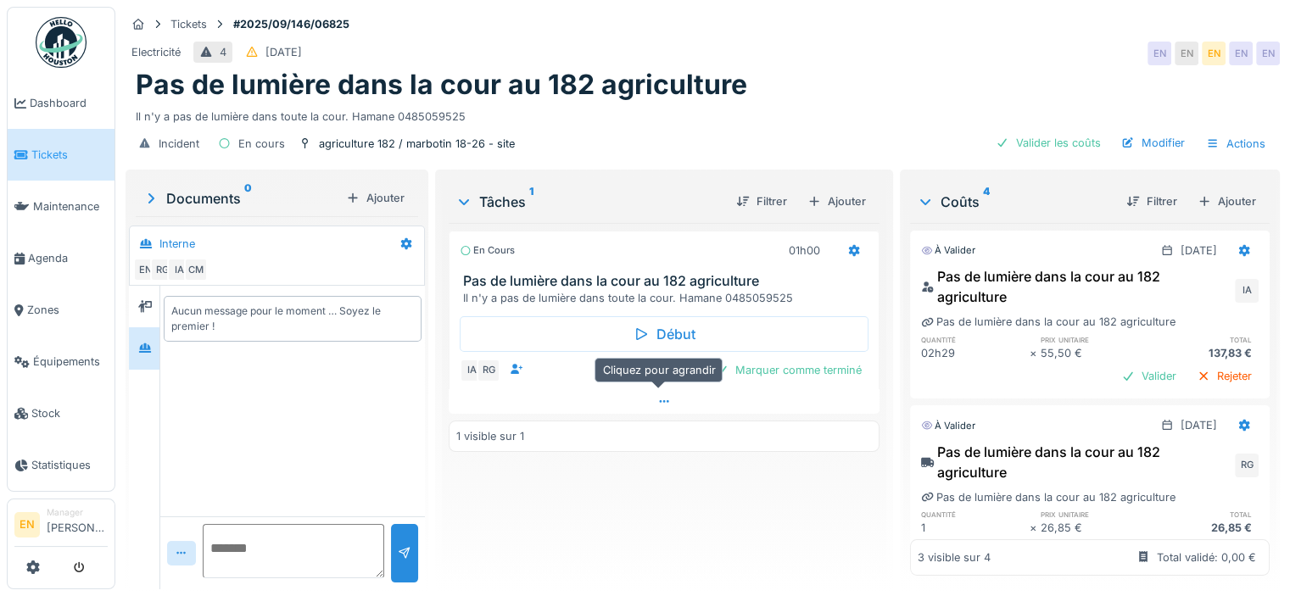
click at [661, 400] on icon at bounding box center [664, 401] width 14 height 11
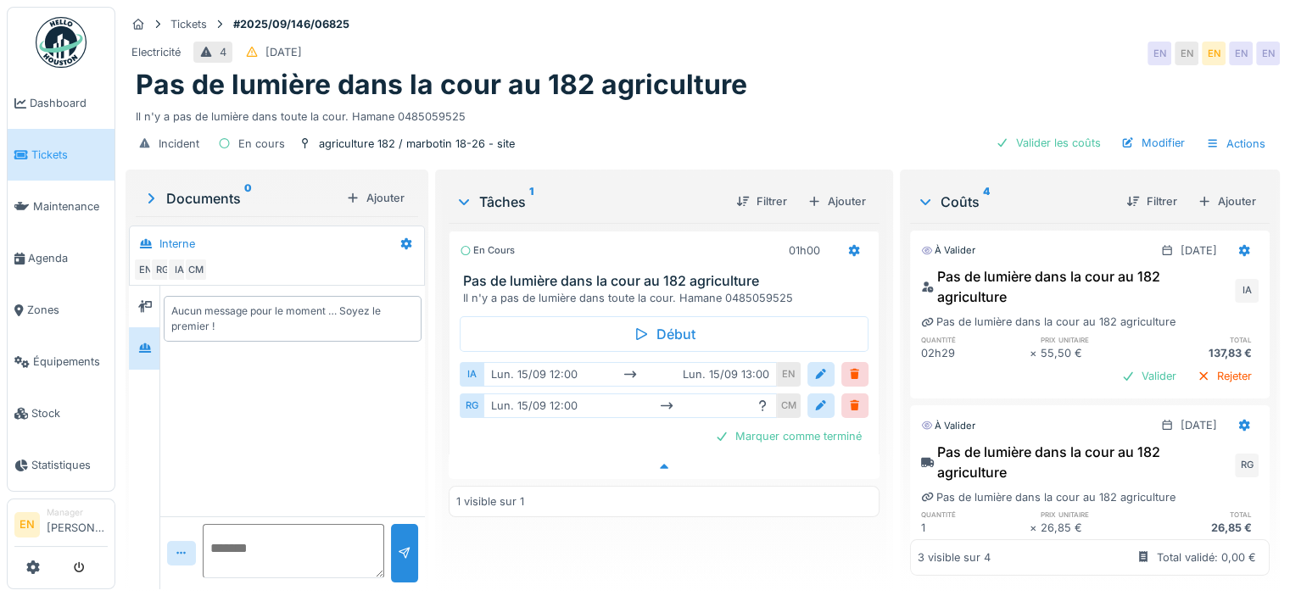
scroll to position [13, 0]
click at [733, 393] on div "lun. 15/09 12:00" at bounding box center [629, 405] width 293 height 25
click at [814, 398] on div at bounding box center [821, 406] width 14 height 16
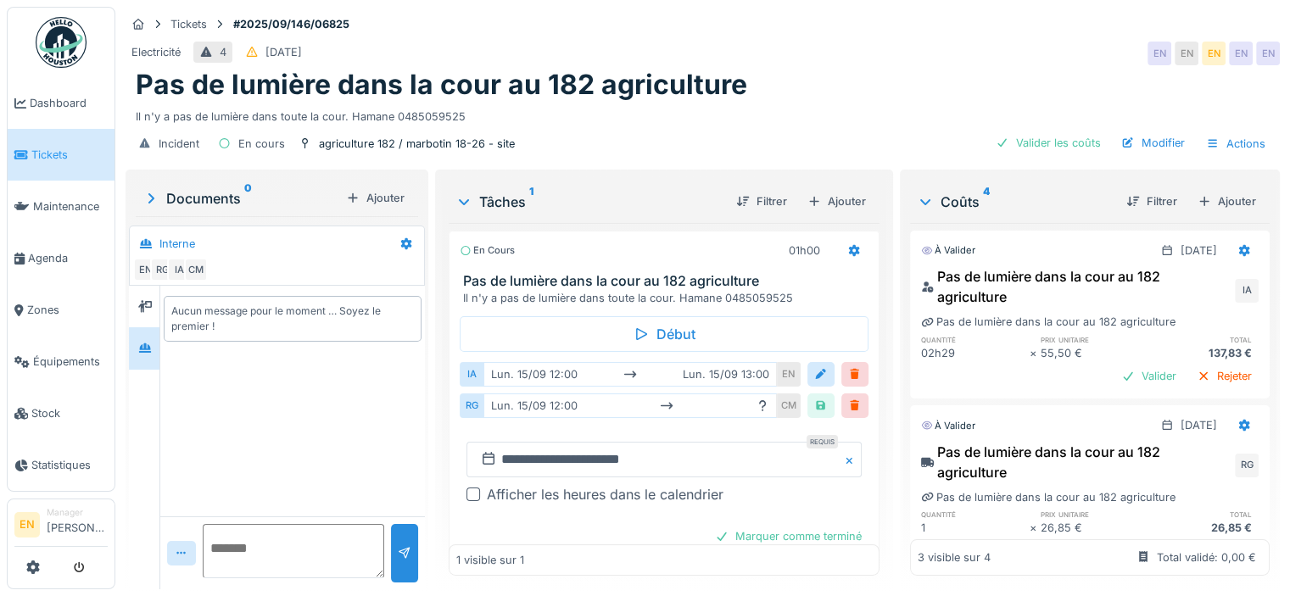
scroll to position [39, 0]
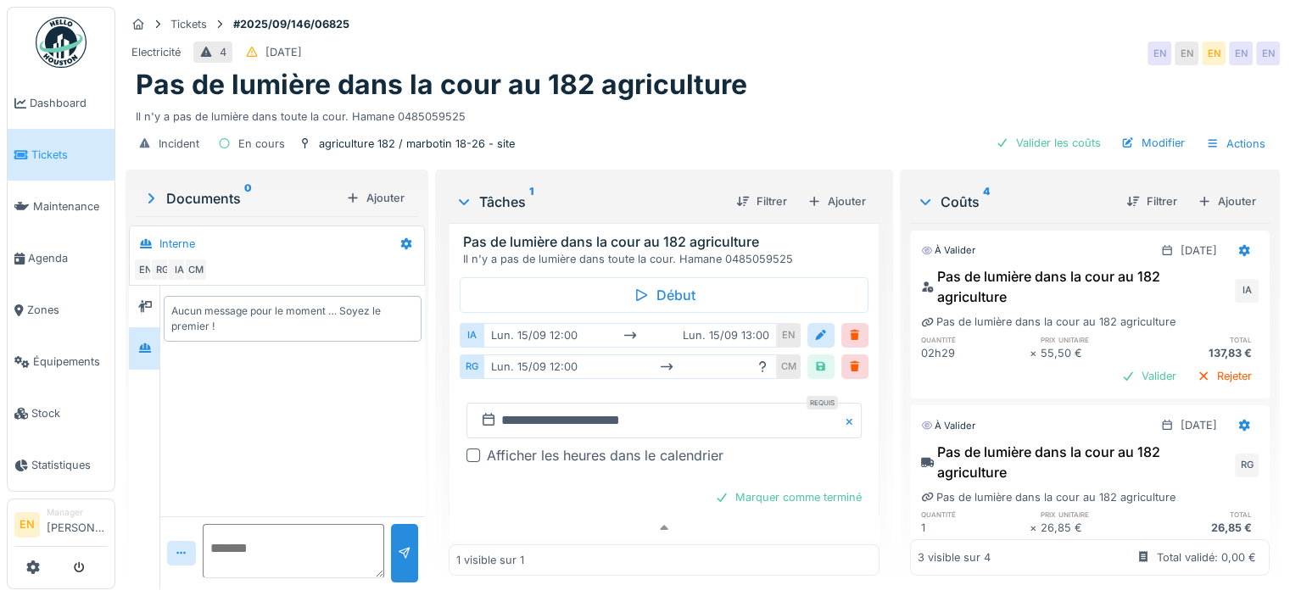
click at [806, 102] on div "Il n'y a pas de lumière dans toute la cour. Hamane 0485059525" at bounding box center [703, 113] width 1134 height 23
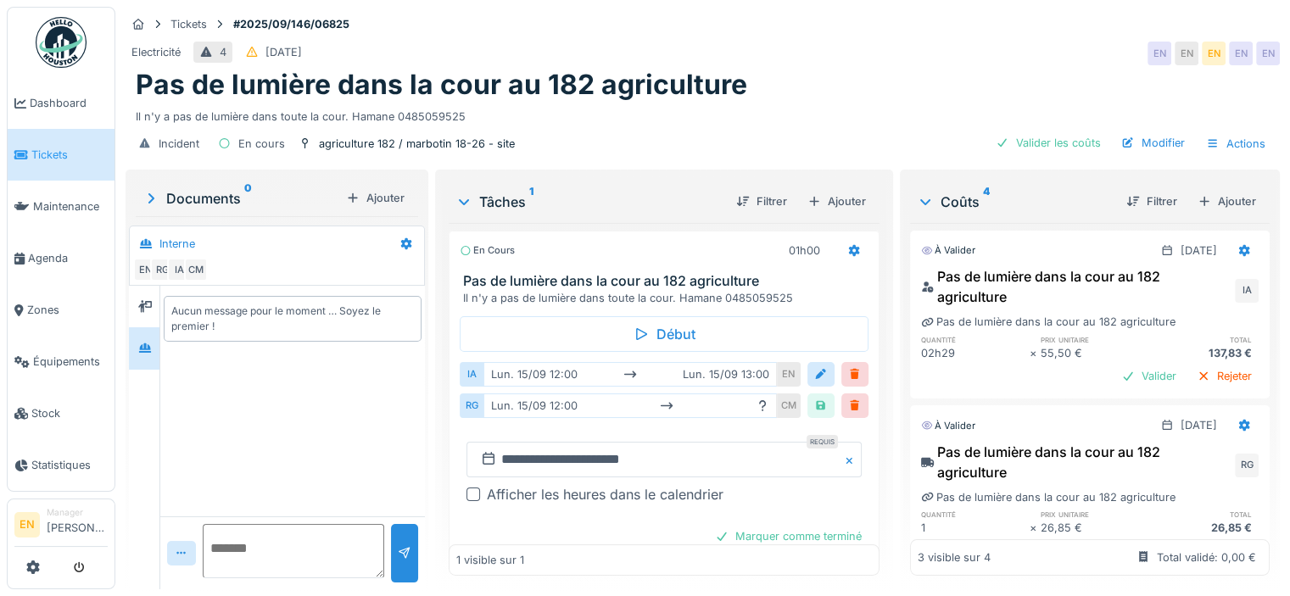
click at [881, 105] on div "Il n'y a pas de lumière dans toute la cour. Hamane 0485059525" at bounding box center [703, 113] width 1134 height 23
click at [900, 38] on div "Electricité 4 06/09/2025 EN EN EN EN EN" at bounding box center [702, 53] width 1154 height 31
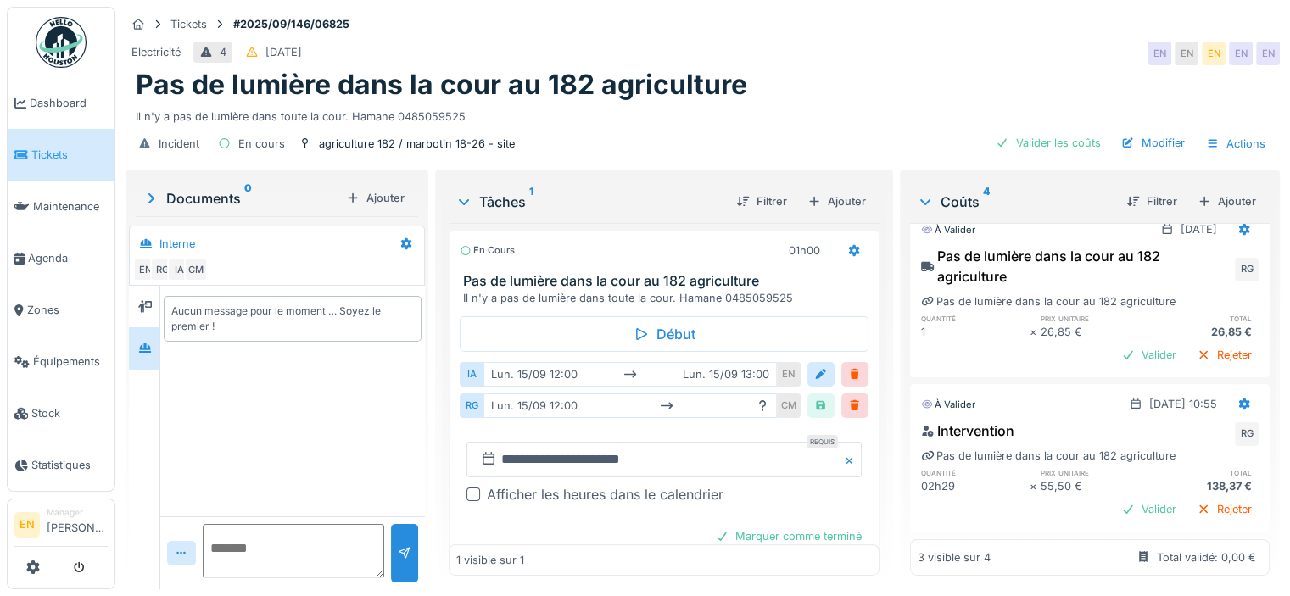
scroll to position [94, 0]
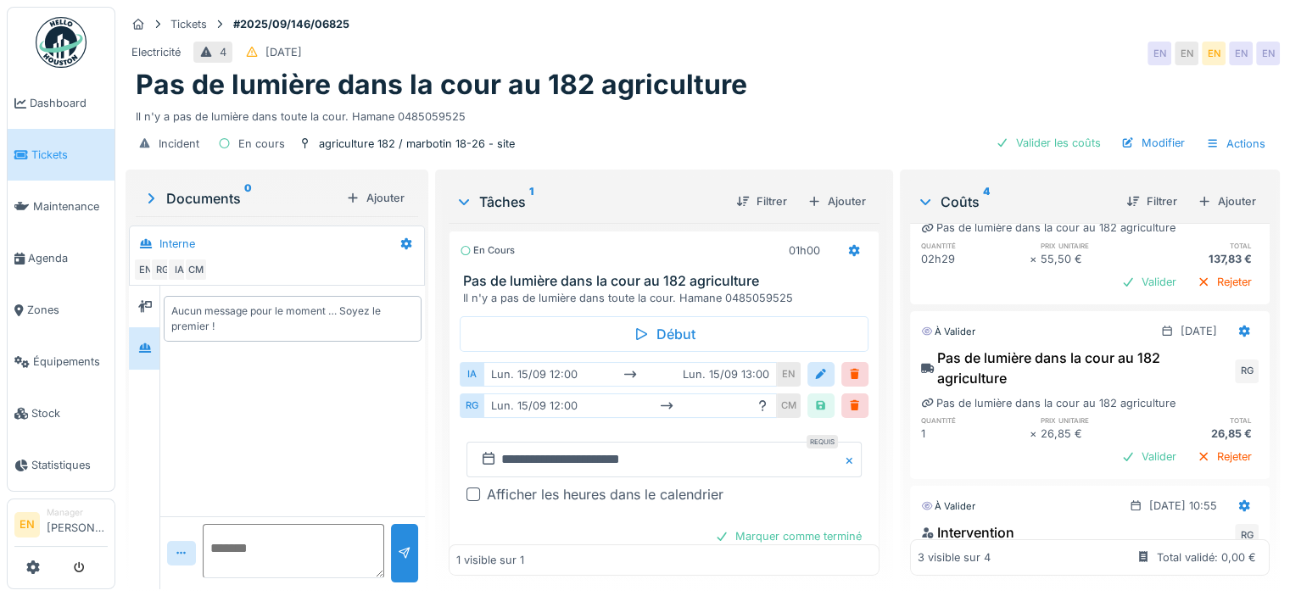
click at [813, 69] on div "Pas de lumière dans la cour au 182 agriculture" at bounding box center [703, 85] width 1134 height 32
click at [1062, 132] on div "Valider les coûts" at bounding box center [1048, 142] width 119 height 23
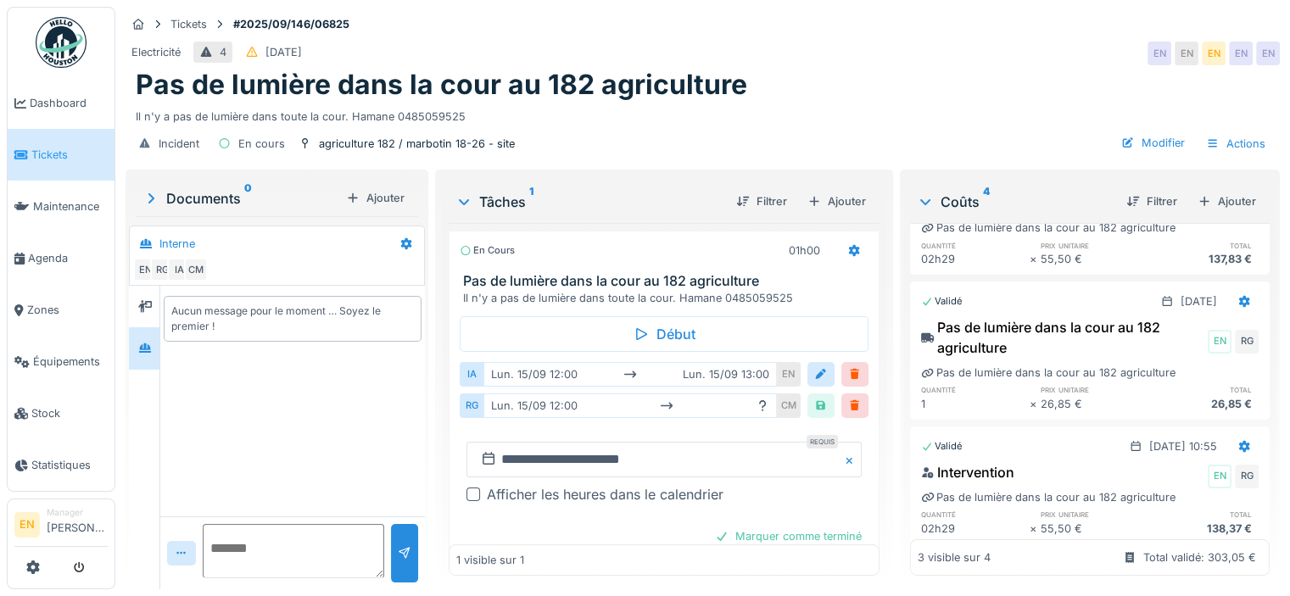
click at [979, 77] on div "Pas de lumière dans la cour au 182 agriculture" at bounding box center [703, 85] width 1134 height 32
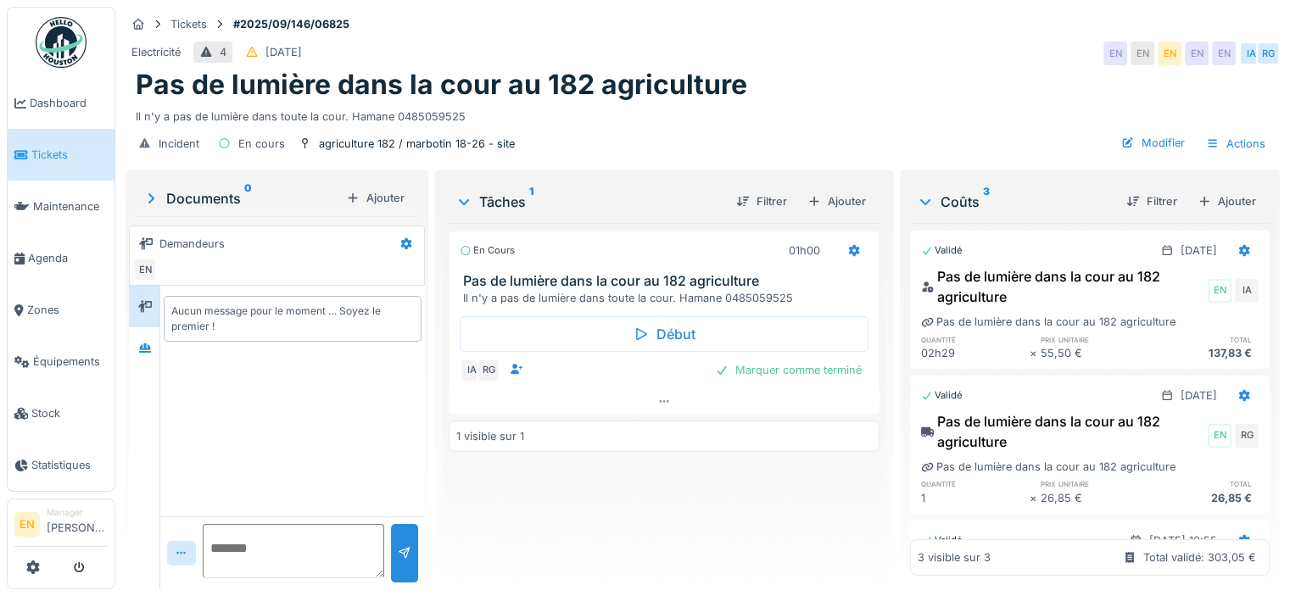
click at [895, 88] on div "Pas de lumière dans la cour au 182 agriculture" at bounding box center [703, 85] width 1134 height 32
click at [151, 352] on div at bounding box center [144, 347] width 25 height 21
click at [861, 111] on div "Il n'y a pas de lumière dans toute la cour. Hamane 0485059525" at bounding box center [703, 113] width 1134 height 23
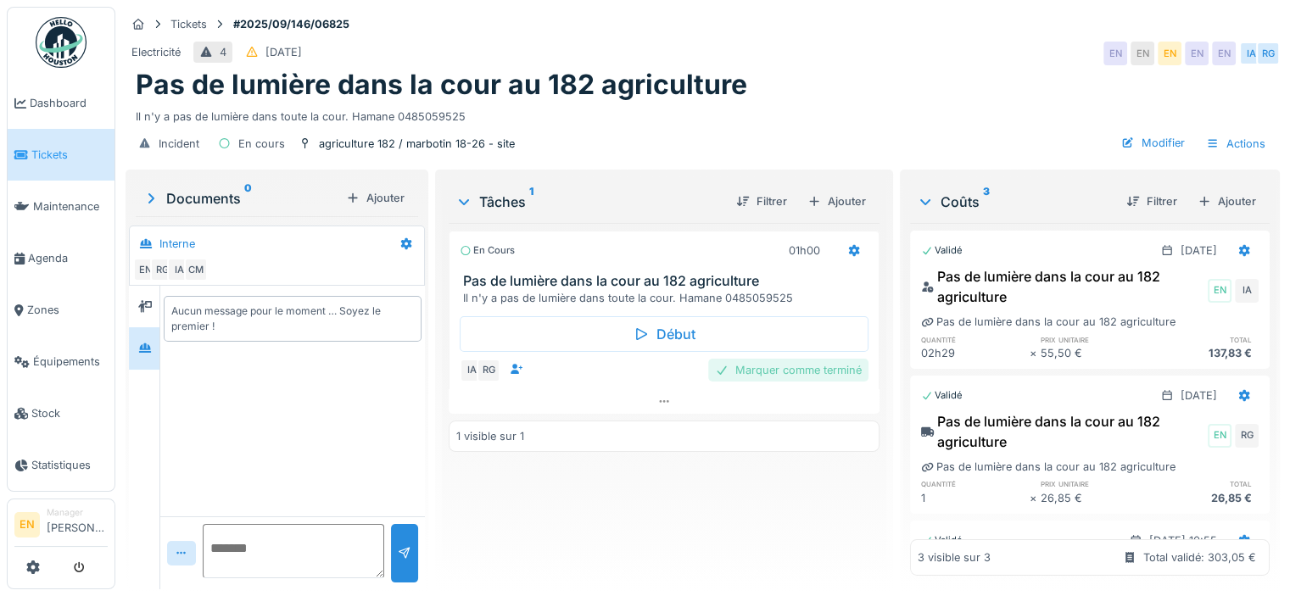
click at [764, 375] on div "Marquer comme terminé" at bounding box center [788, 370] width 160 height 23
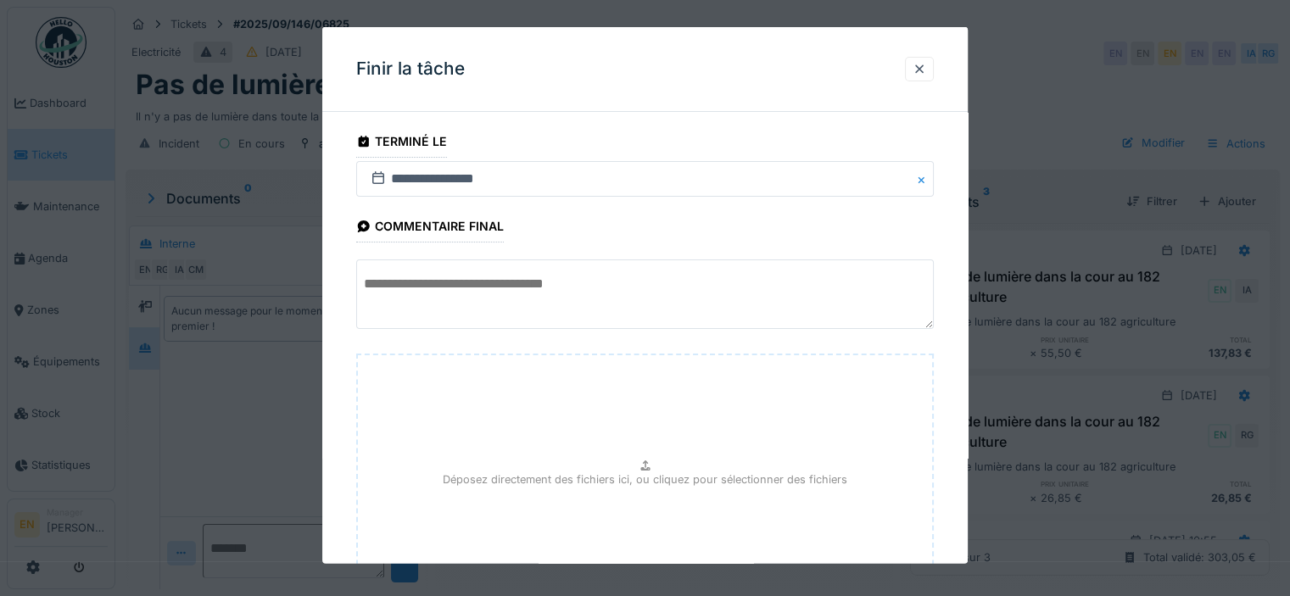
scroll to position [153, 0]
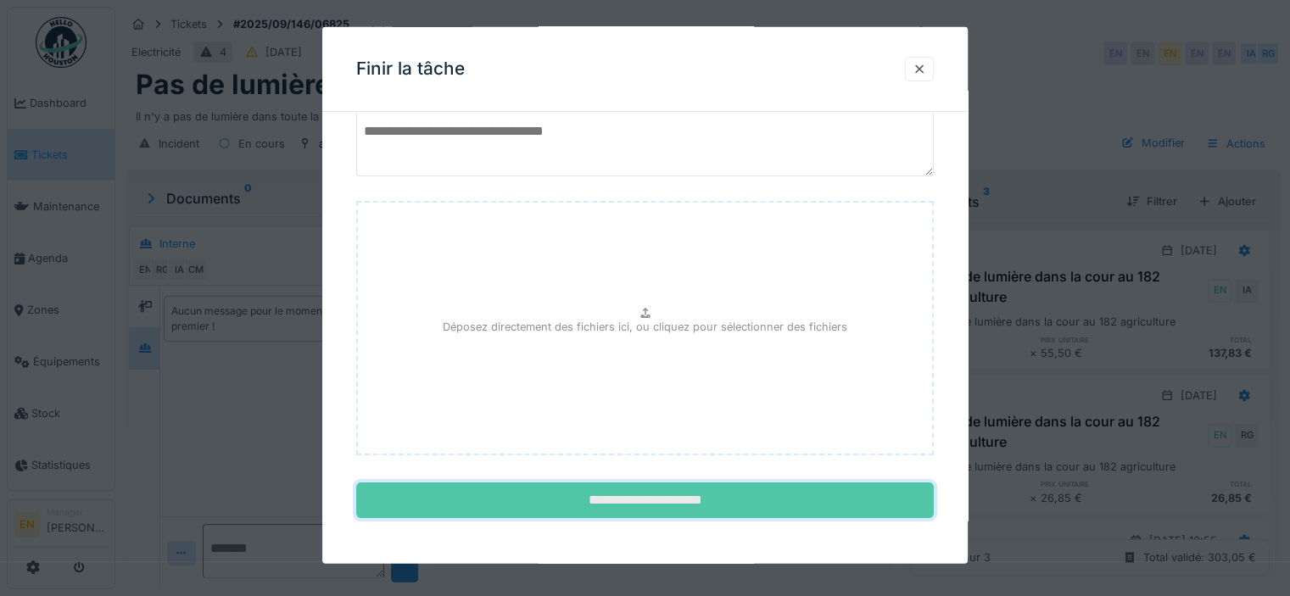
click at [690, 498] on input "**********" at bounding box center [644, 500] width 577 height 36
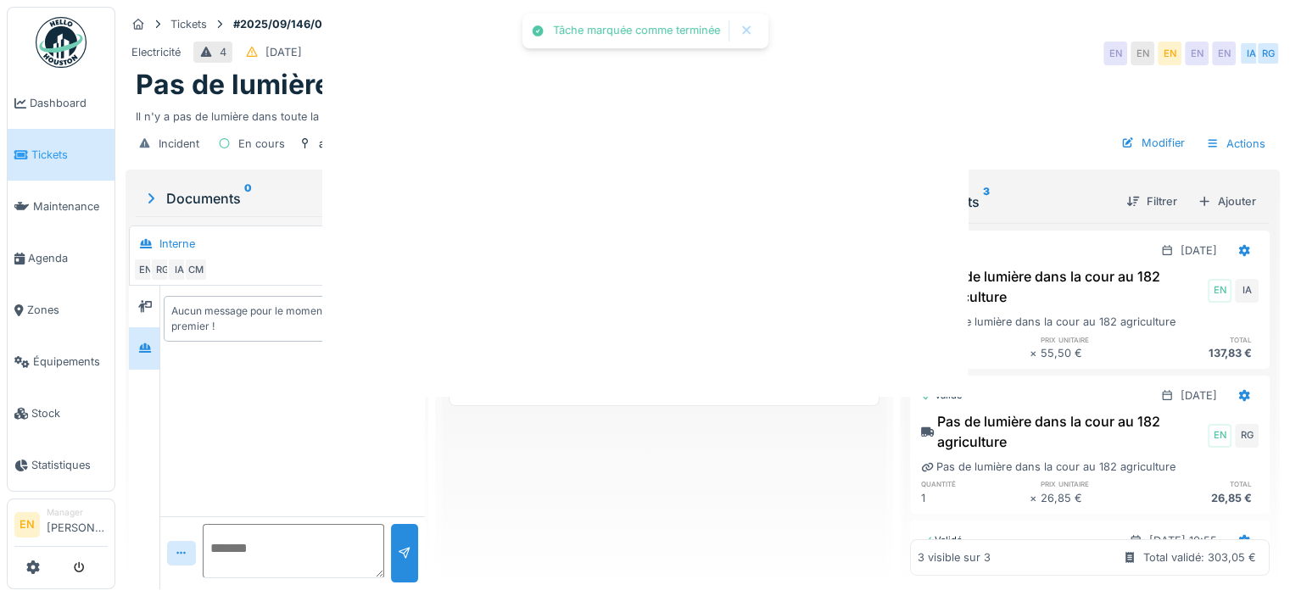
scroll to position [0, 0]
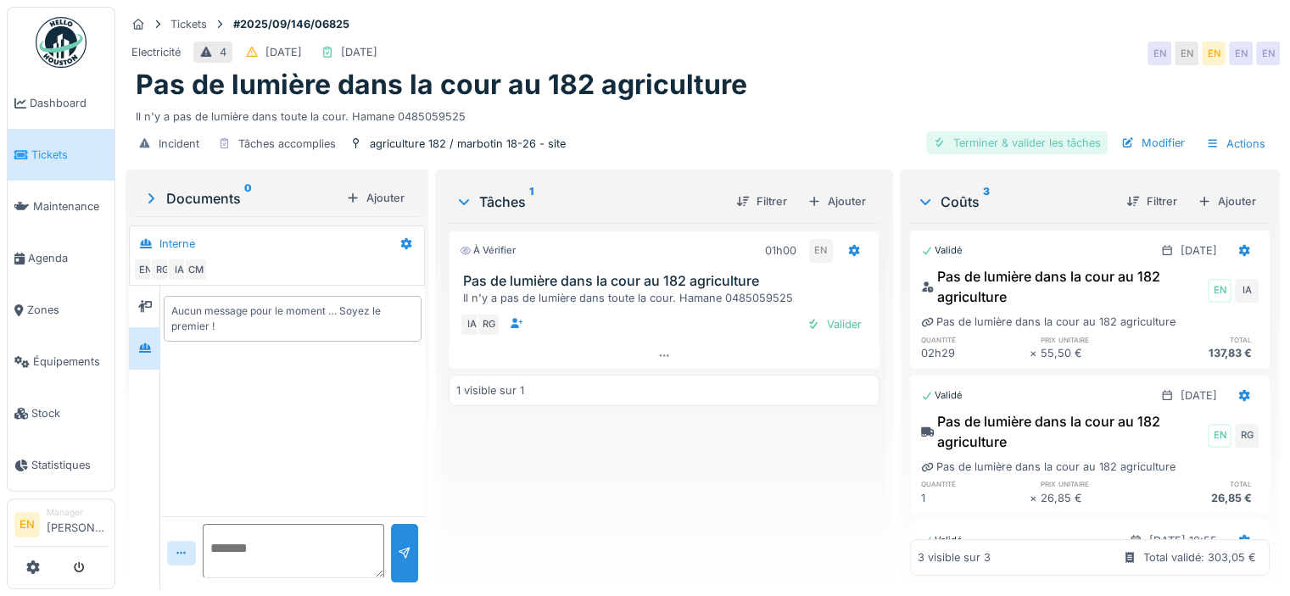
click at [1010, 150] on div "Terminer & valider les tâches" at bounding box center [1016, 142] width 181 height 23
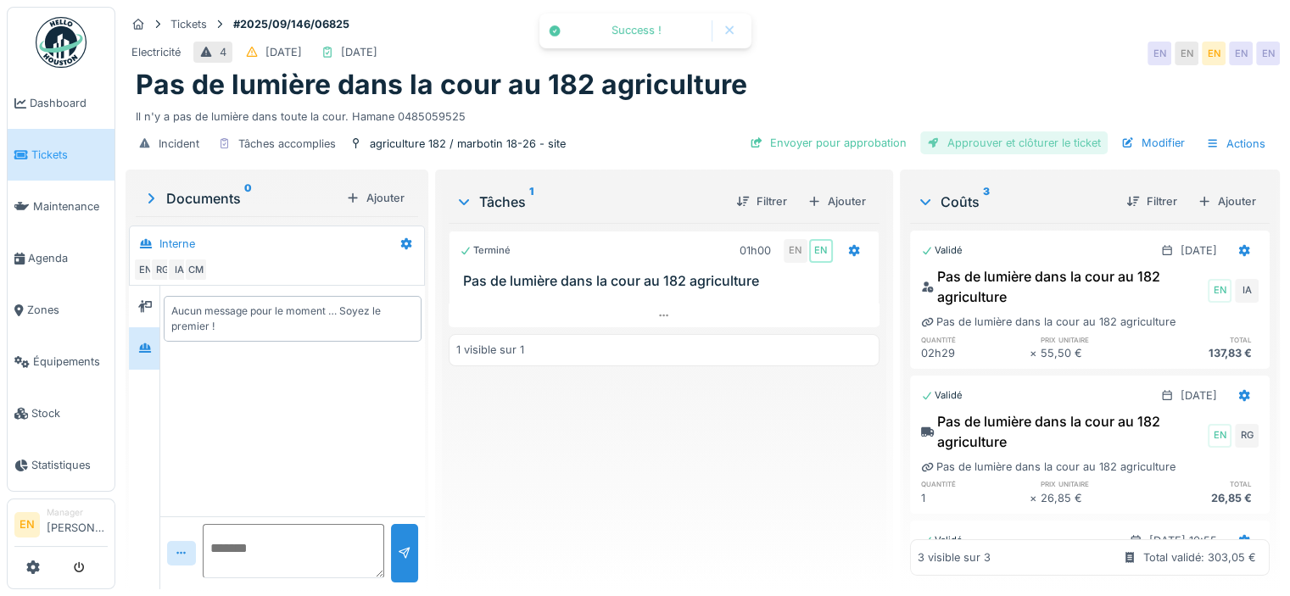
click at [1047, 141] on div "Approuver et clôturer le ticket" at bounding box center [1013, 142] width 187 height 23
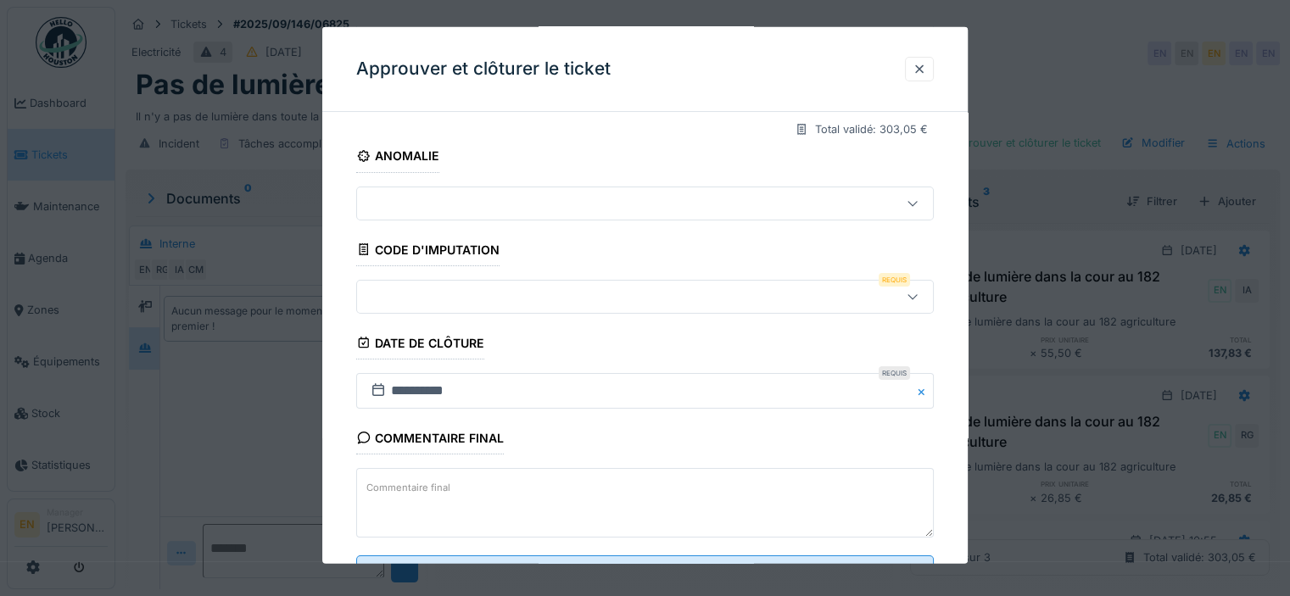
scroll to position [254, 0]
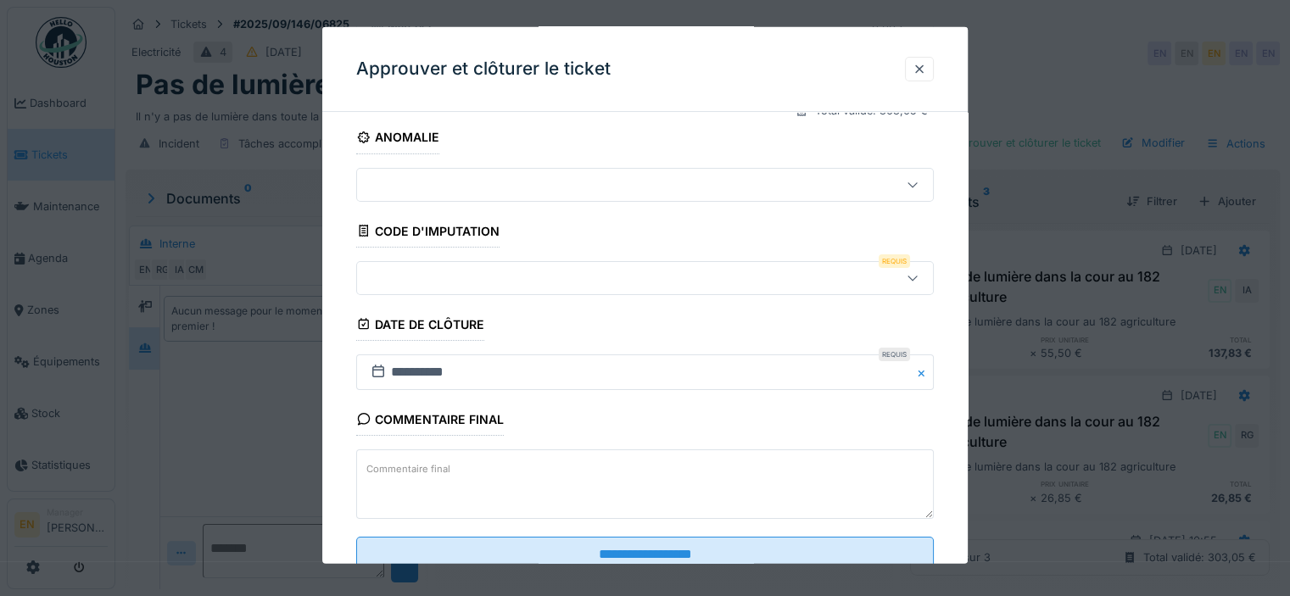
click at [912, 277] on icon at bounding box center [913, 277] width 14 height 11
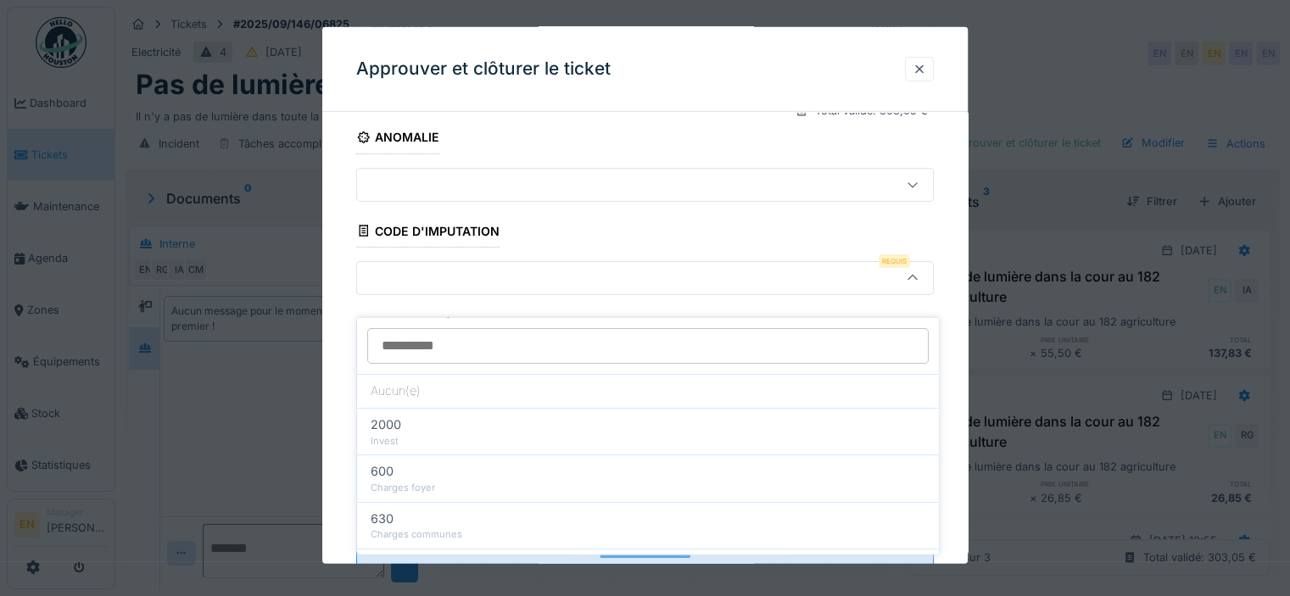
scroll to position [235, 0]
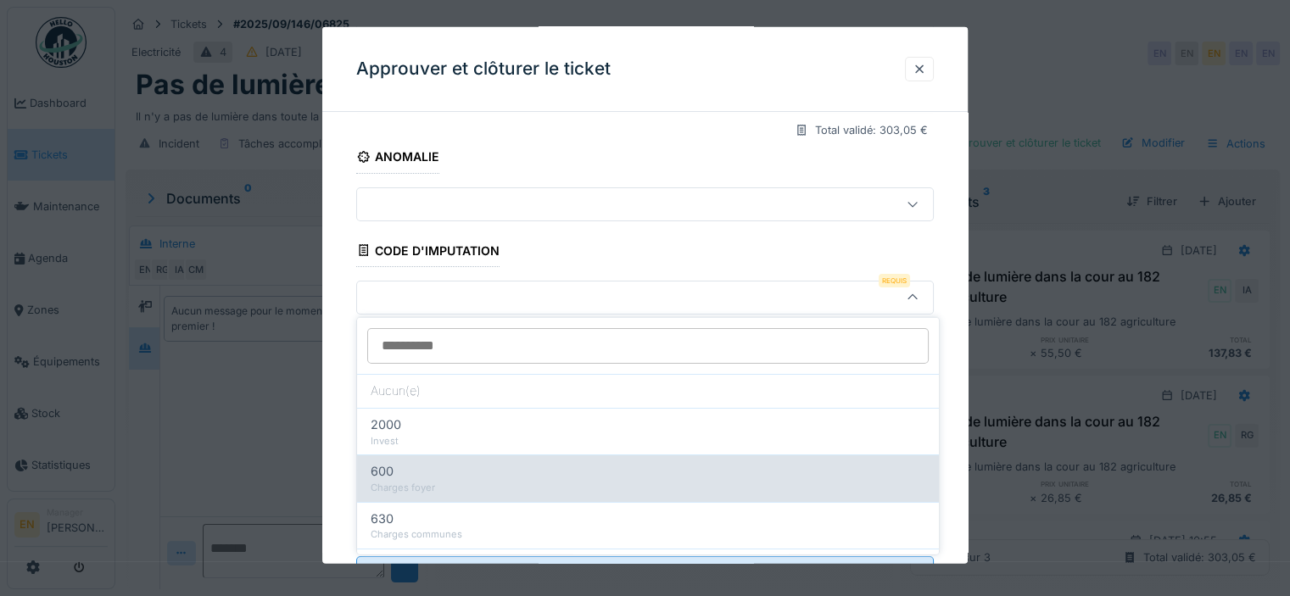
click at [432, 482] on div "Charges foyer" at bounding box center [648, 488] width 555 height 14
type input "***"
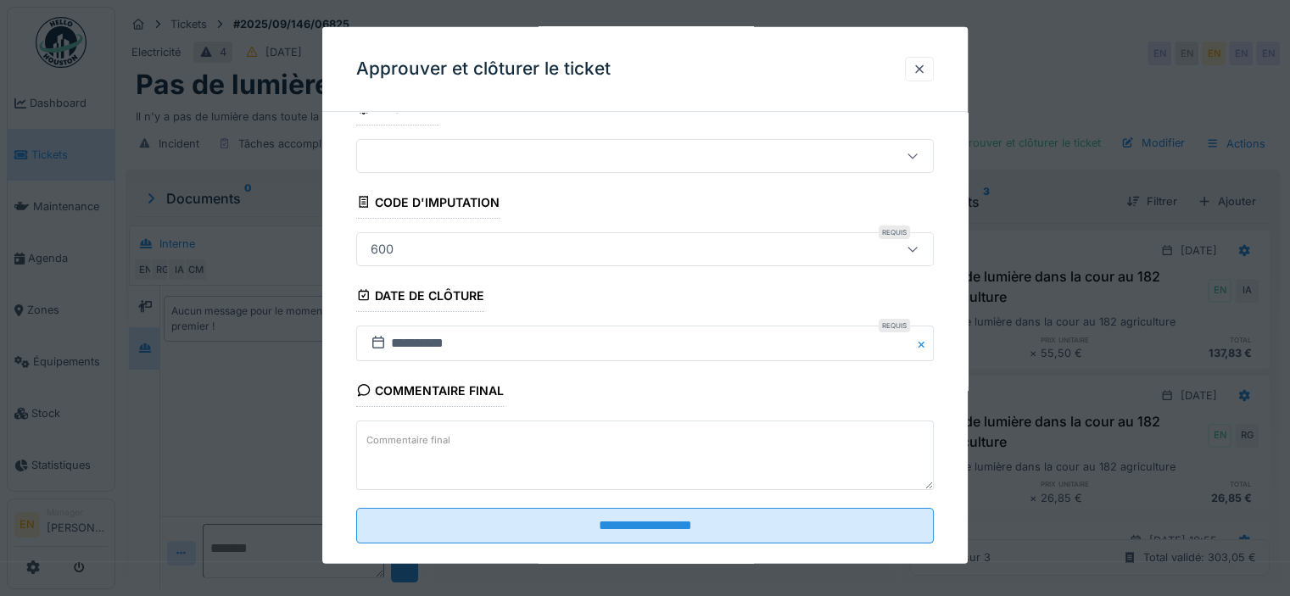
scroll to position [307, 0]
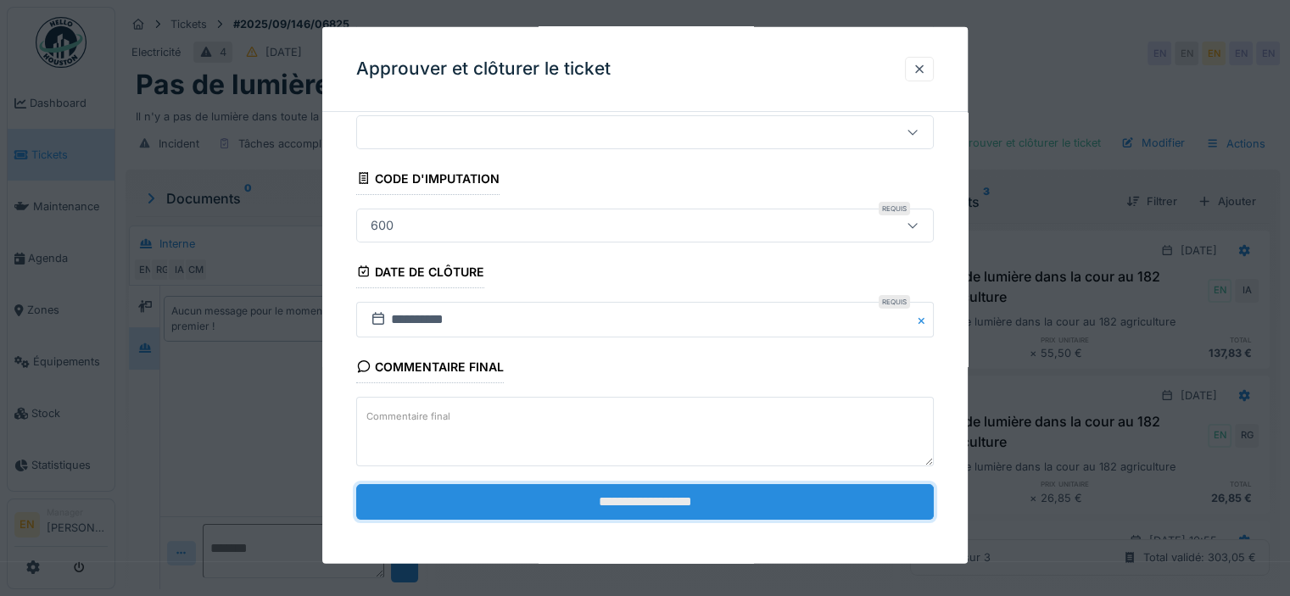
click at [631, 508] on input "**********" at bounding box center [644, 502] width 577 height 36
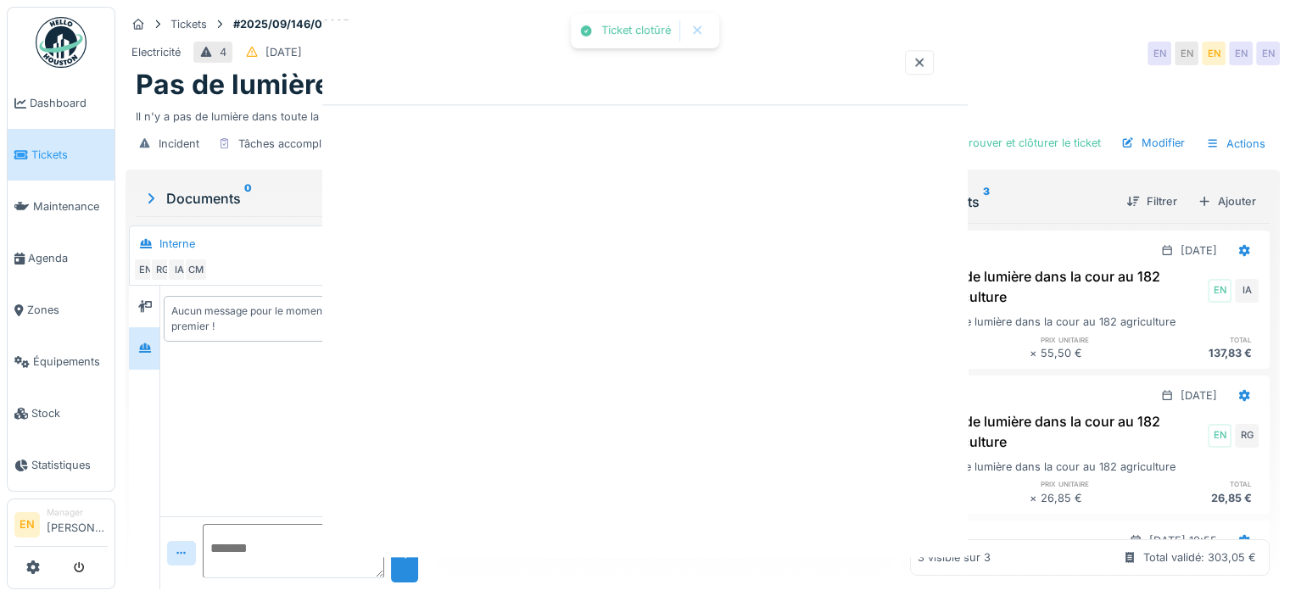
scroll to position [0, 0]
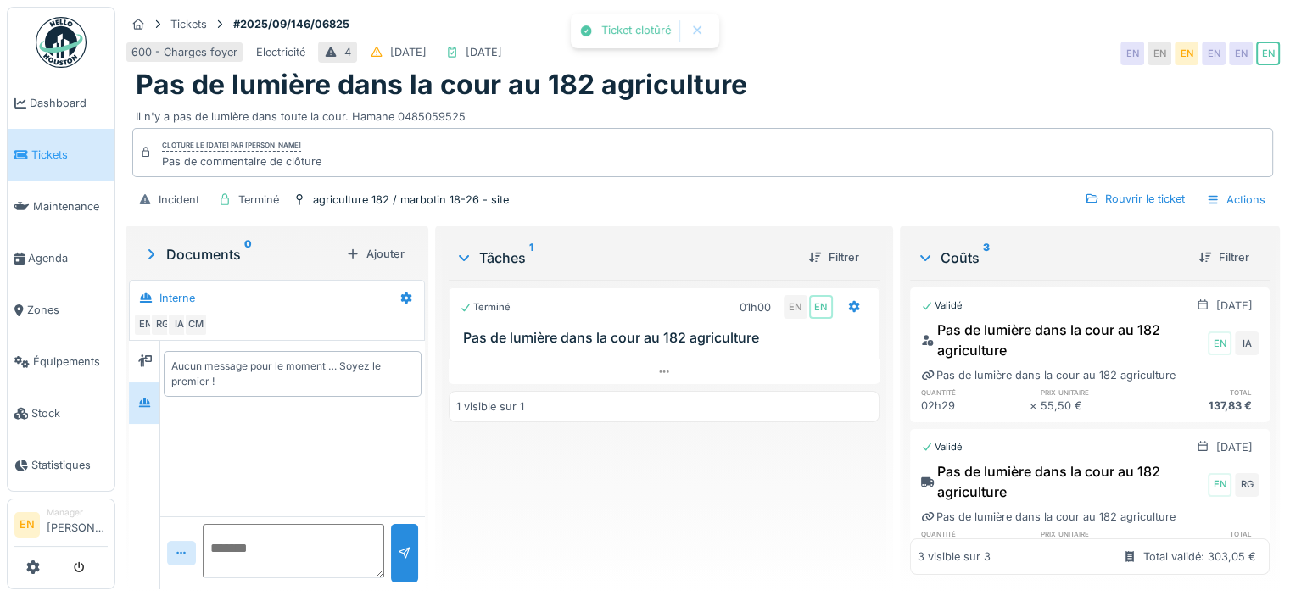
click at [685, 501] on div "Terminé 01h00 EN EN Pas de lumière dans la cour au 182 agriculture 1 visible su…" at bounding box center [664, 428] width 431 height 296
click at [861, 47] on div "600 - Charges foyer Electricité 4 06/09/2025 17/09/2025 EN EN EN EN EN EN" at bounding box center [702, 53] width 1154 height 31
click at [803, 53] on div "600 - Charges foyer Electricité 4 06/09/2025 17/09/2025 EN EN EN EN EN EN" at bounding box center [702, 53] width 1154 height 31
click at [65, 45] on img at bounding box center [61, 42] width 51 height 51
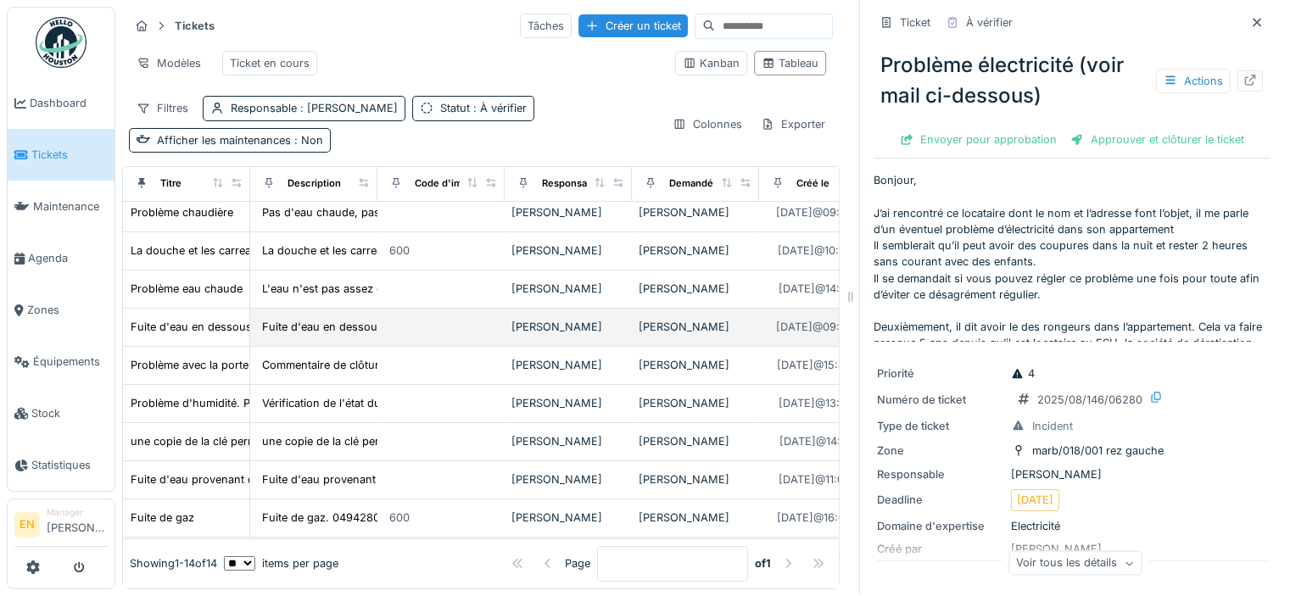
scroll to position [170, 0]
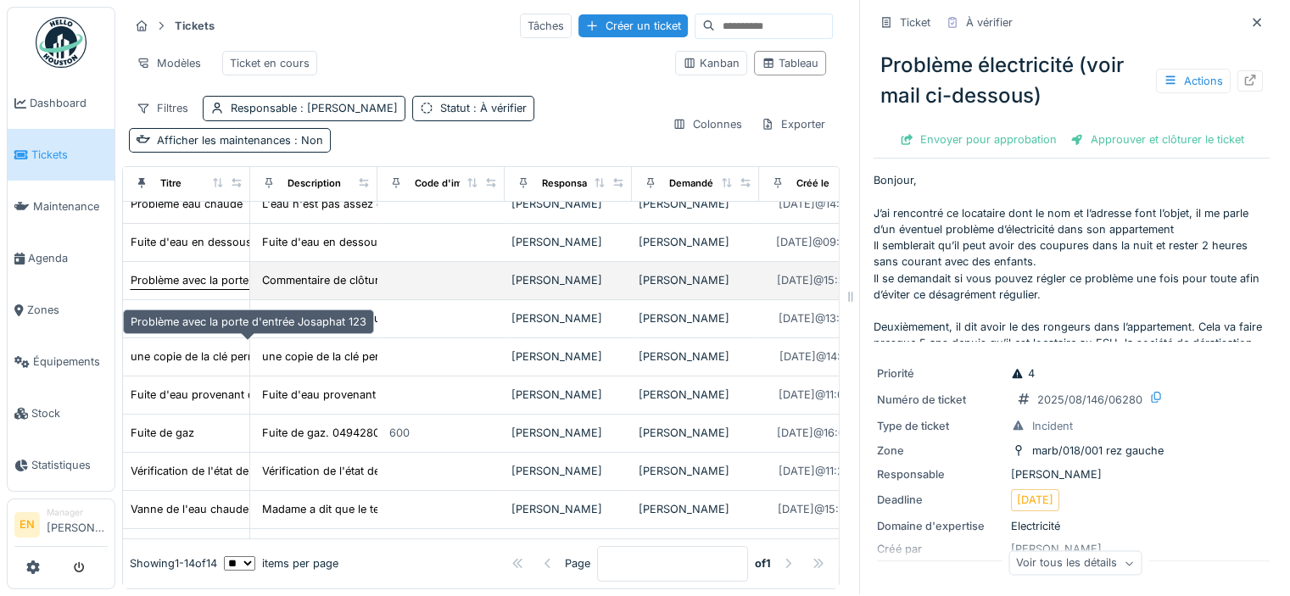
click at [190, 288] on div "Problème avec la porte d'entrée Josaphat 123" at bounding box center [249, 280] width 236 height 16
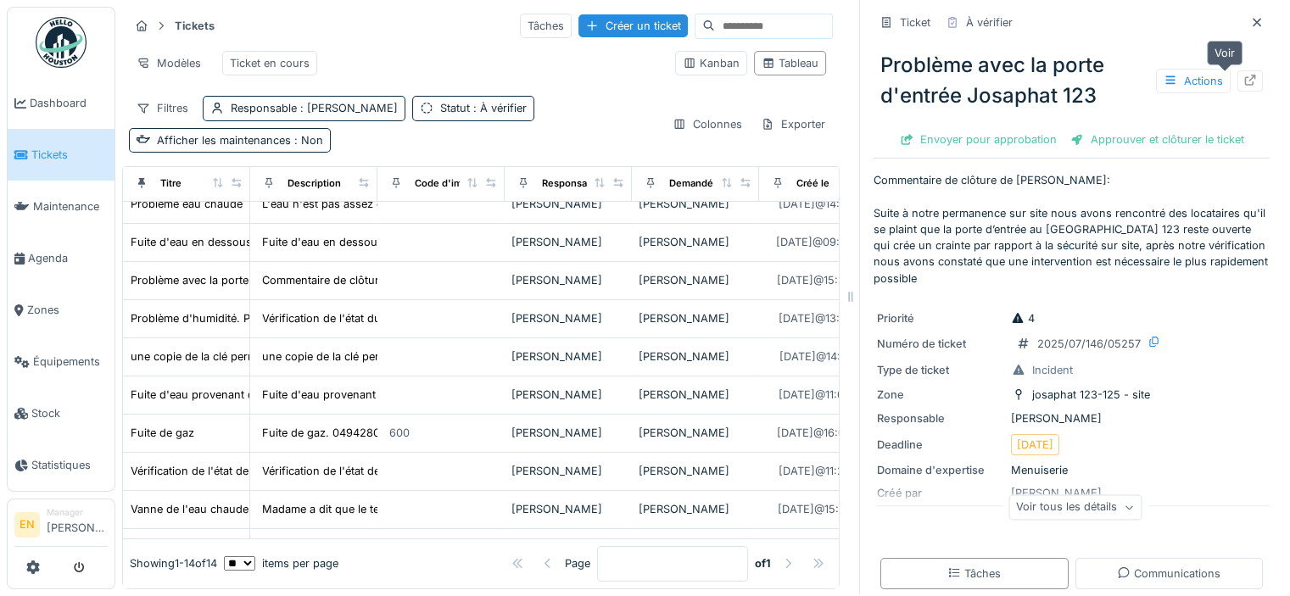
click at [1245, 75] on icon at bounding box center [1250, 80] width 11 height 11
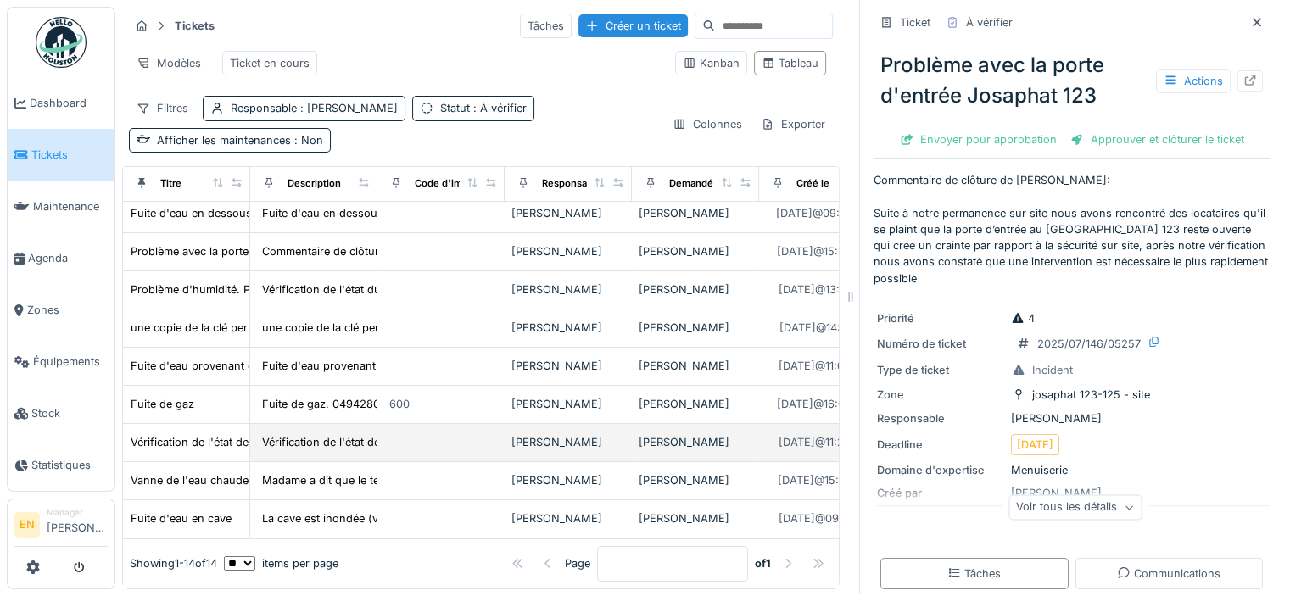
scroll to position [355, 0]
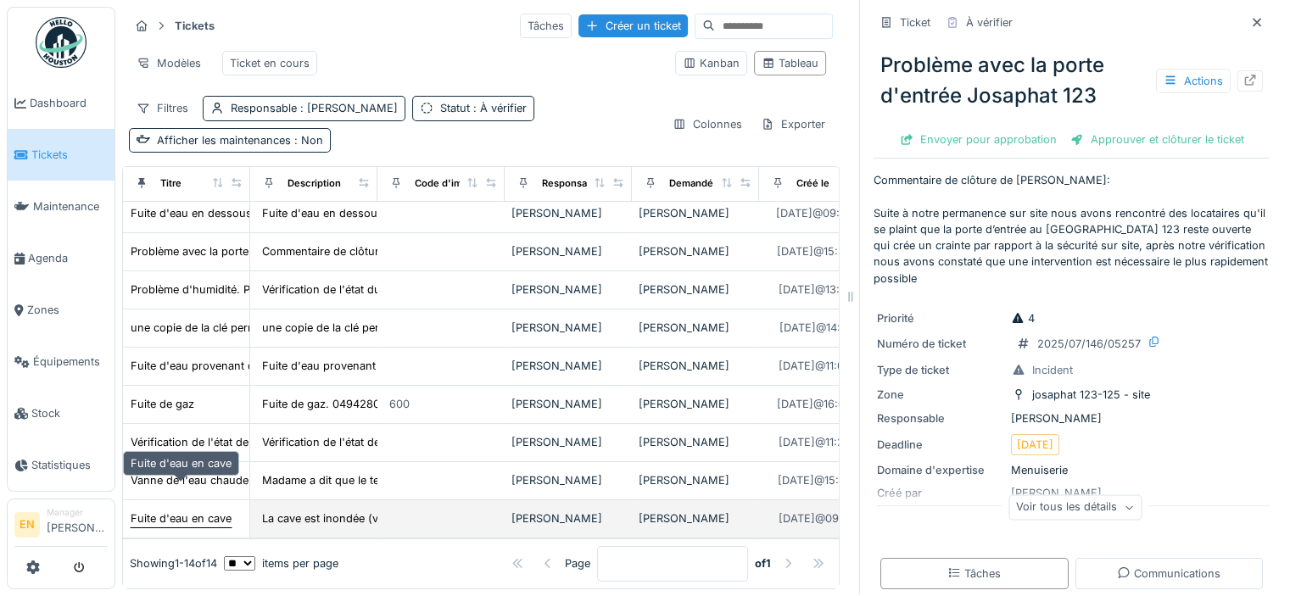
click at [152, 510] on div "Fuite d'eau en cave" at bounding box center [181, 518] width 101 height 16
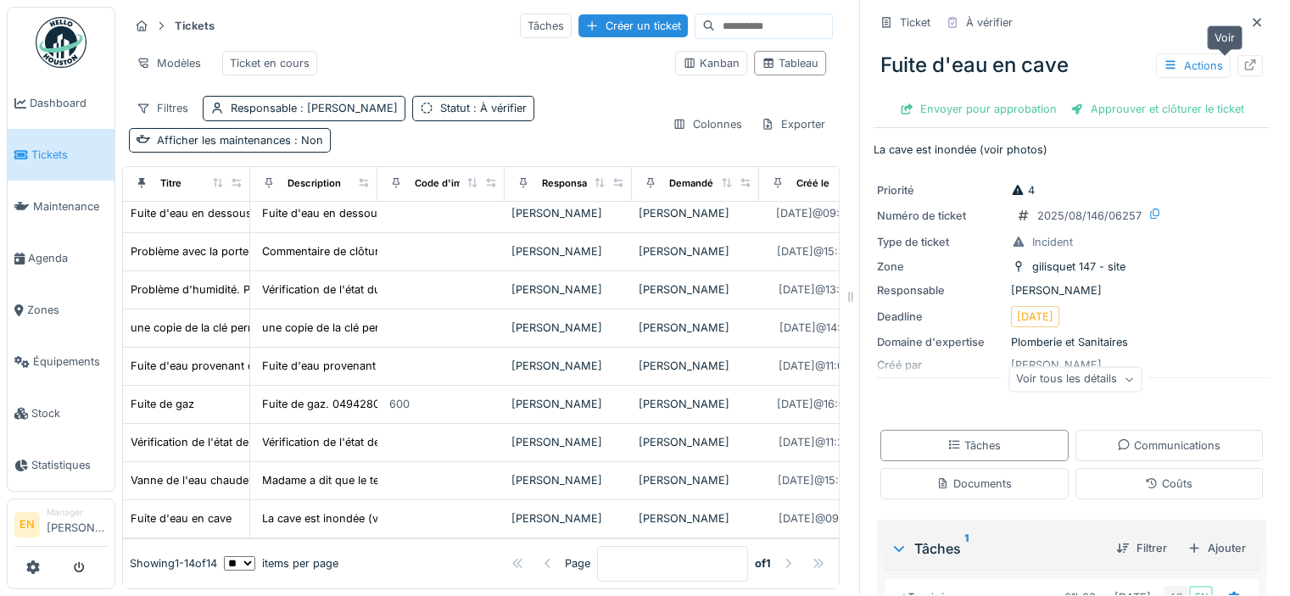
click at [1245, 59] on icon at bounding box center [1250, 64] width 11 height 11
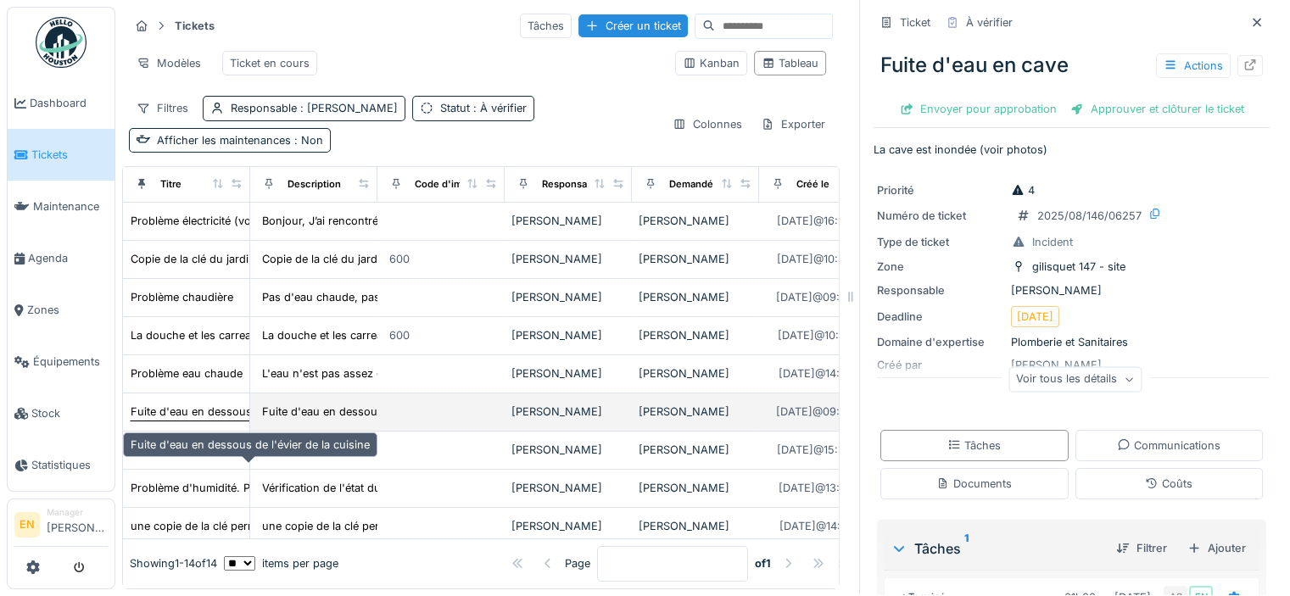
click at [214, 420] on div "Fuite d'eau en dessous de l'évier de la cuisine" at bounding box center [250, 412] width 239 height 16
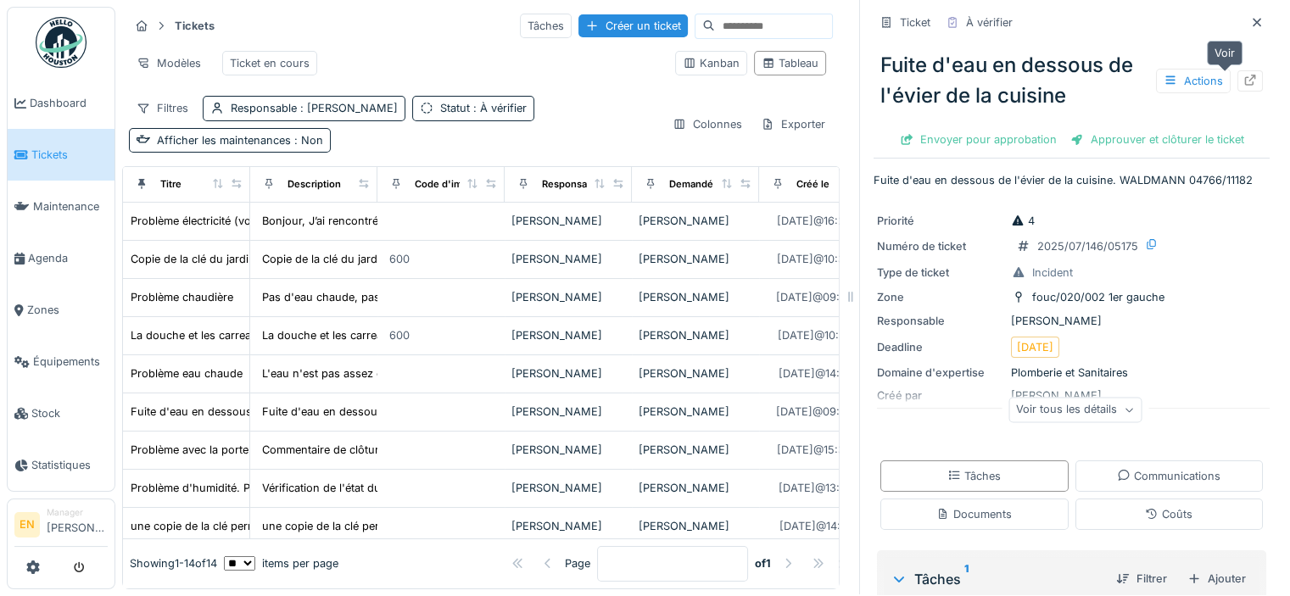
click at [1243, 75] on icon at bounding box center [1250, 80] width 14 height 11
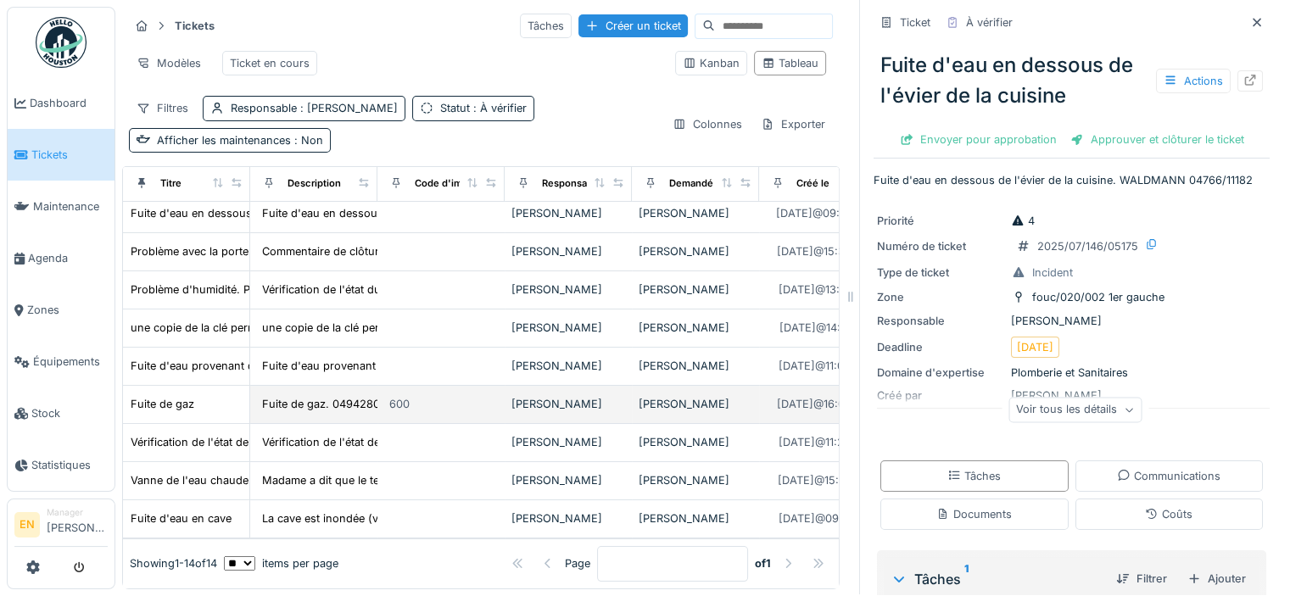
scroll to position [355, 0]
click at [159, 396] on div "Fuite de gaz" at bounding box center [163, 404] width 64 height 16
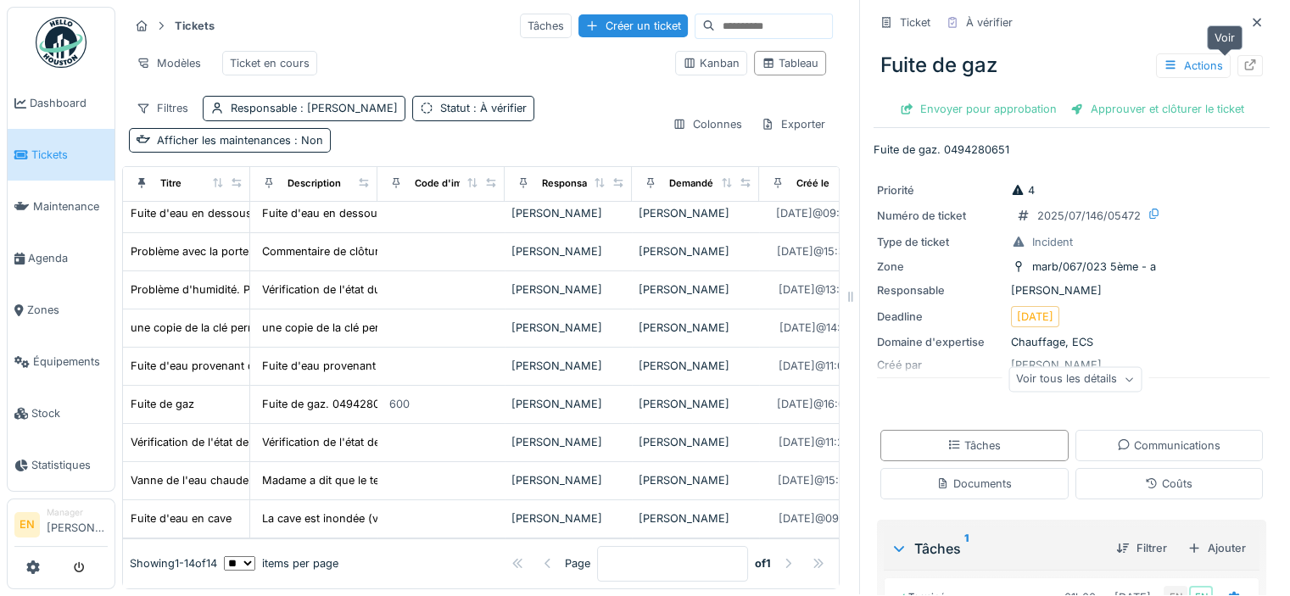
click at [1243, 59] on icon at bounding box center [1250, 64] width 14 height 11
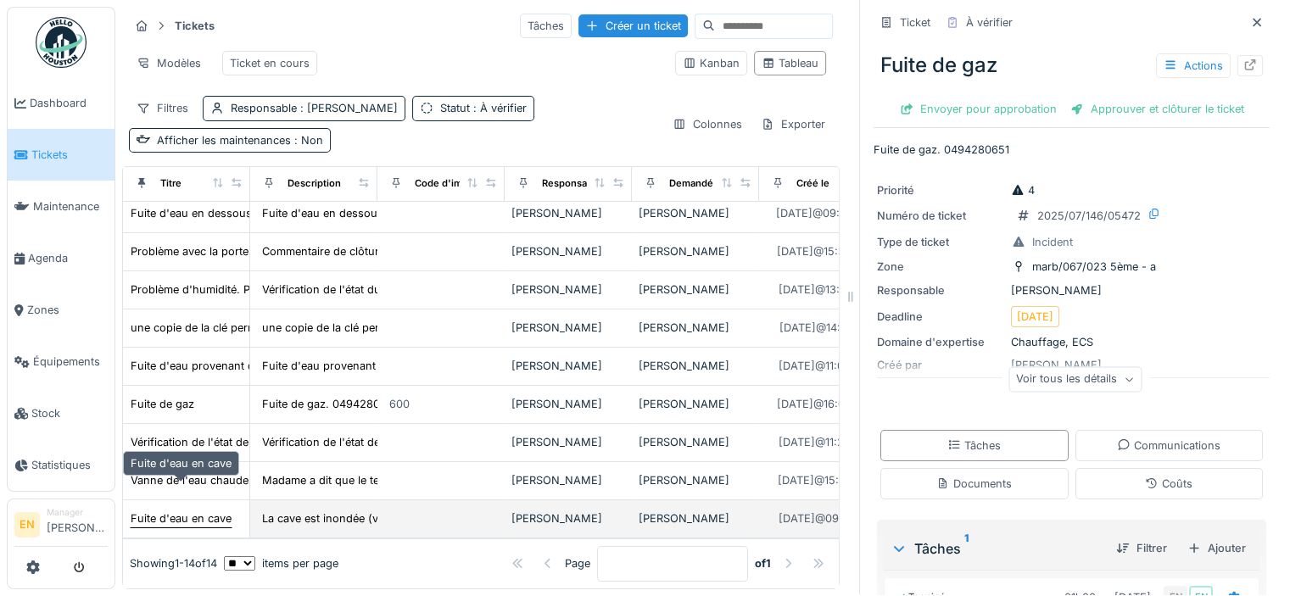
click at [153, 510] on div "Fuite d'eau en cave" at bounding box center [181, 518] width 101 height 16
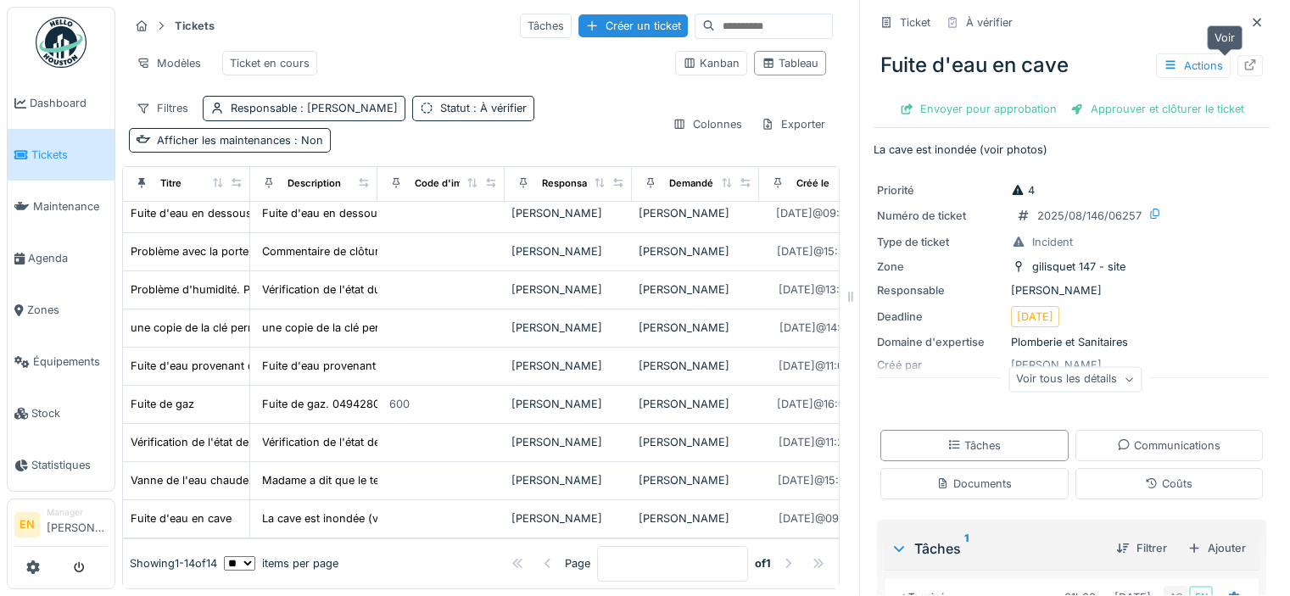
click at [1243, 59] on icon at bounding box center [1250, 64] width 14 height 11
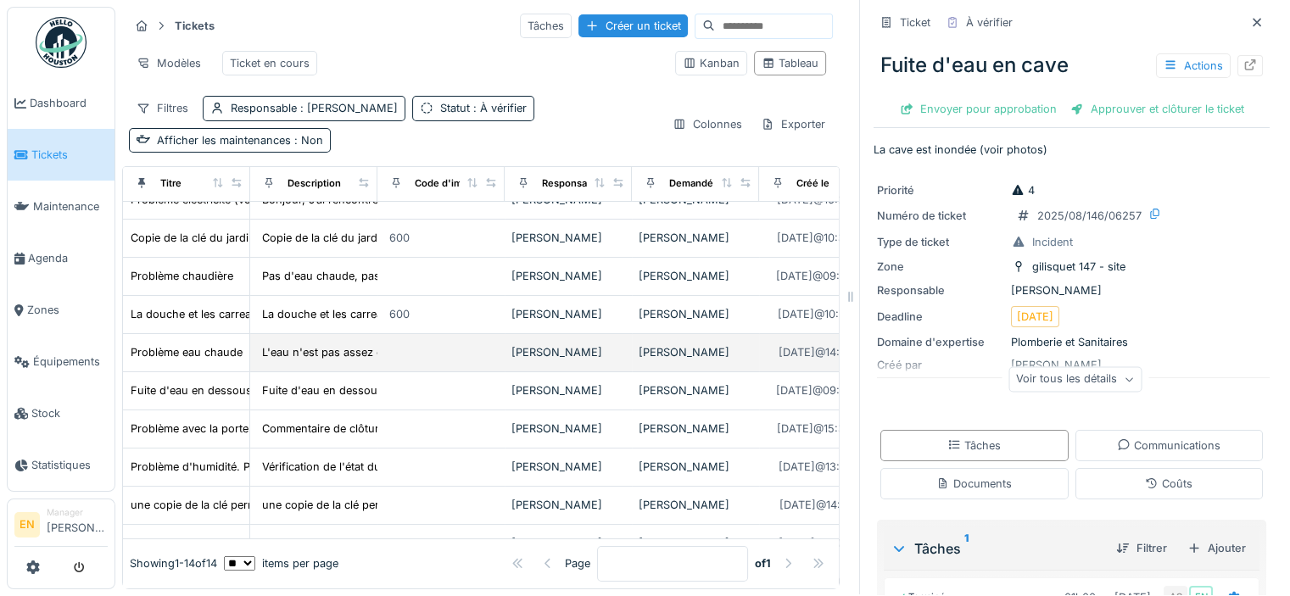
scroll to position [16, 0]
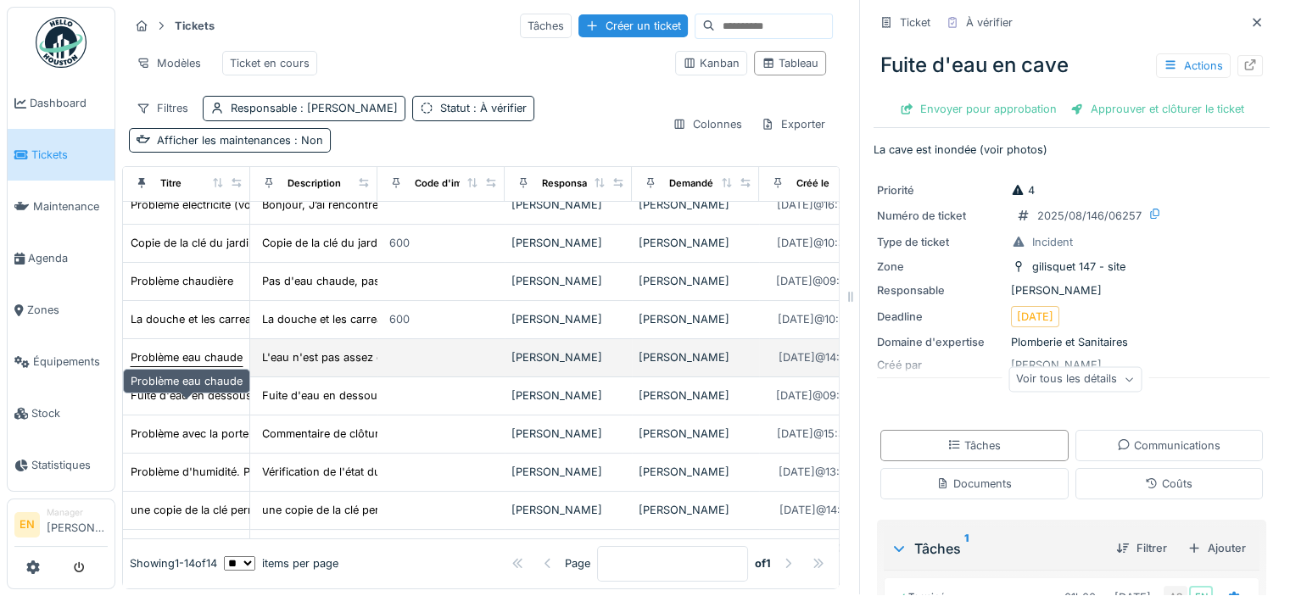
click at [198, 365] on div "Problème eau chaude" at bounding box center [187, 357] width 112 height 16
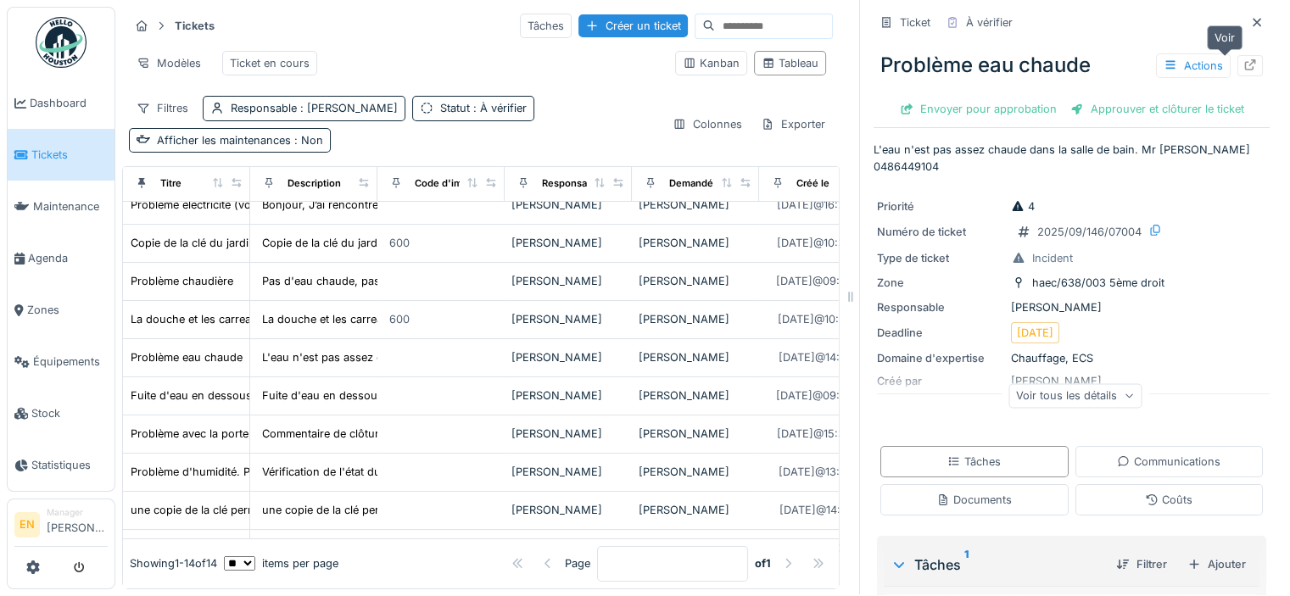
click at [1243, 59] on icon at bounding box center [1250, 64] width 14 height 11
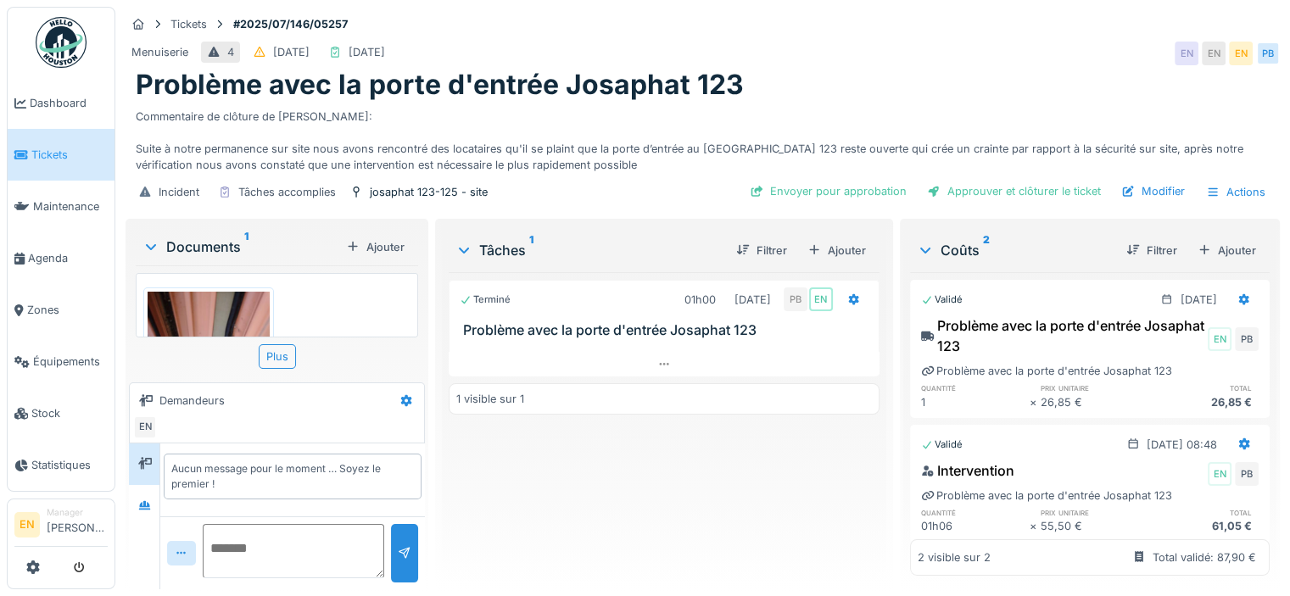
click at [251, 315] on img at bounding box center [209, 373] width 122 height 162
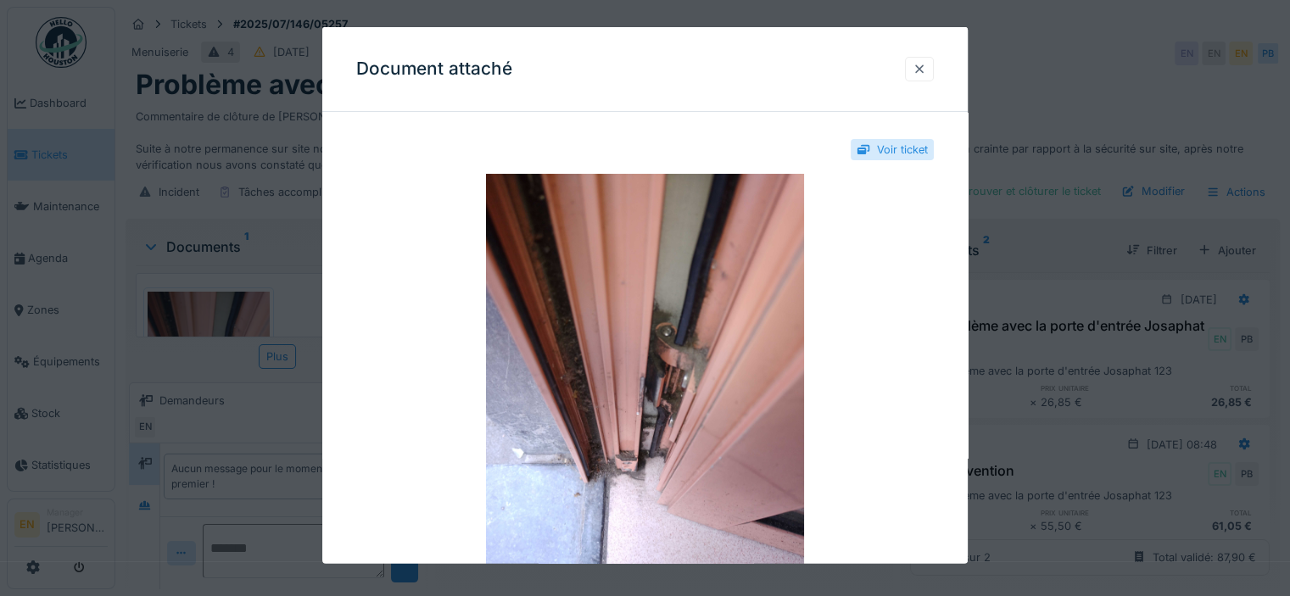
click at [919, 73] on div at bounding box center [919, 69] width 14 height 16
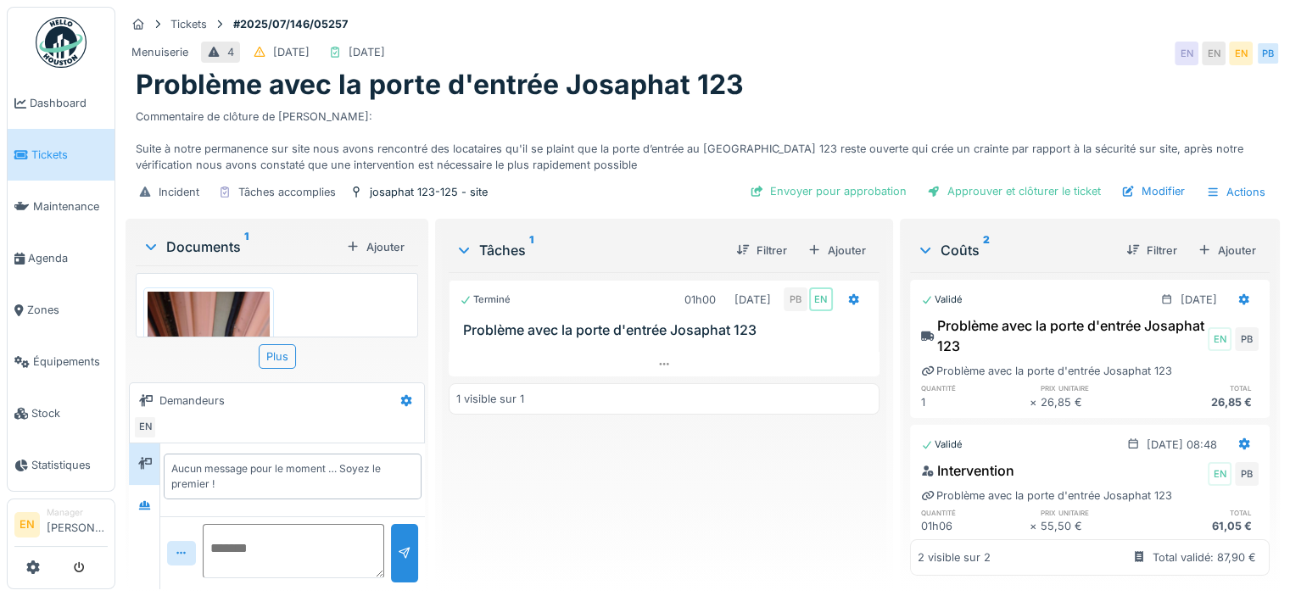
click at [709, 469] on div "Terminé 01h00 02/07/2025 PB EN Problème avec la porte d'entrée Josaphat 123 1 v…" at bounding box center [664, 424] width 431 height 304
click at [151, 507] on icon at bounding box center [145, 505] width 14 height 11
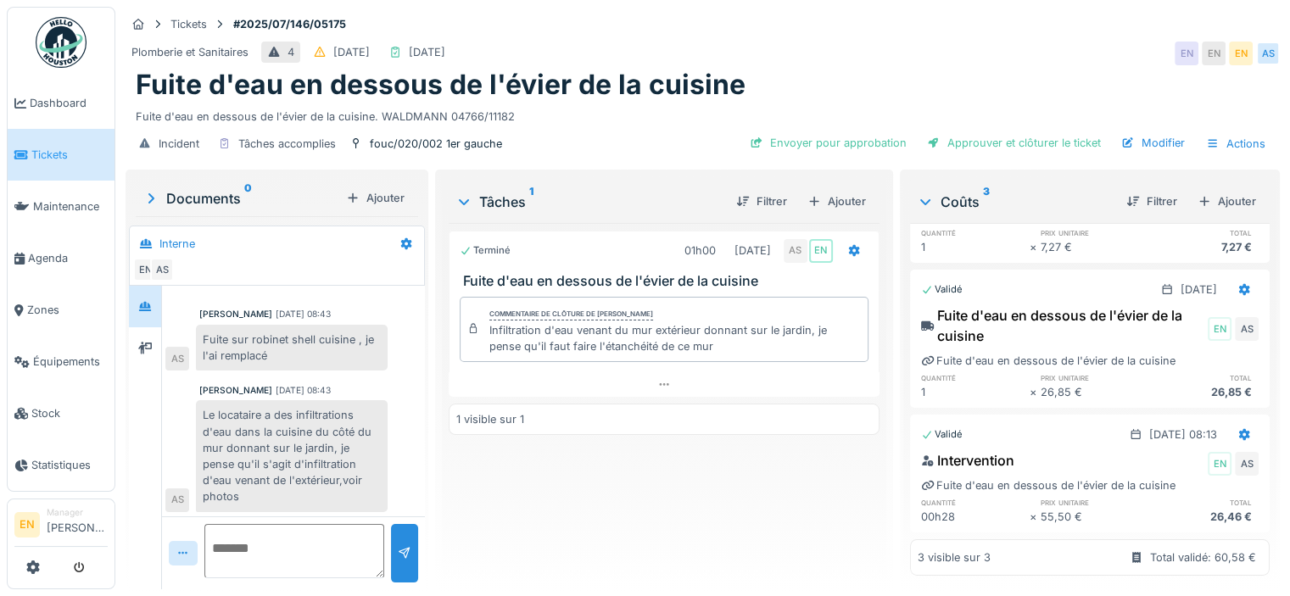
scroll to position [153, 0]
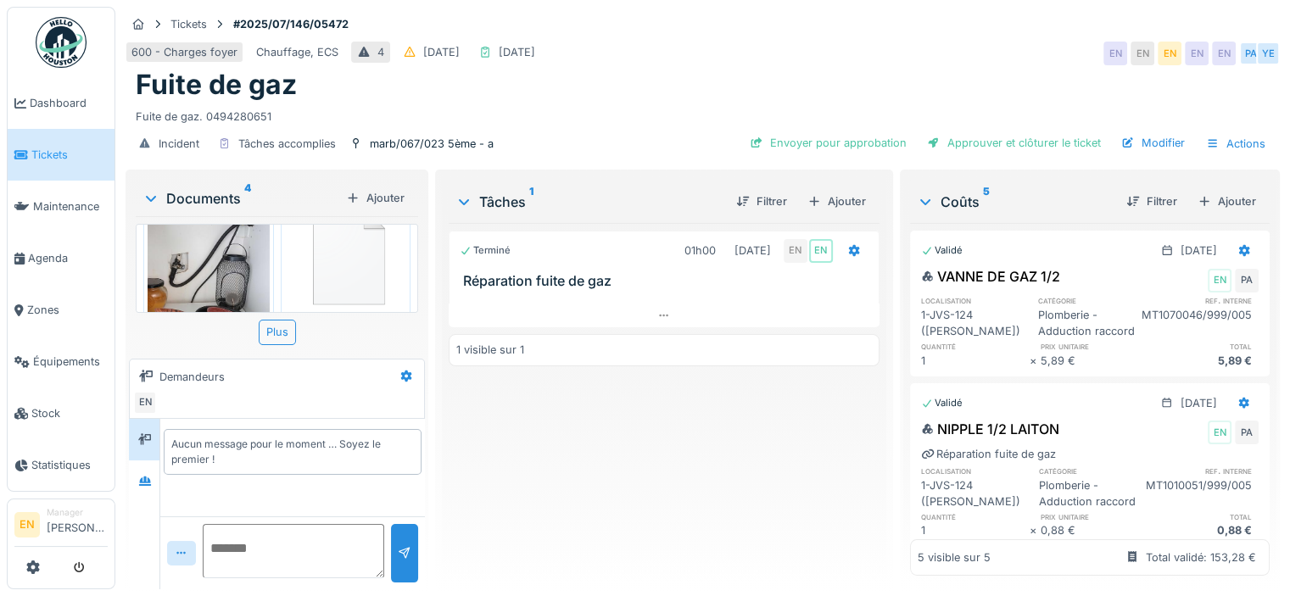
scroll to position [311, 0]
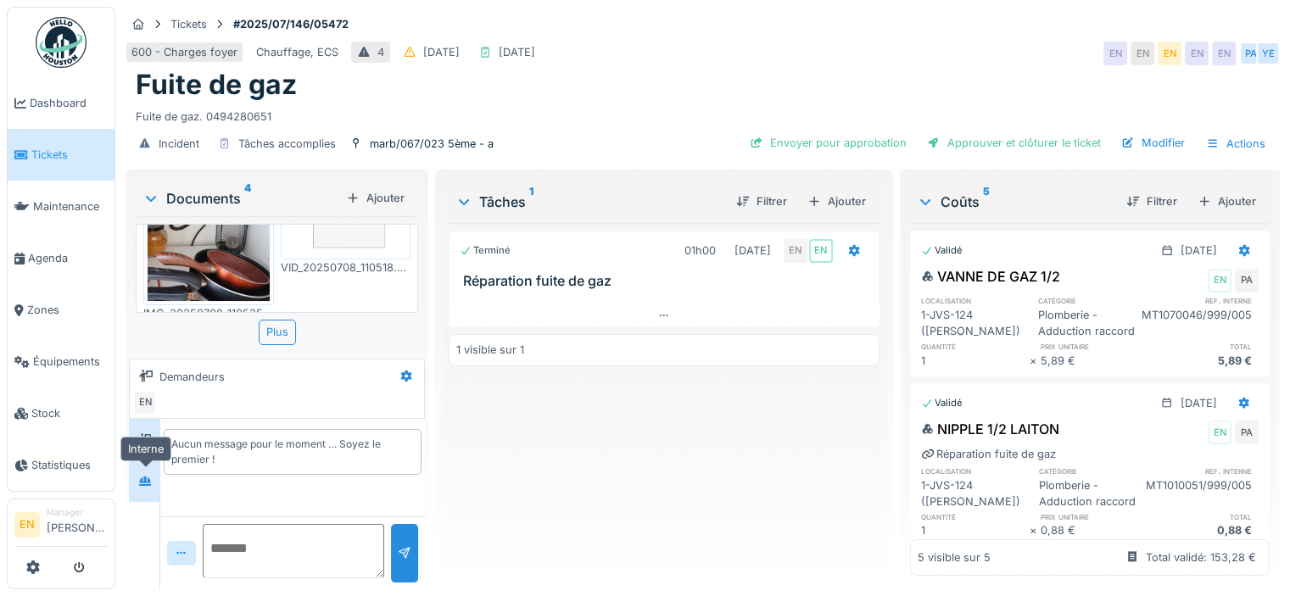
click at [148, 486] on div at bounding box center [145, 481] width 14 height 16
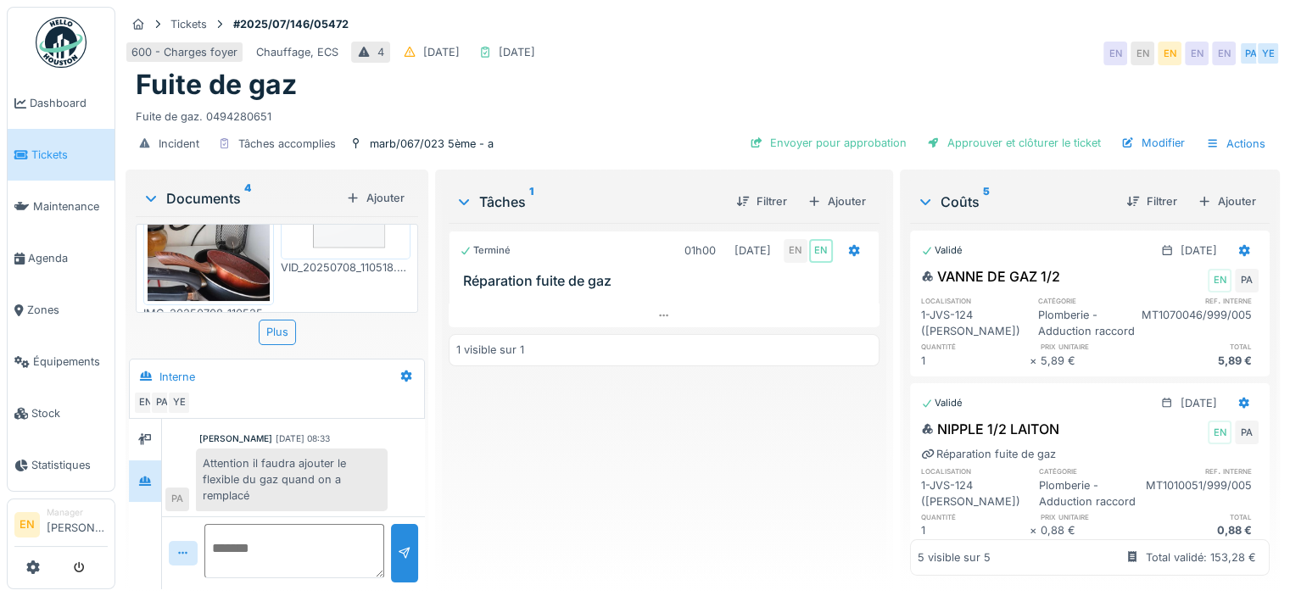
scroll to position [13, 0]
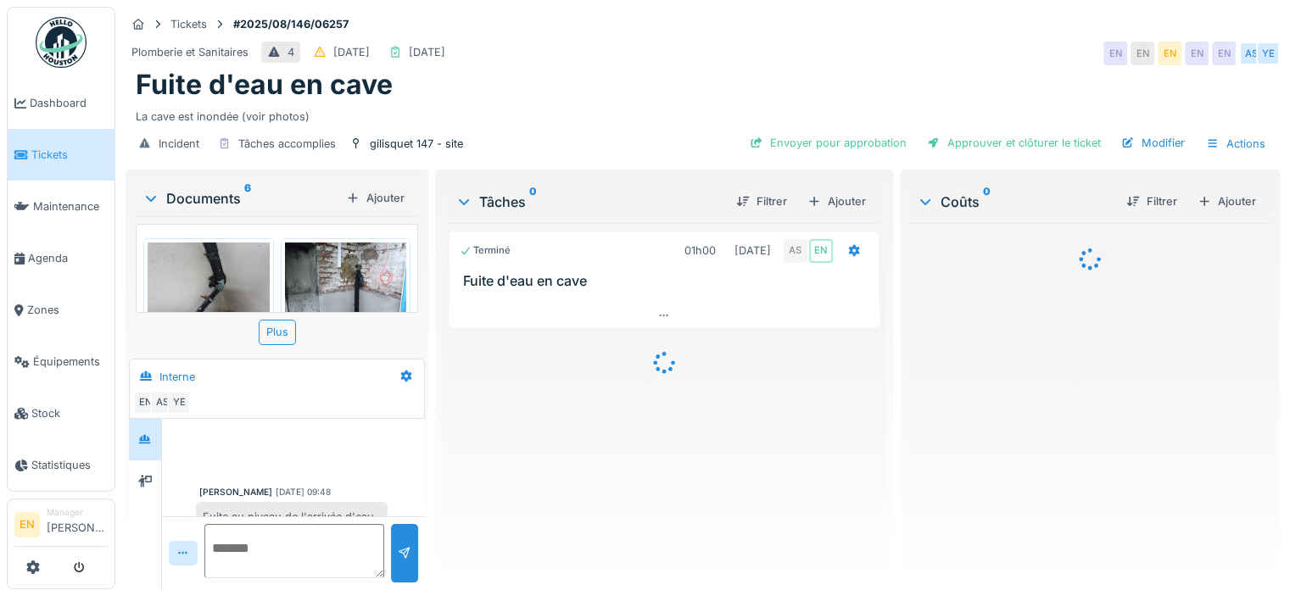
scroll to position [86, 0]
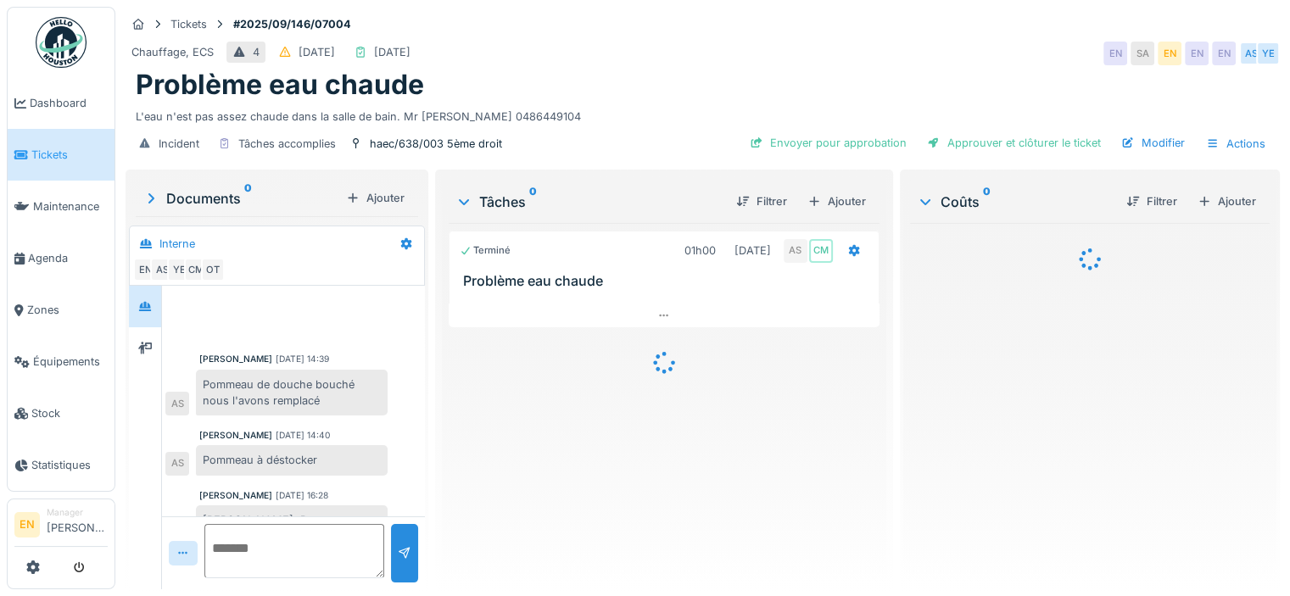
scroll to position [100, 0]
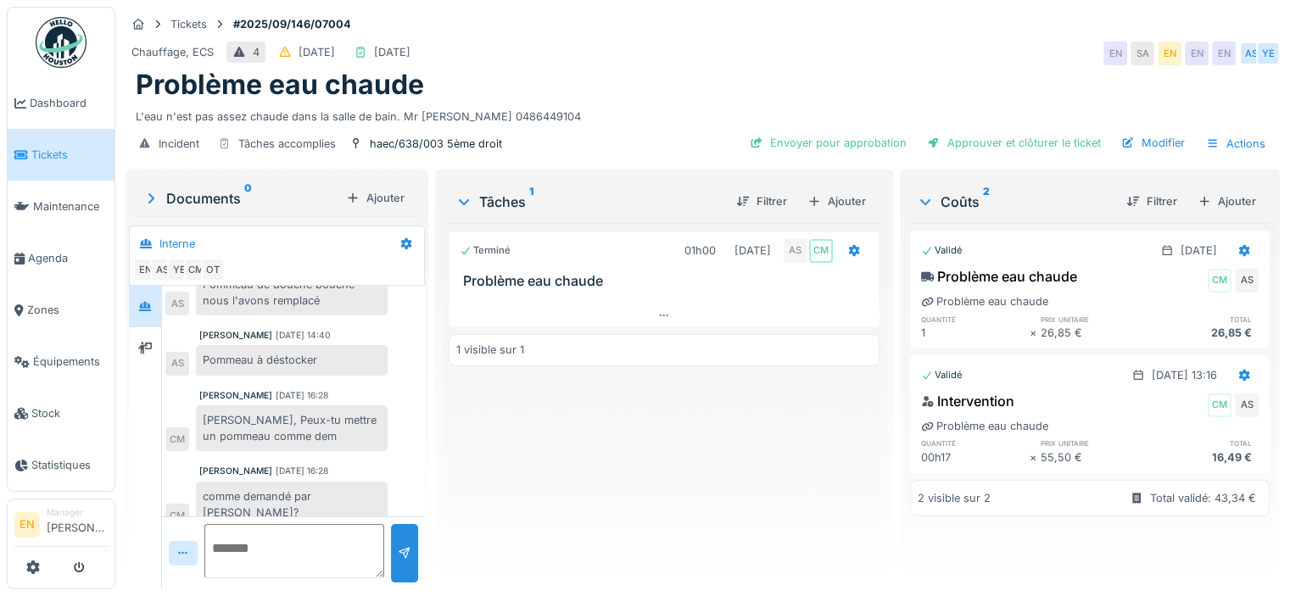
click at [606, 521] on div "Terminé 01h00 [DATE] AS CM Problème eau chaude 1 visible sur 1" at bounding box center [664, 399] width 431 height 353
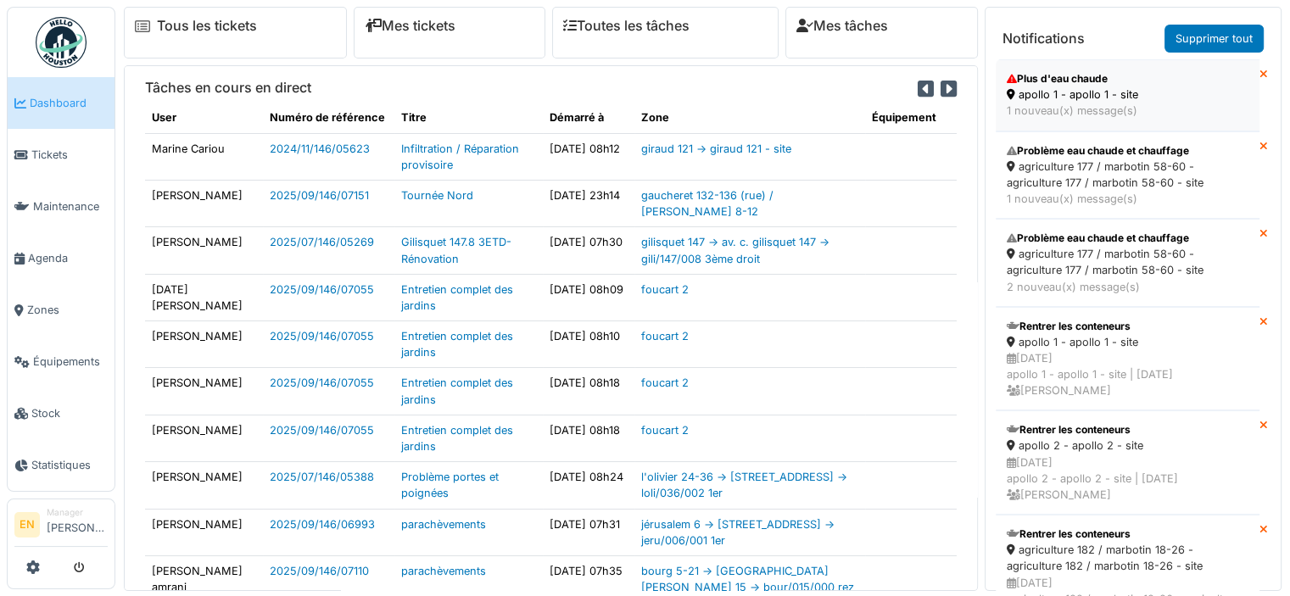
click at [1081, 90] on div "apollo 1 - apollo 1 - site" at bounding box center [1127, 94] width 242 height 16
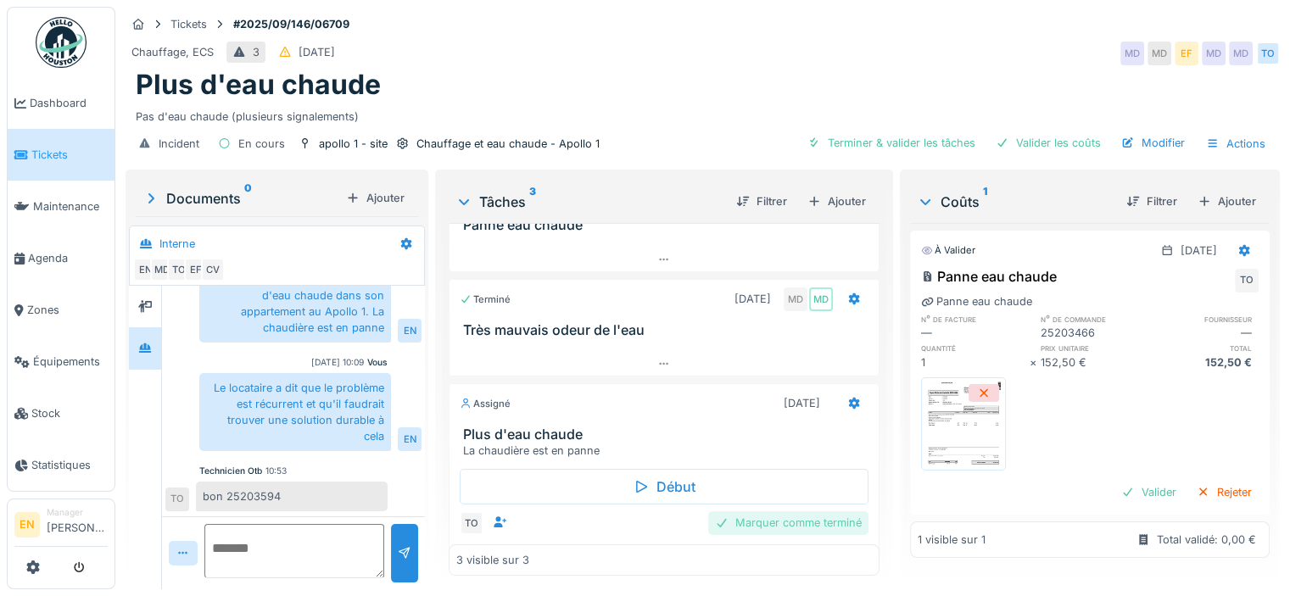
scroll to position [81, 0]
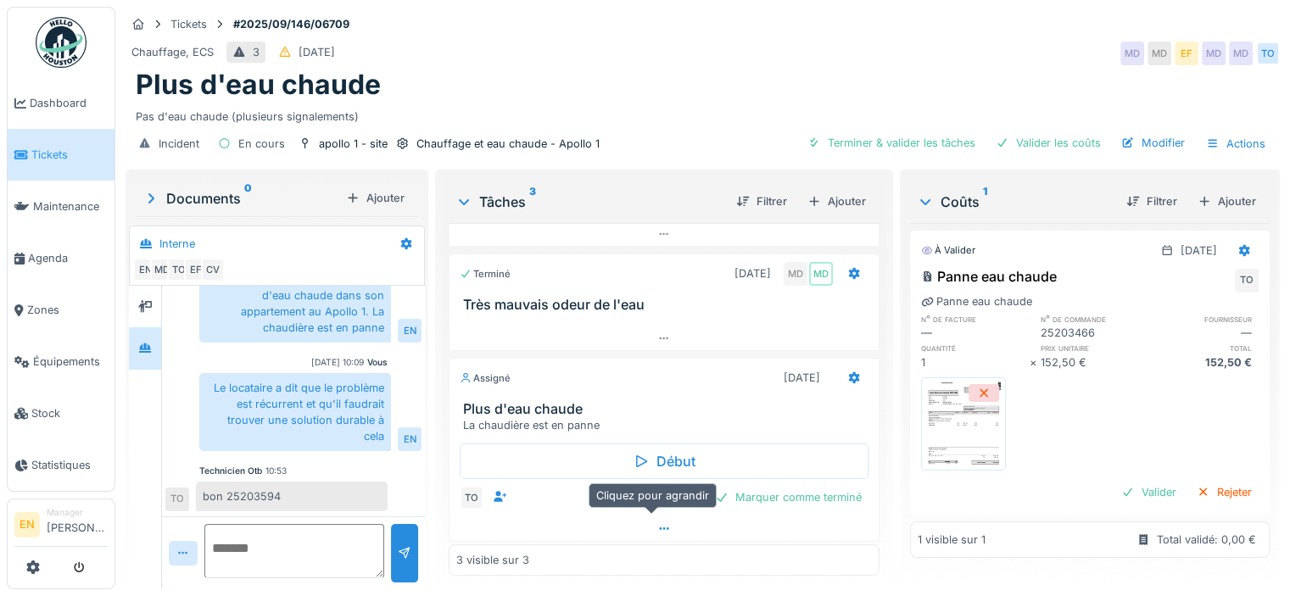
click at [657, 523] on icon at bounding box center [664, 528] width 14 height 11
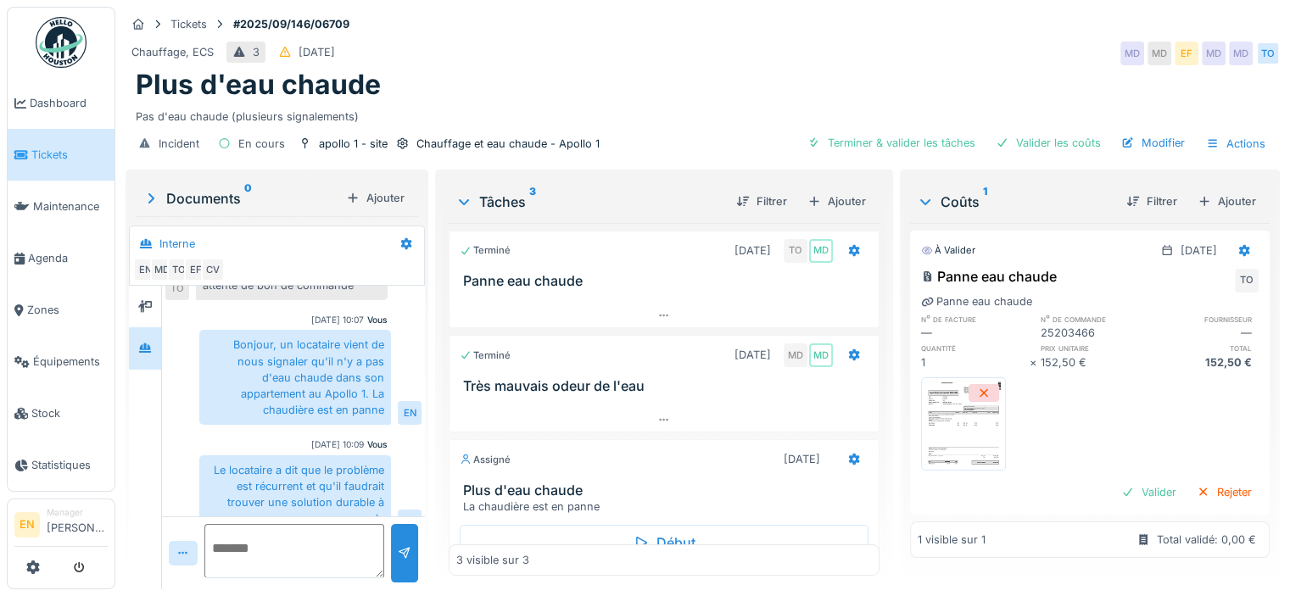
scroll to position [692, 0]
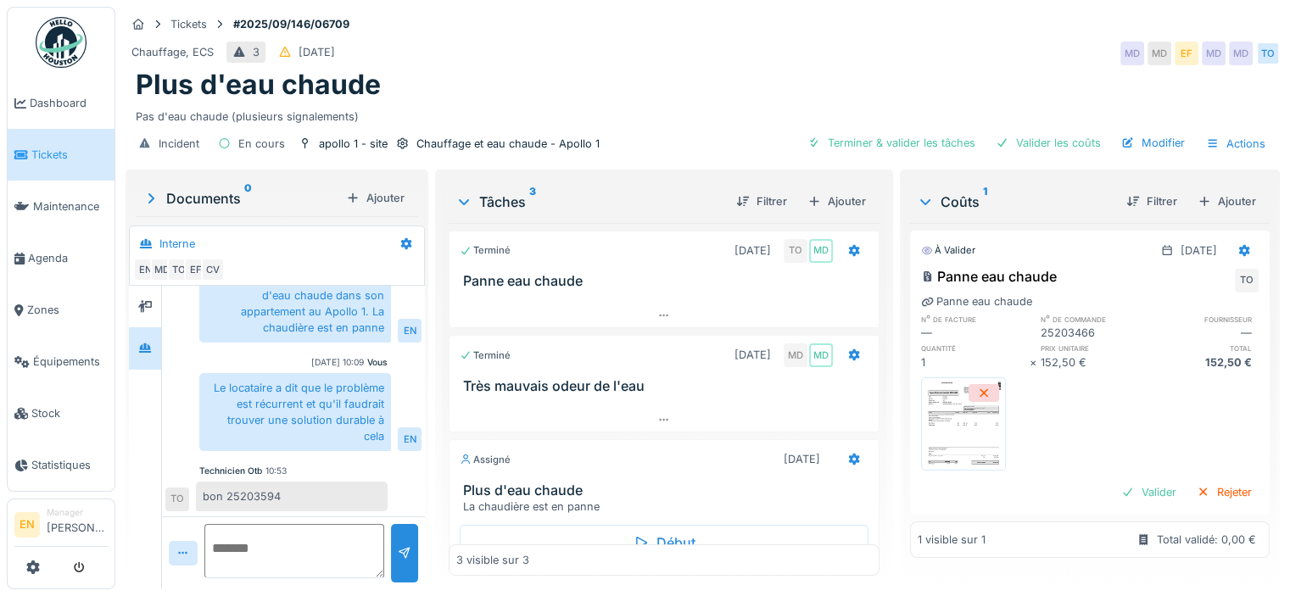
click at [64, 48] on img at bounding box center [61, 42] width 51 height 51
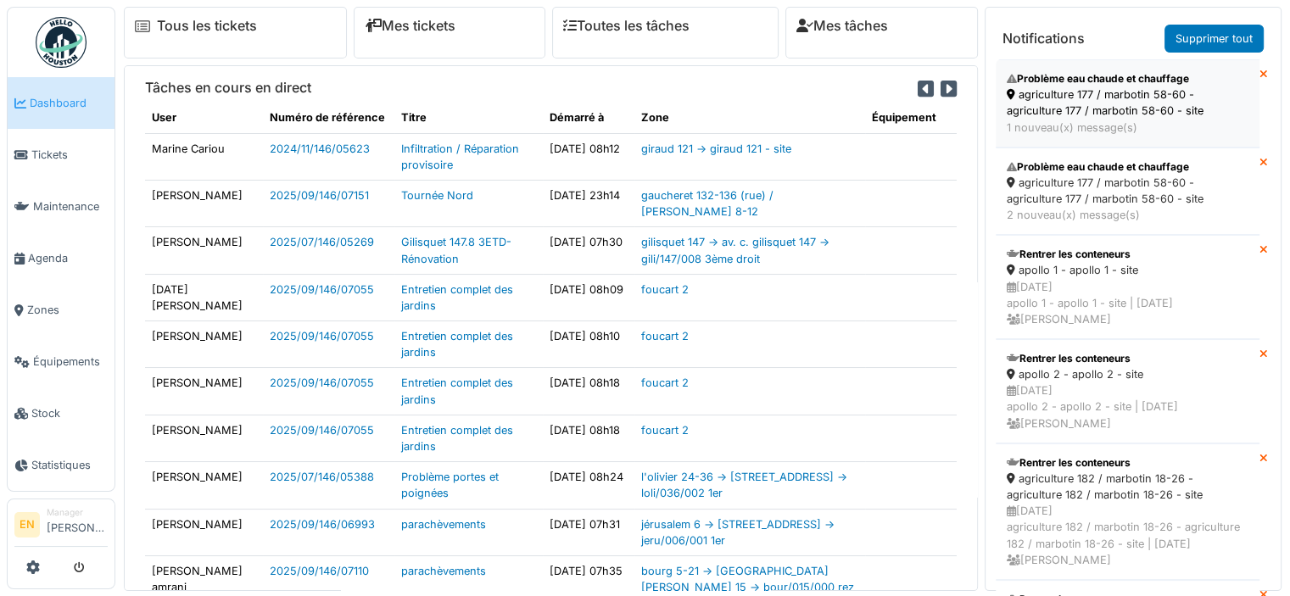
click at [1074, 95] on div "agriculture 177 / marbotin 58-60 - agriculture 177 / marbotin 58-60 - site" at bounding box center [1127, 102] width 242 height 32
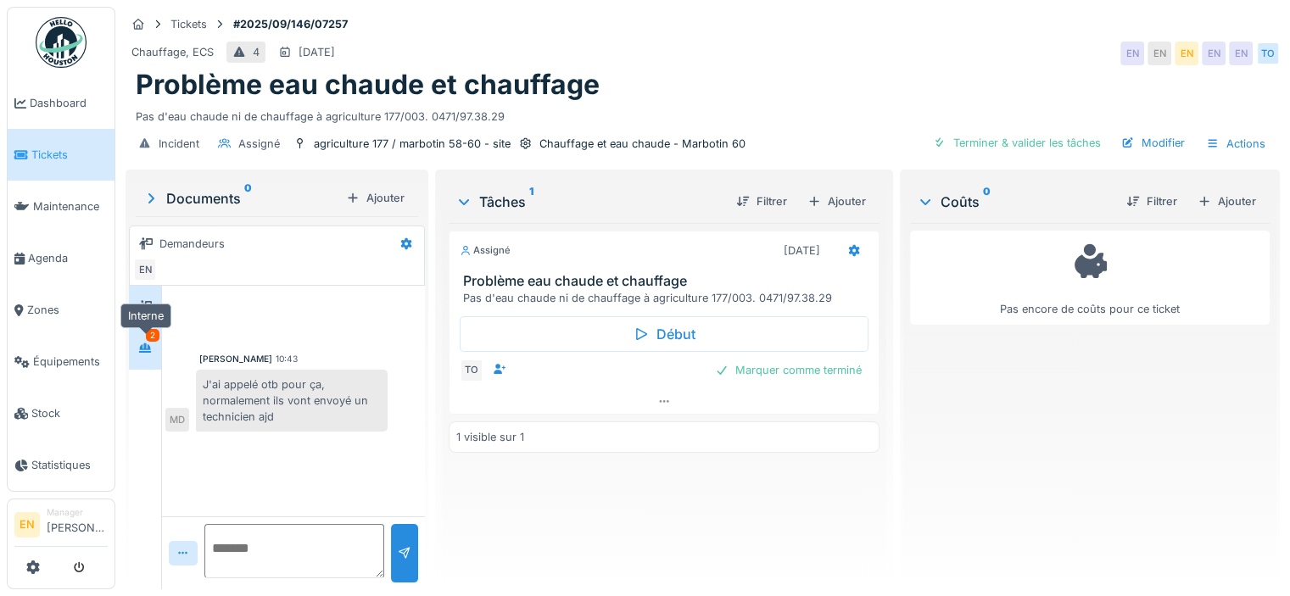
click at [153, 348] on div at bounding box center [144, 347] width 25 height 21
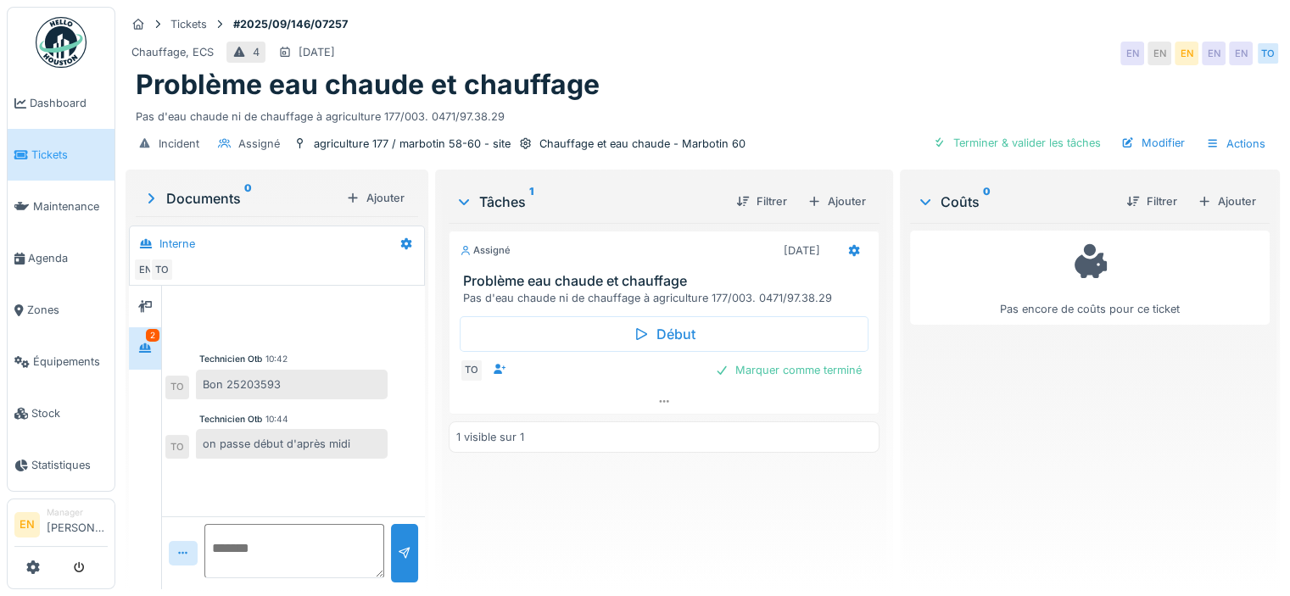
click at [629, 510] on div "Assigné [DATE] Problème eau chaude et chauffage Pas d'eau chaude ni de chauffag…" at bounding box center [664, 399] width 431 height 353
click at [912, 41] on div "Chauffage, ECS 4 [DATE] EN EN EN EN EN TO" at bounding box center [702, 53] width 1154 height 31
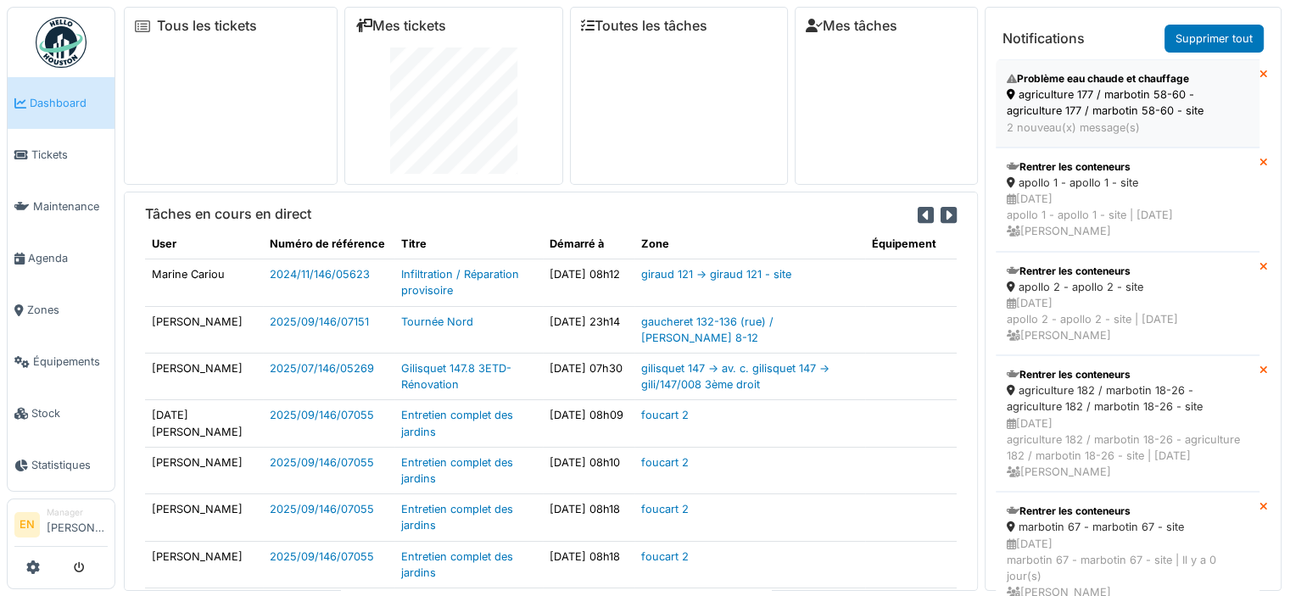
click at [1101, 104] on div "agriculture 177 / marbotin 58-60 - agriculture 177 / marbotin 58-60 - site" at bounding box center [1127, 102] width 242 height 32
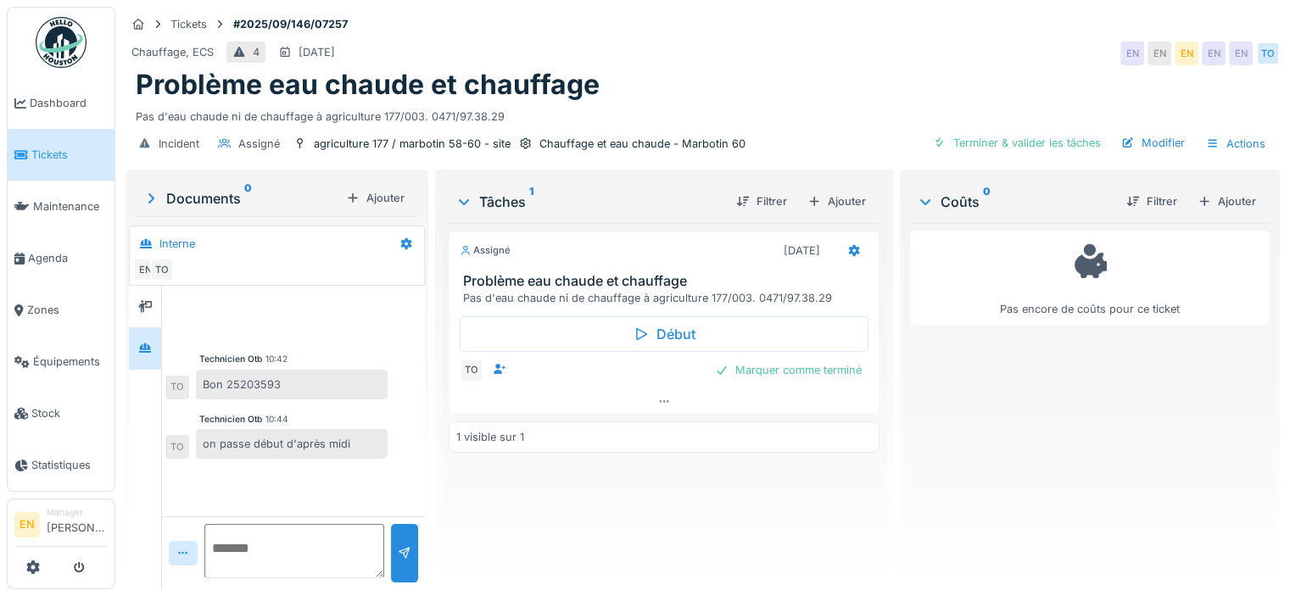
click at [878, 491] on div "Tâches 1 Filtrer Ajouter Assigné 21/09/2025 Problème eau chaude et chauffage Pa…" at bounding box center [664, 381] width 458 height 423
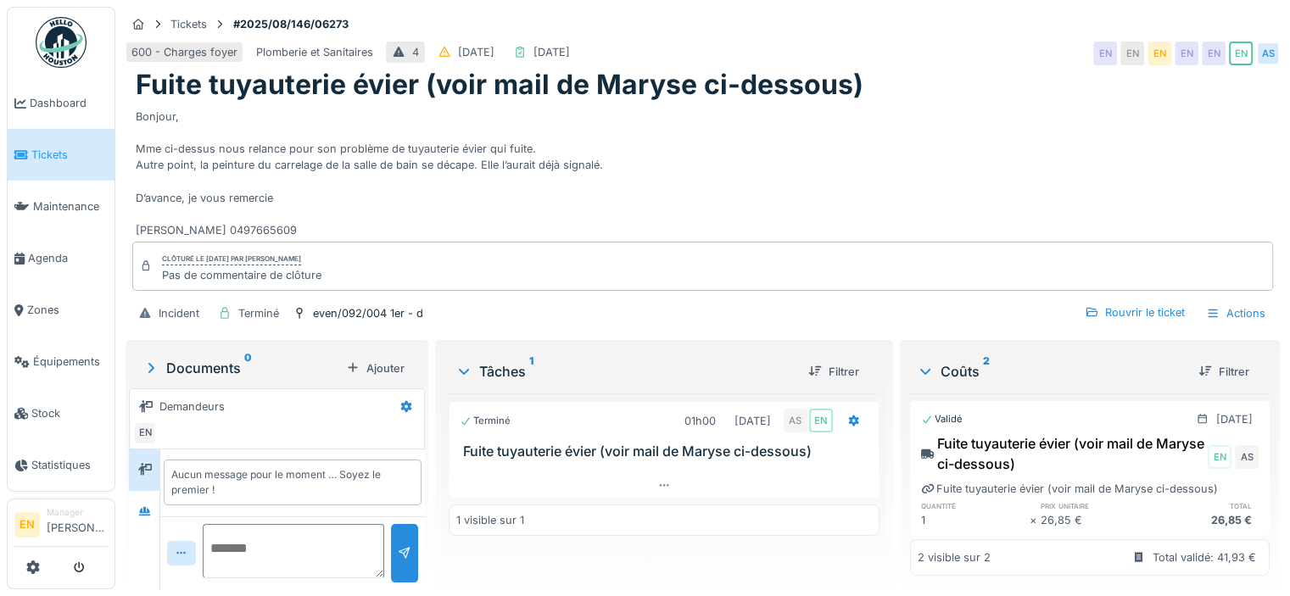
click at [618, 212] on div "Bonjour, Mme ci-dessus nous relance pour son problème de tuyauterie évier qui f…" at bounding box center [703, 170] width 1134 height 137
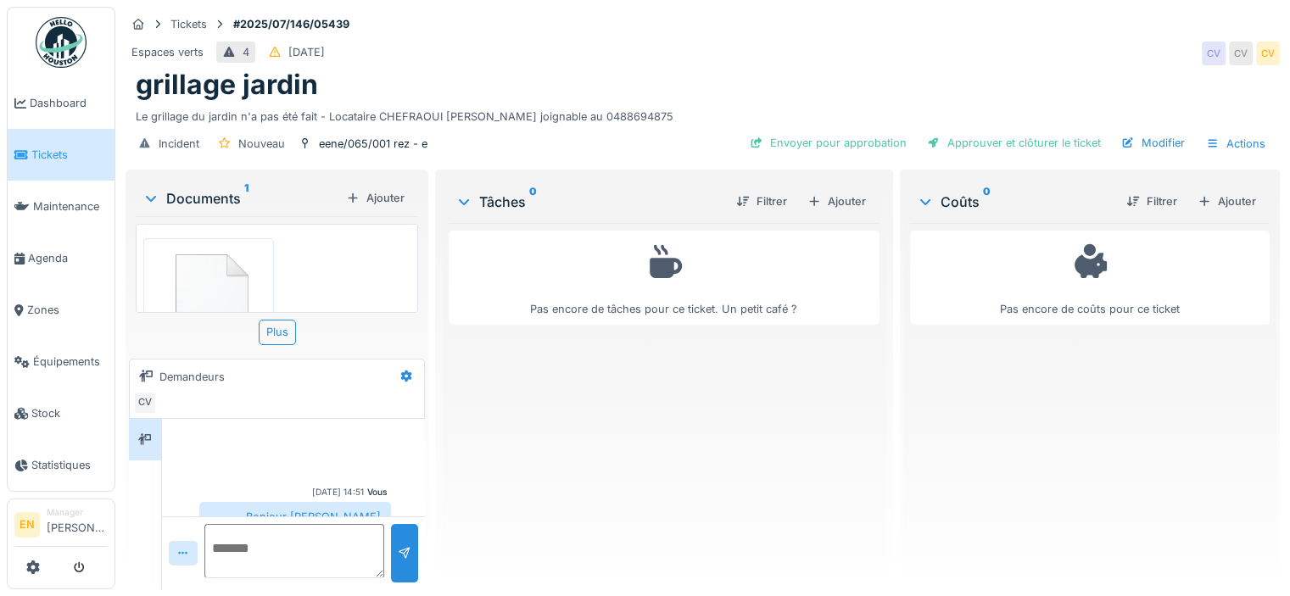
scroll to position [223, 0]
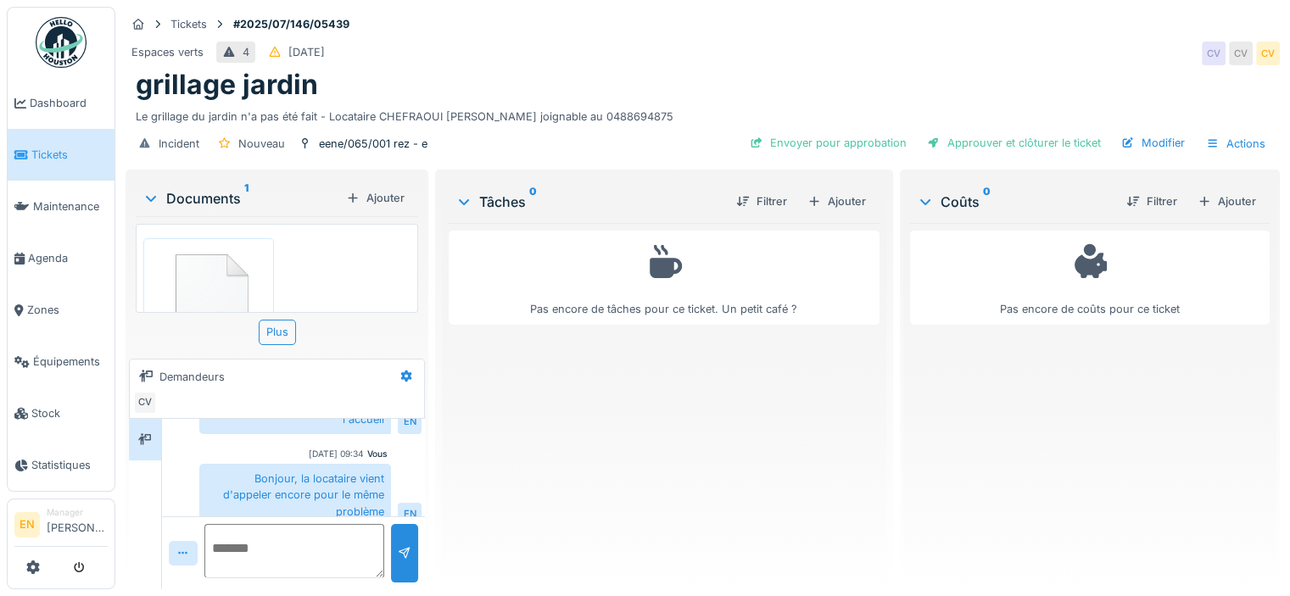
click at [549, 72] on div "grillage jardin" at bounding box center [703, 85] width 1134 height 32
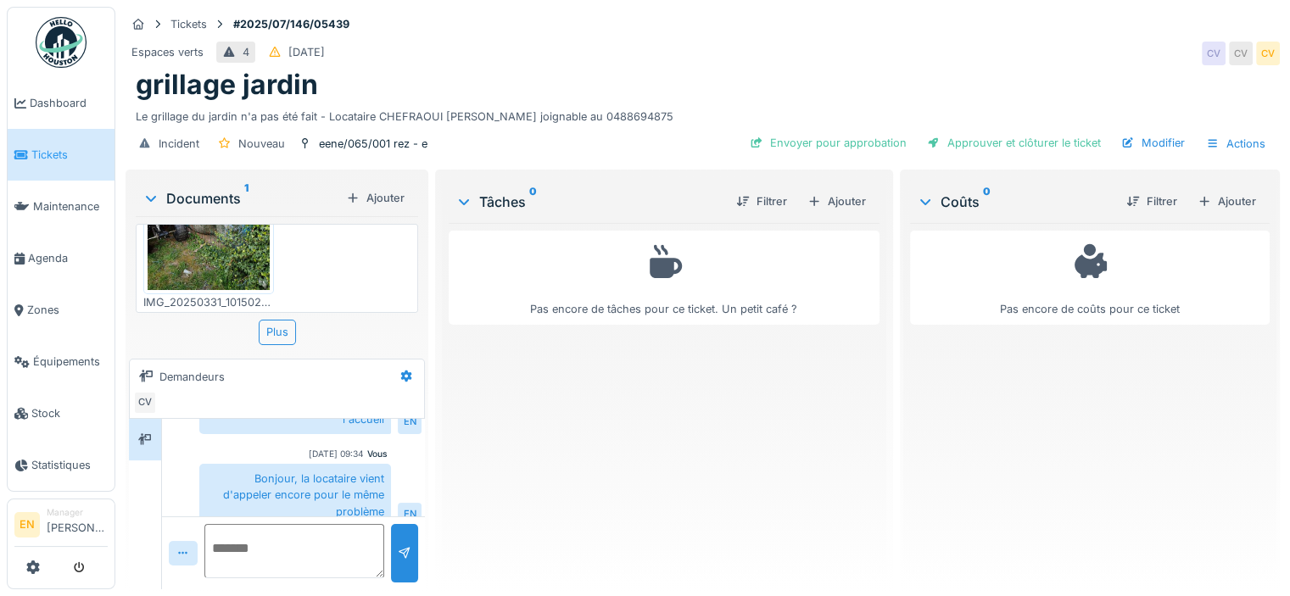
scroll to position [13, 0]
